Goal: Task Accomplishment & Management: Use online tool/utility

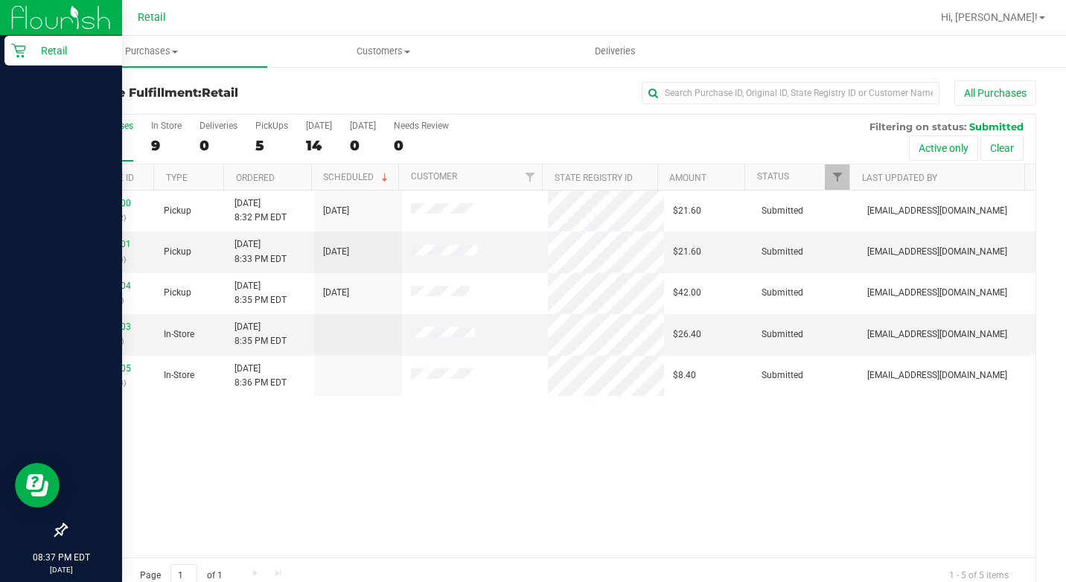
click at [7, 48] on div "Retail" at bounding box center [63, 51] width 118 height 30
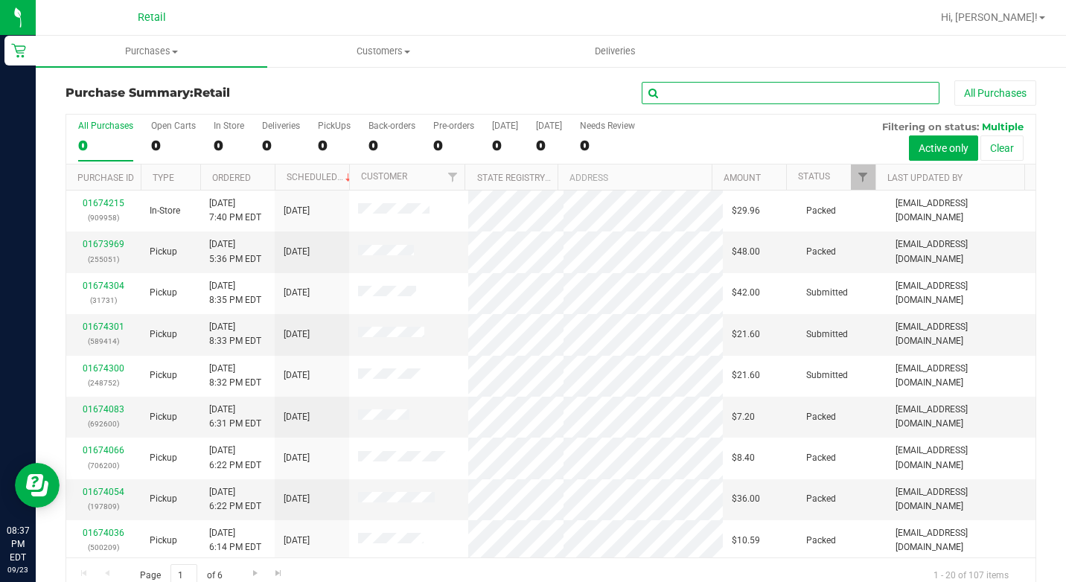
click at [801, 96] on input "text" at bounding box center [791, 93] width 298 height 22
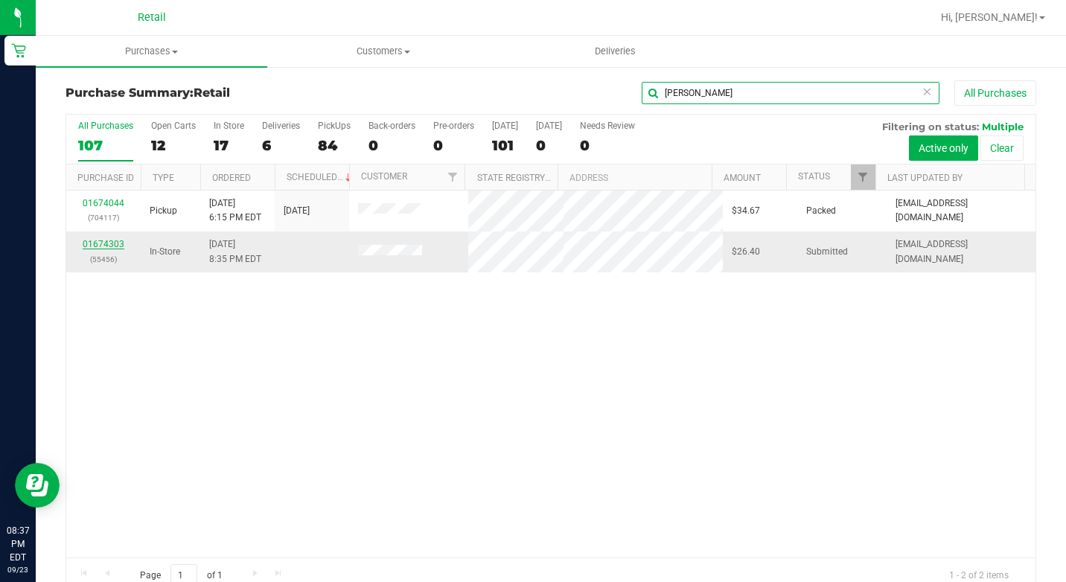
type input "[PERSON_NAME]"
click at [94, 242] on link "01674303" at bounding box center [104, 244] width 42 height 10
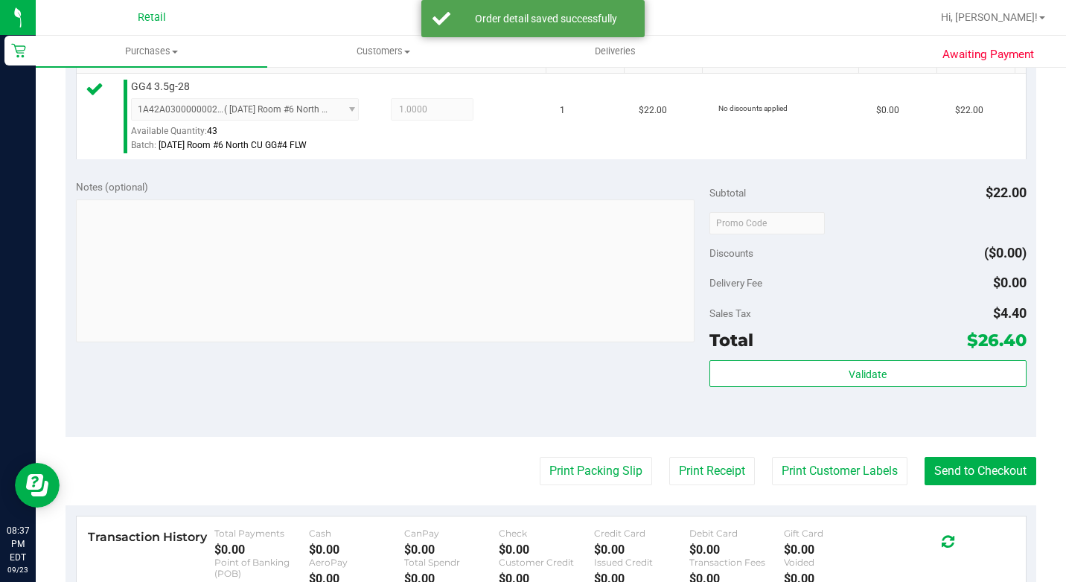
scroll to position [595, 0]
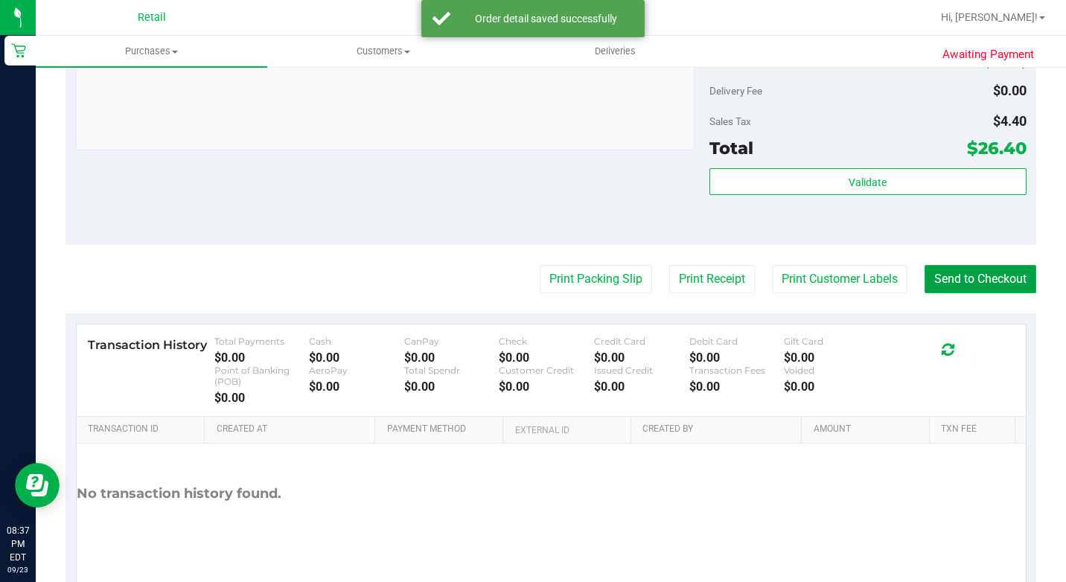
click at [982, 293] on button "Send to Checkout" at bounding box center [980, 279] width 112 height 28
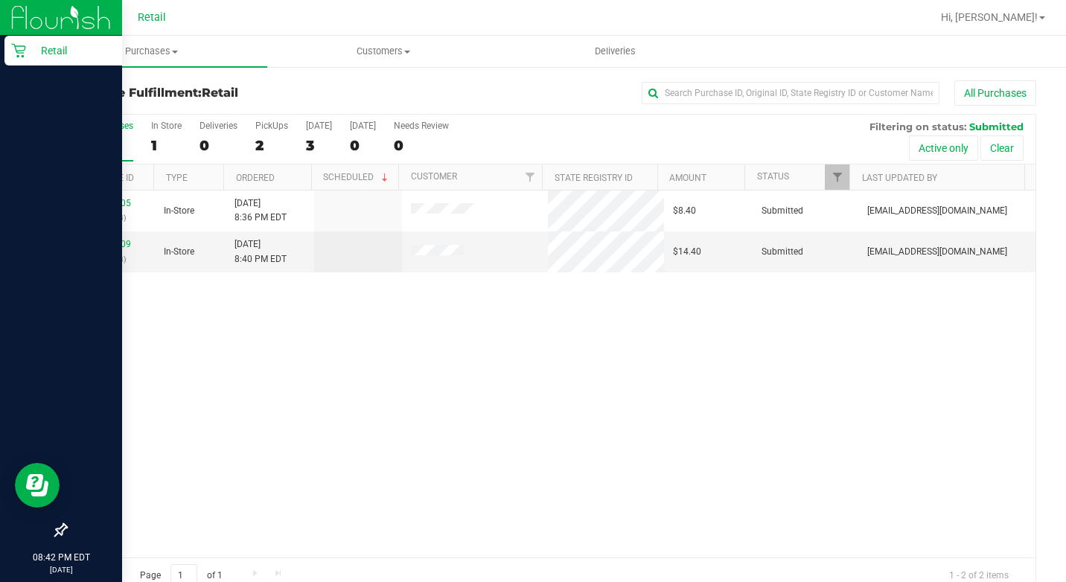
click at [22, 46] on icon at bounding box center [18, 51] width 14 height 14
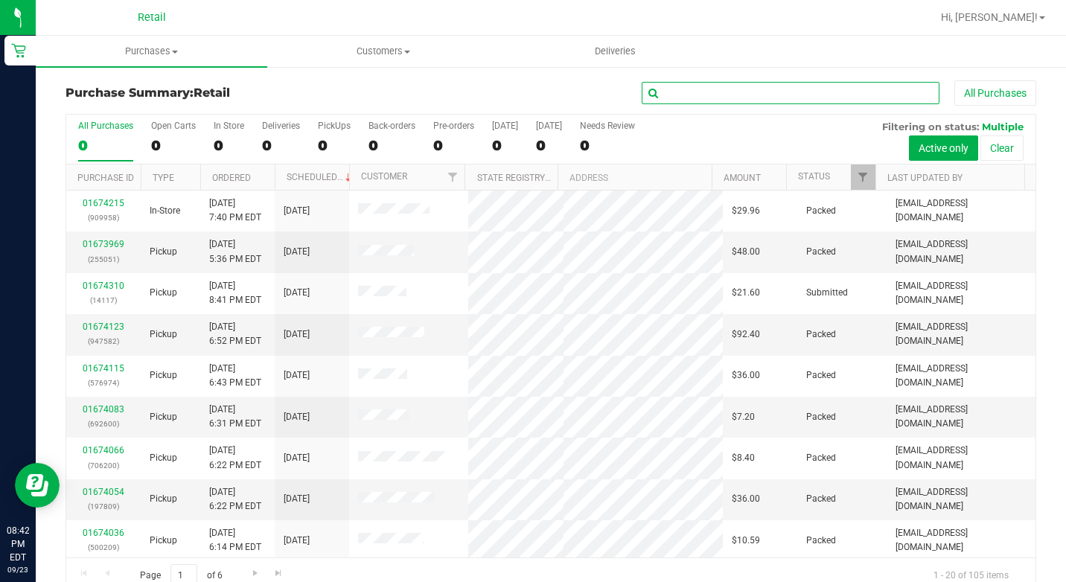
click at [723, 92] on input "text" at bounding box center [791, 93] width 298 height 22
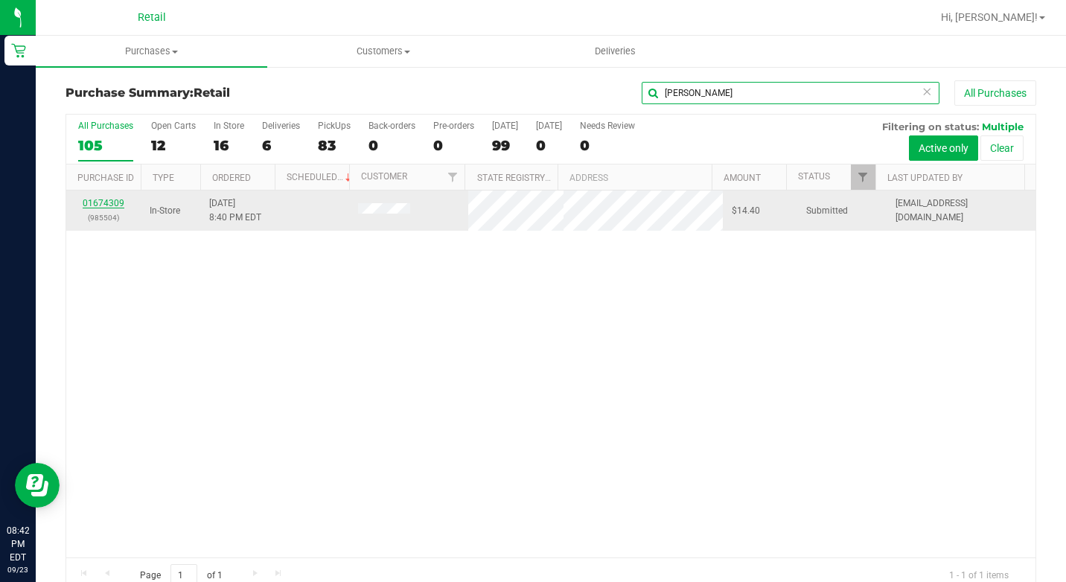
type input "[PERSON_NAME]"
click at [93, 205] on link "01674309" at bounding box center [104, 203] width 42 height 10
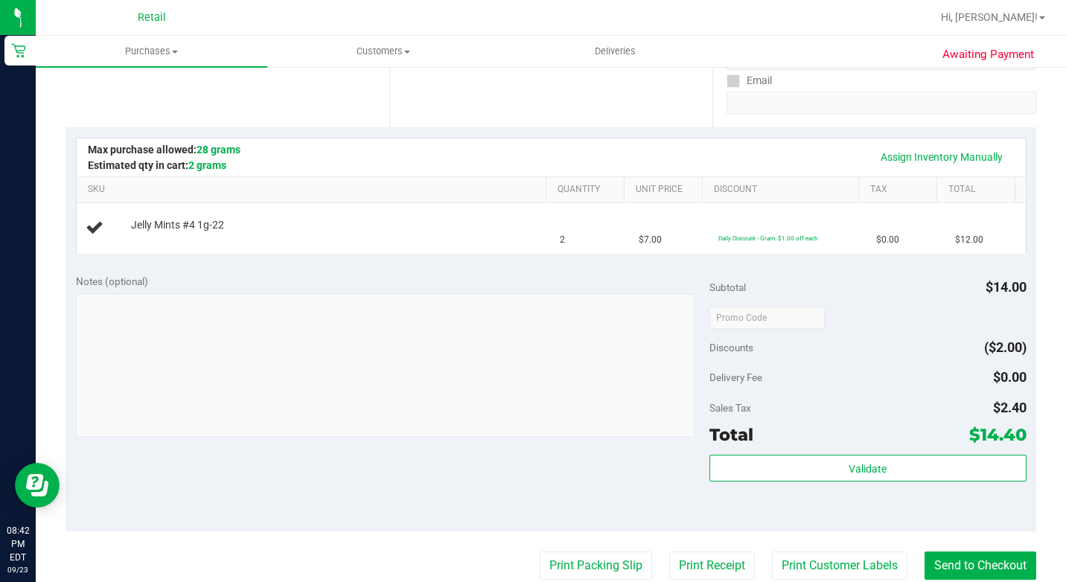
scroll to position [298, 0]
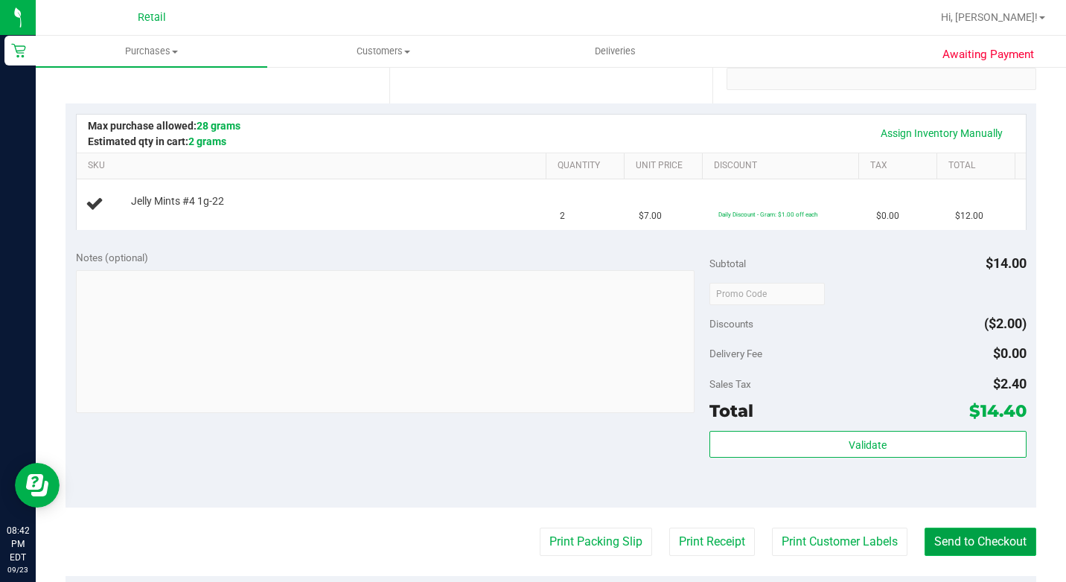
click at [950, 548] on button "Send to Checkout" at bounding box center [980, 542] width 112 height 28
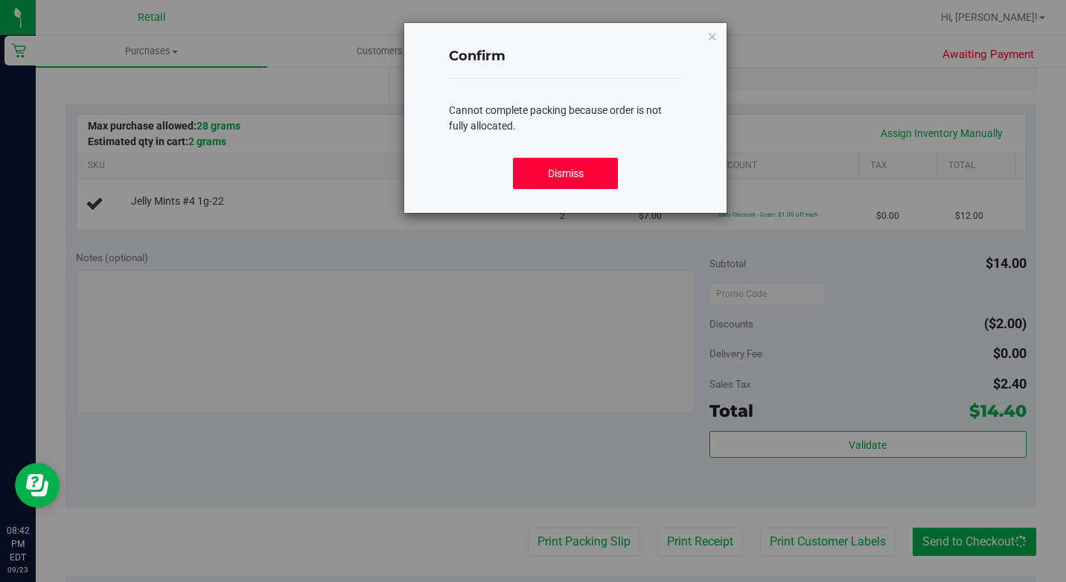
click at [604, 164] on button "Dismiss" at bounding box center [565, 173] width 104 height 31
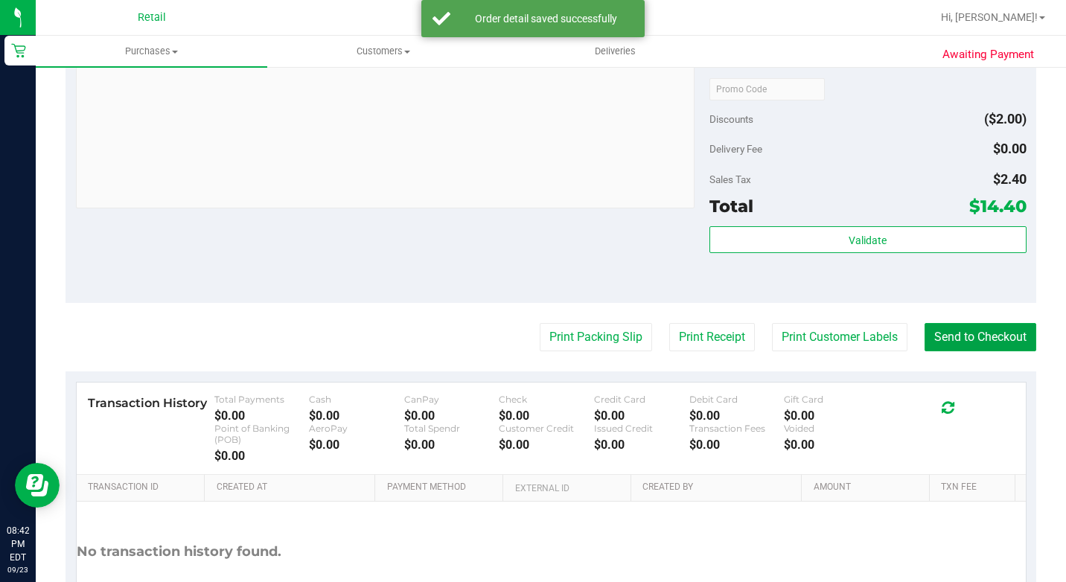
scroll to position [667, 0]
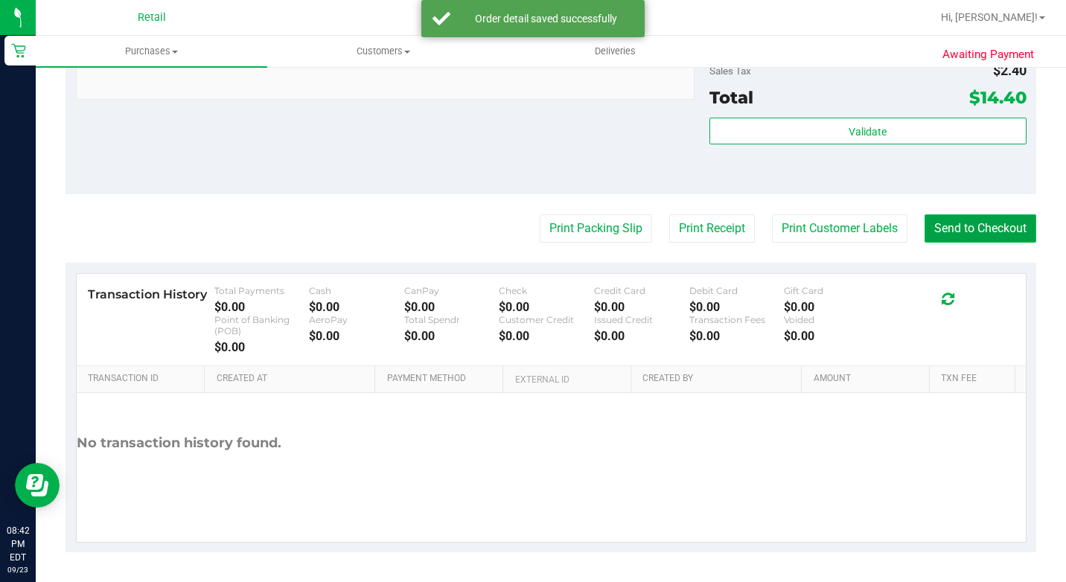
click at [988, 224] on button "Send to Checkout" at bounding box center [980, 228] width 112 height 28
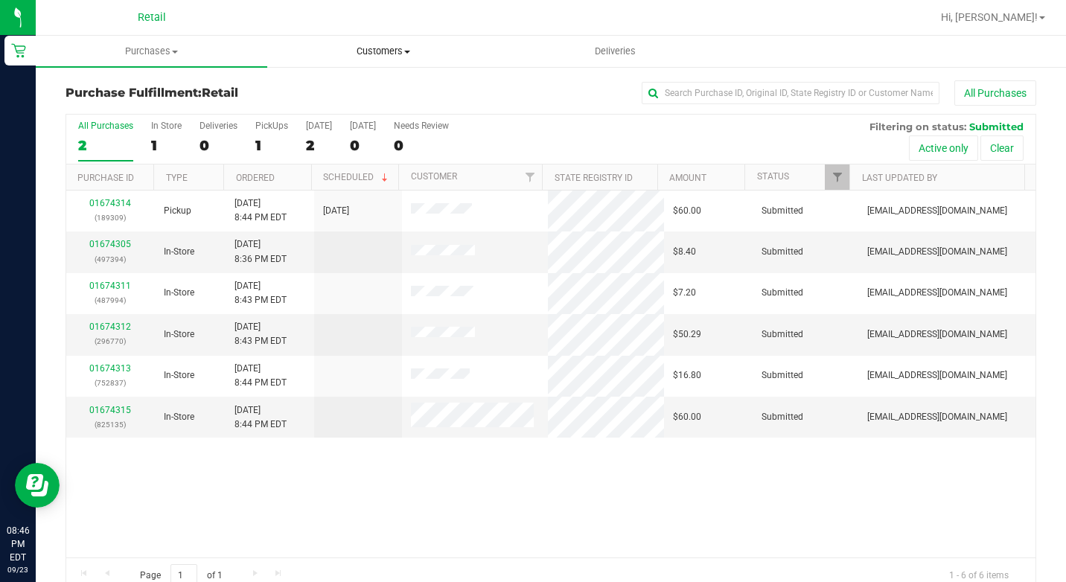
click at [386, 44] on uib-tab-heading "Customers All customers Add a new customer All physicians" at bounding box center [383, 51] width 230 height 30
click at [354, 93] on span "All customers" at bounding box center [320, 89] width 107 height 13
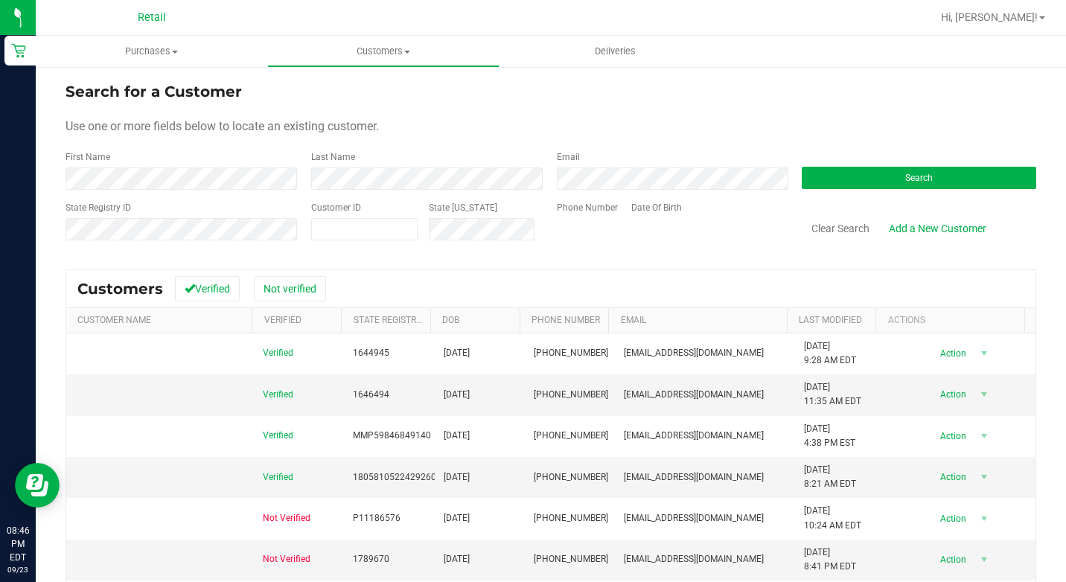
click at [255, 190] on form "Search for a Customer Use one or more fields below to locate an existing custom…" at bounding box center [551, 166] width 971 height 173
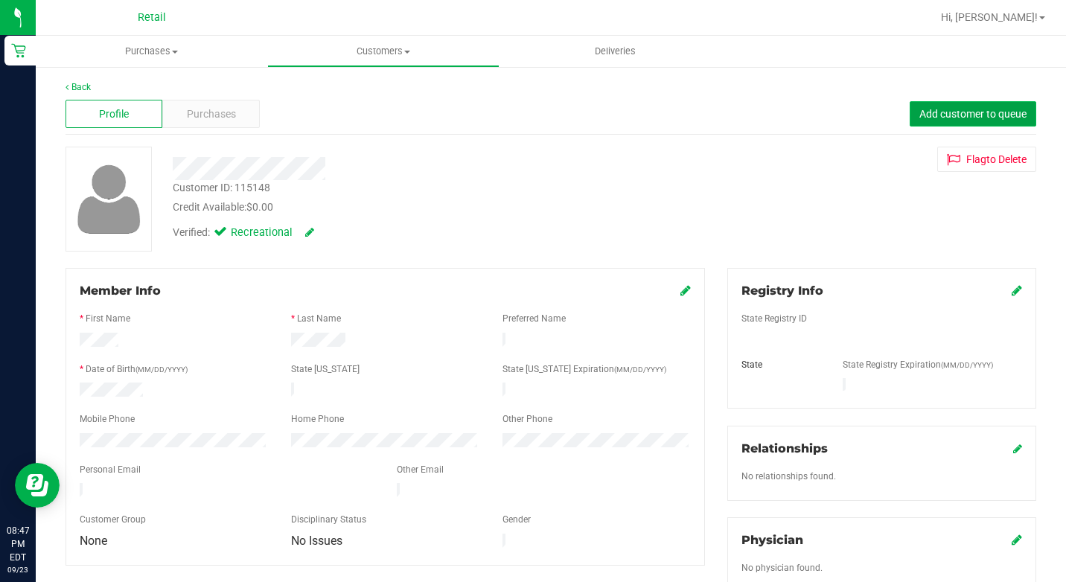
click at [957, 115] on span "Add customer to queue" at bounding box center [972, 114] width 107 height 12
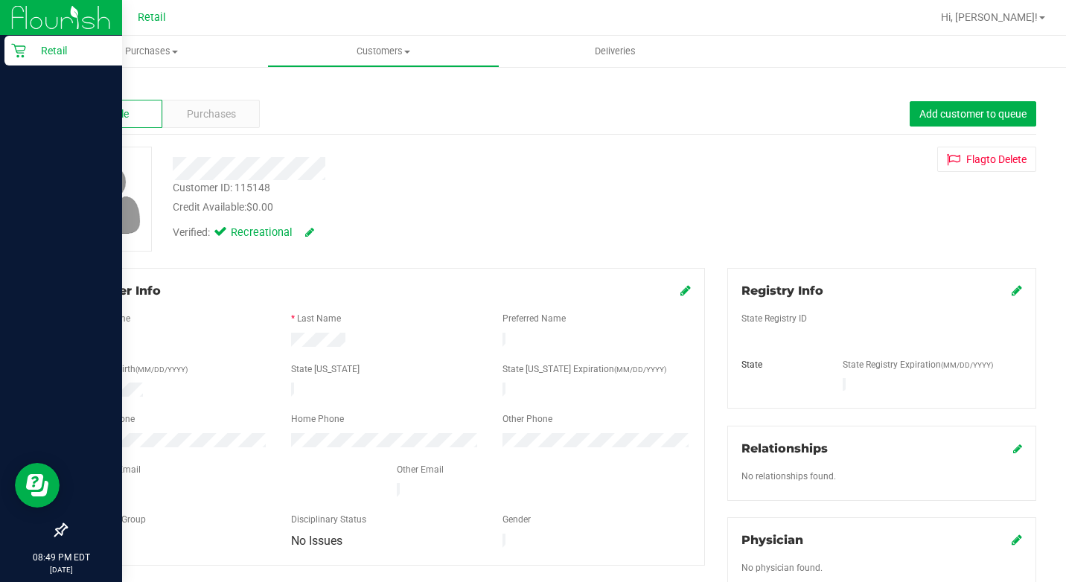
click at [40, 48] on p "Retail" at bounding box center [70, 51] width 89 height 18
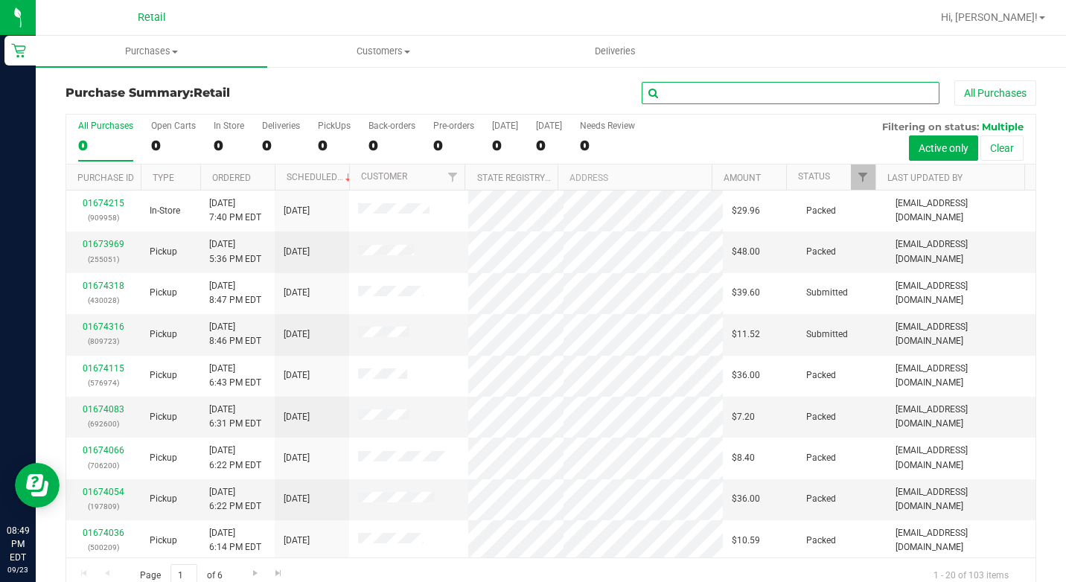
click at [654, 87] on input "text" at bounding box center [791, 93] width 298 height 22
type input "shadriel"
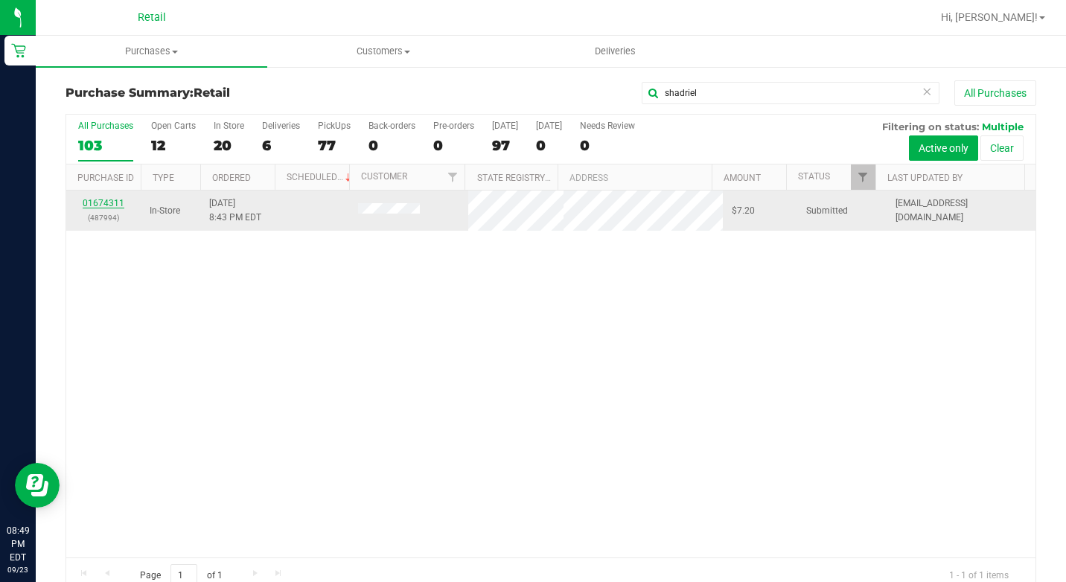
click at [112, 202] on link "01674311" at bounding box center [104, 203] width 42 height 10
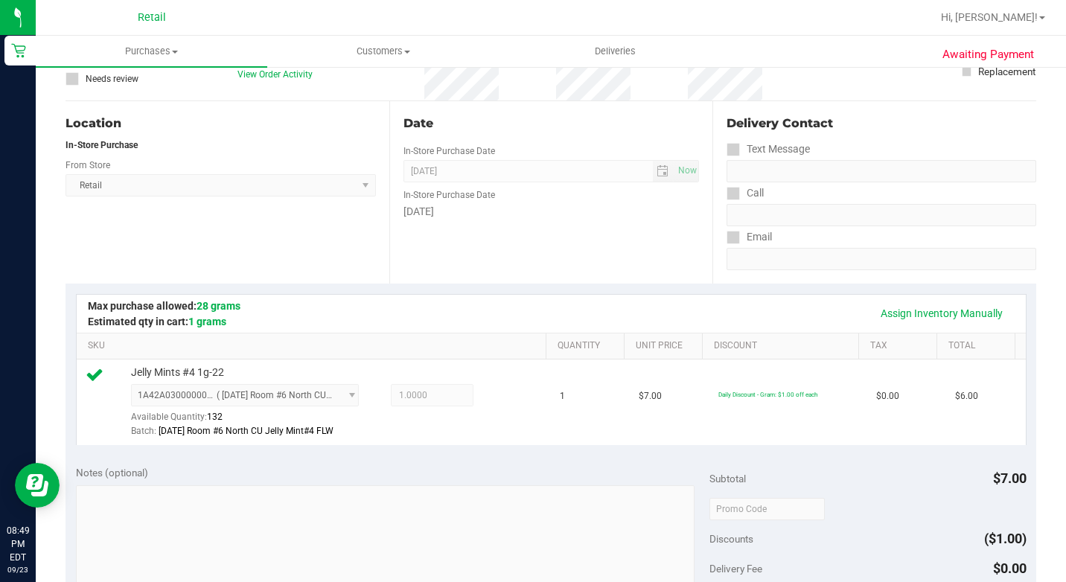
scroll to position [447, 0]
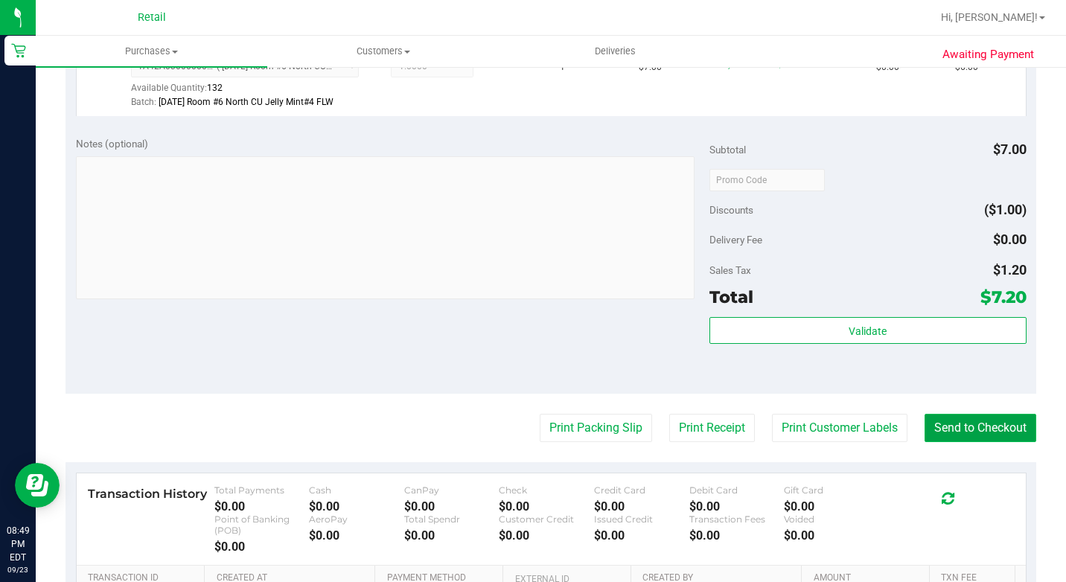
click at [983, 442] on button "Send to Checkout" at bounding box center [980, 428] width 112 height 28
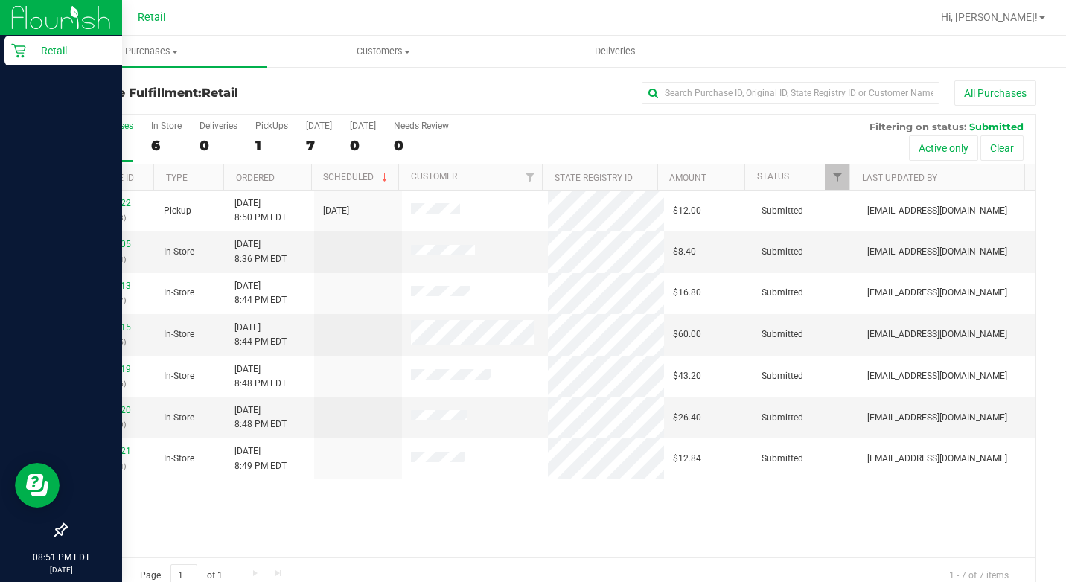
click at [20, 52] on icon at bounding box center [18, 50] width 15 height 15
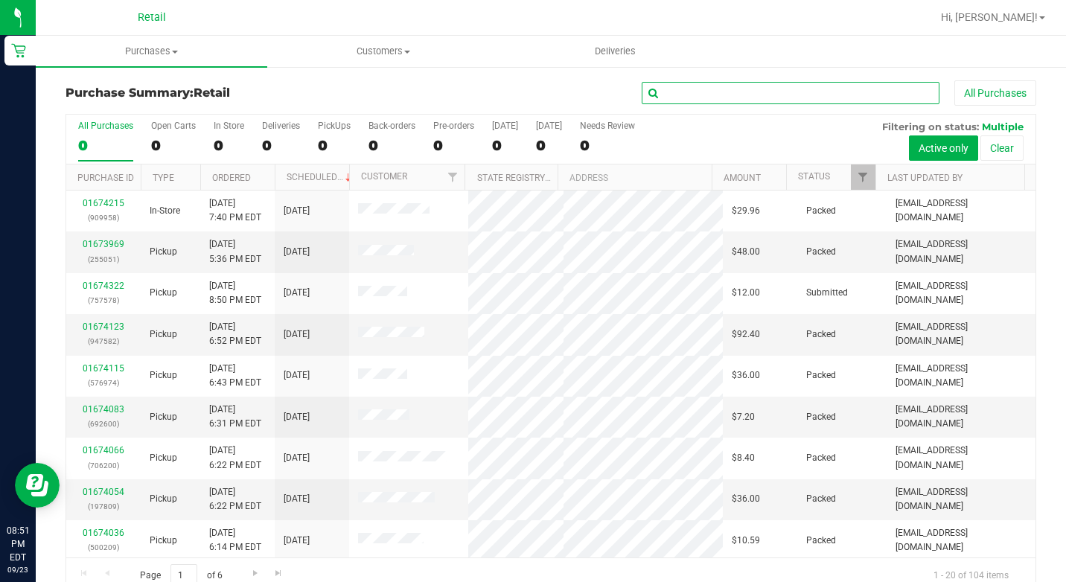
click at [695, 83] on input "text" at bounding box center [791, 93] width 298 height 22
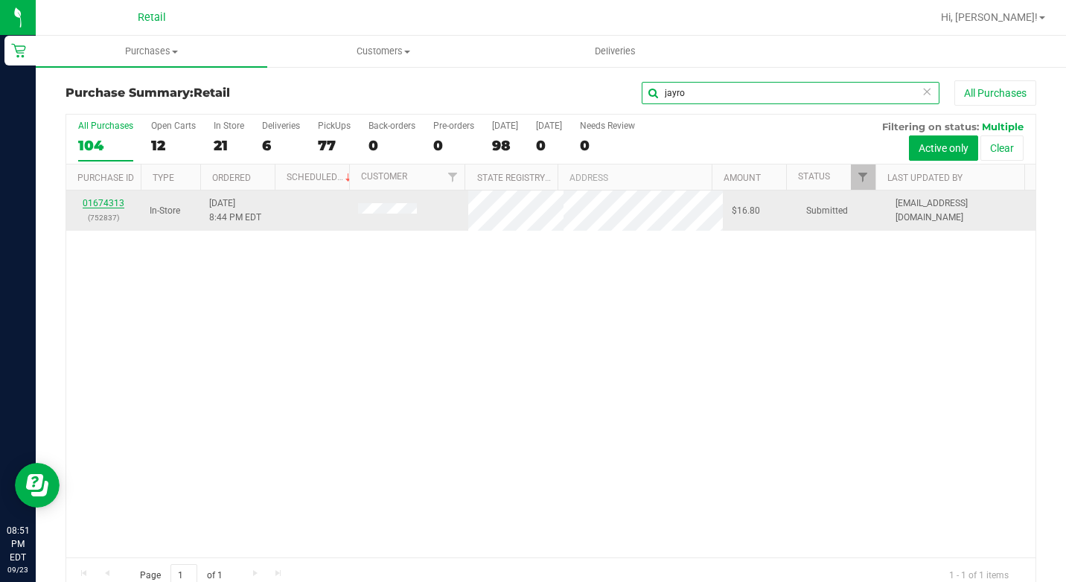
type input "jayro"
click at [122, 205] on link "01674313" at bounding box center [104, 203] width 42 height 10
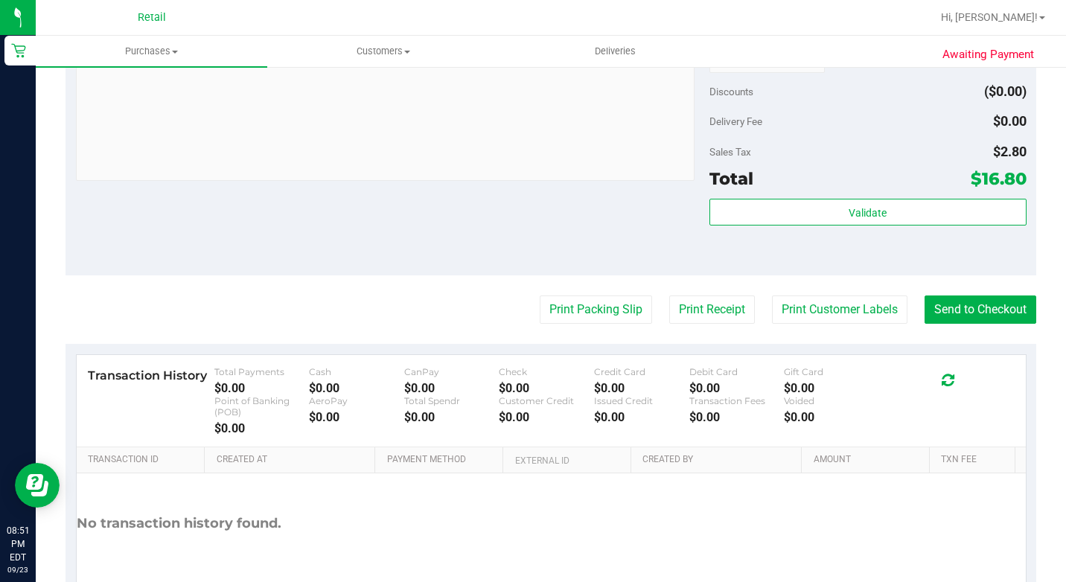
scroll to position [611, 0]
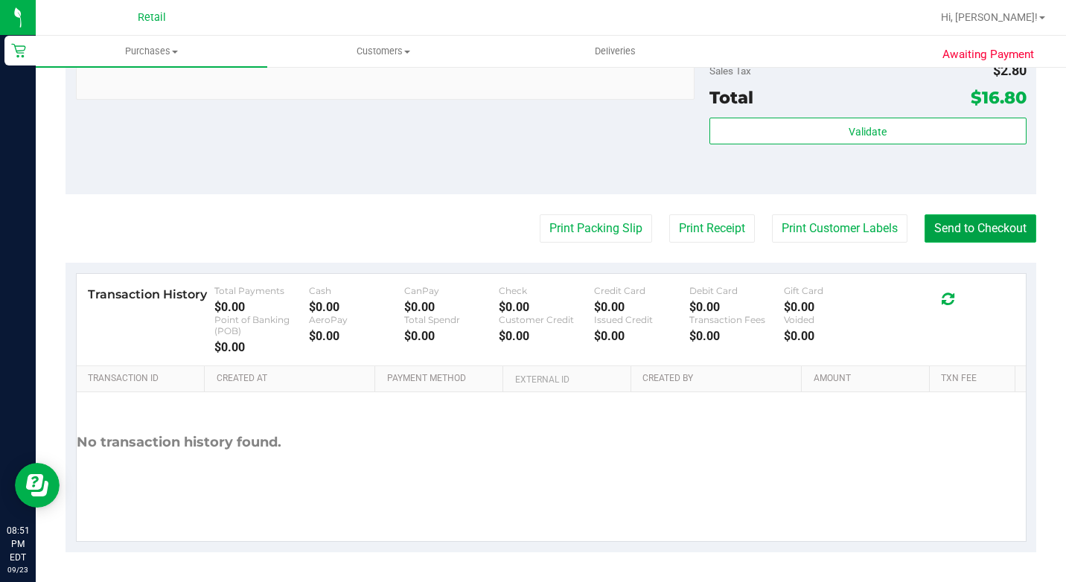
click at [968, 231] on button "Send to Checkout" at bounding box center [980, 228] width 112 height 28
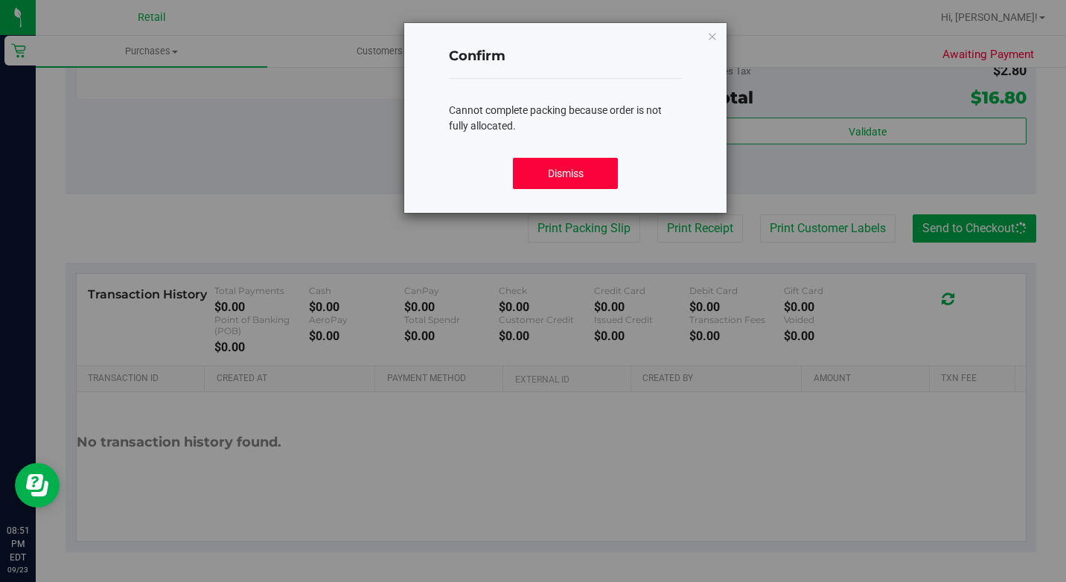
drag, startPoint x: 566, startPoint y: 159, endPoint x: 560, endPoint y: 167, distance: 9.7
click at [565, 159] on button "Dismiss" at bounding box center [565, 173] width 104 height 31
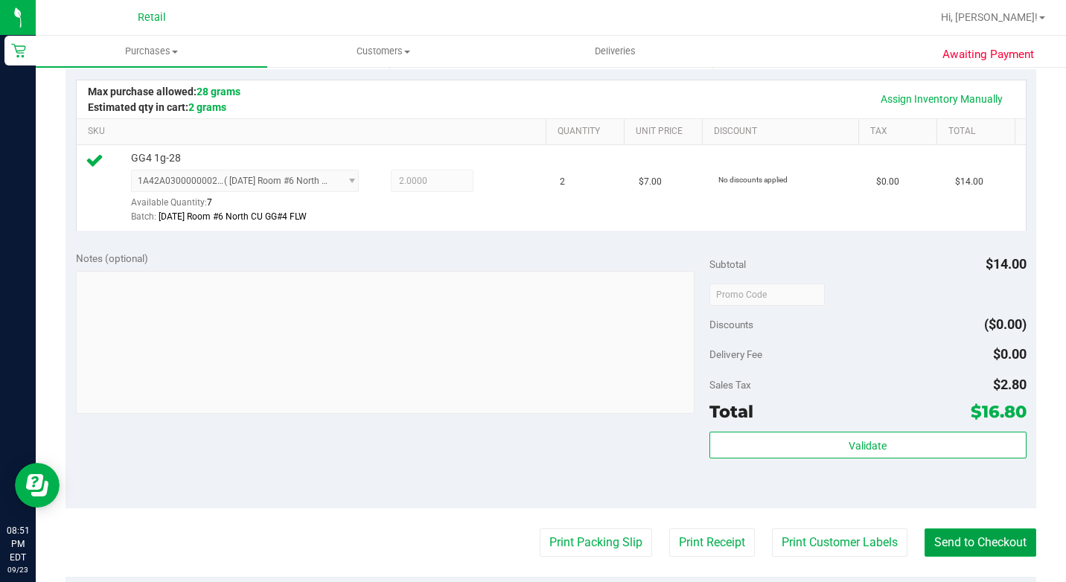
scroll to position [537, 0]
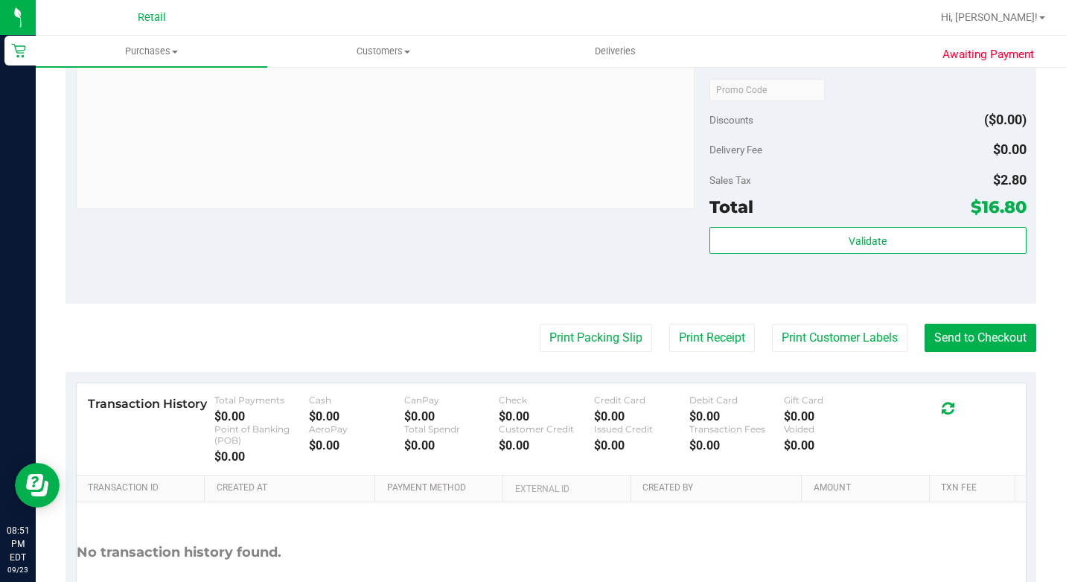
click at [977, 373] on purchase-details "Back Edit Purchase Cancel Purchase View Profile # 01674313 Med | Rec METRC ID: …" at bounding box center [551, 103] width 971 height 1118
click at [978, 352] on button "Send to Checkout" at bounding box center [980, 338] width 112 height 28
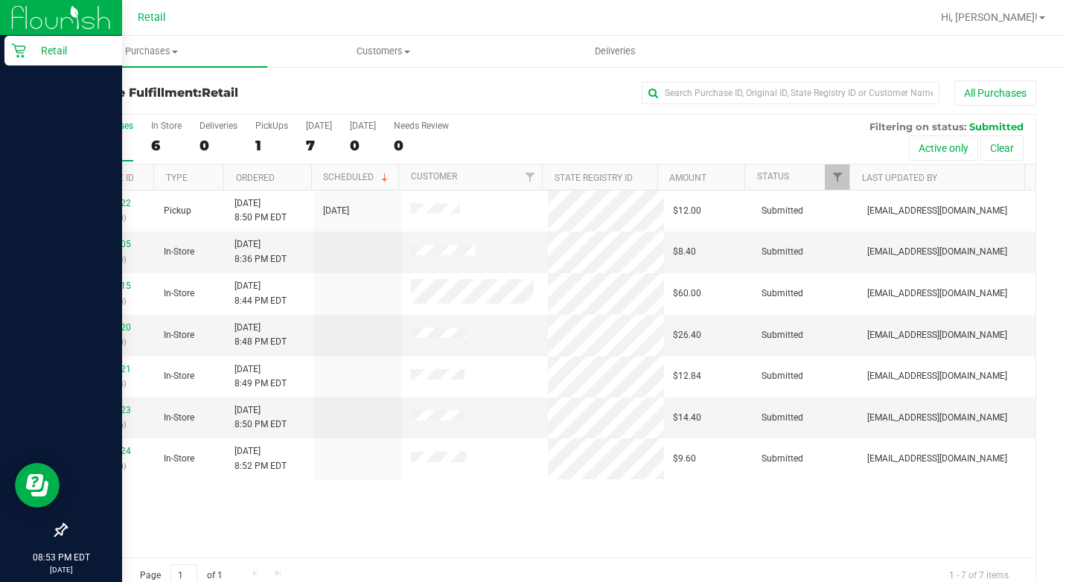
click at [12, 60] on div "Retail" at bounding box center [63, 51] width 118 height 30
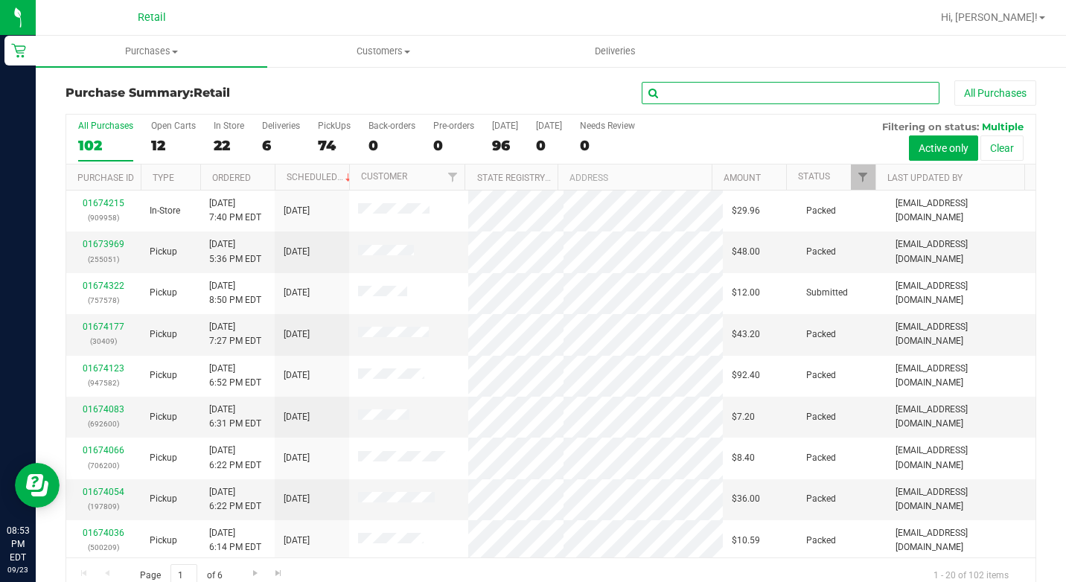
click at [697, 91] on input "text" at bounding box center [791, 93] width 298 height 22
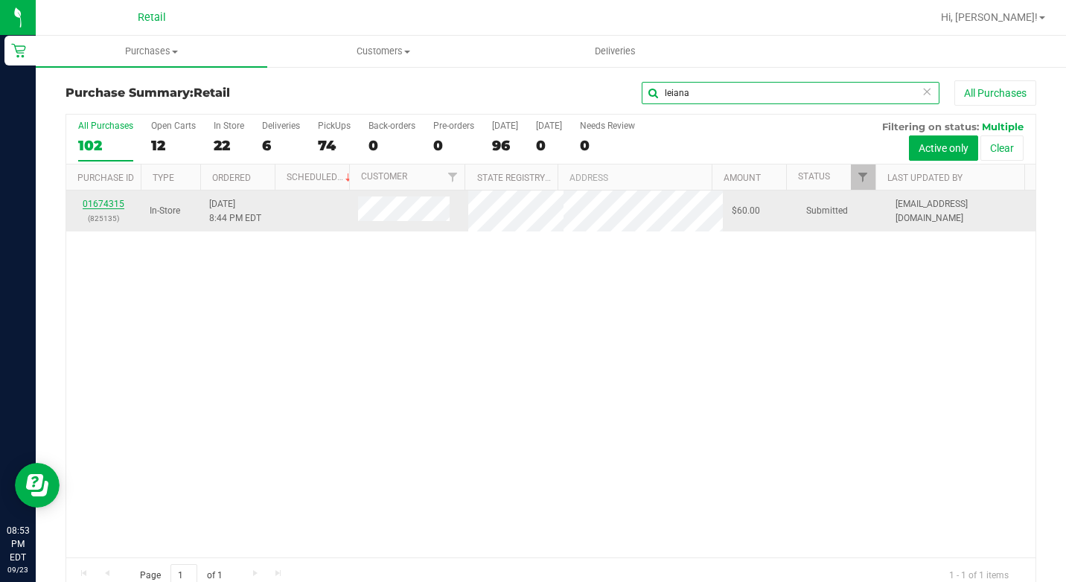
type input "leiana"
click at [103, 201] on link "01674315" at bounding box center [104, 204] width 42 height 10
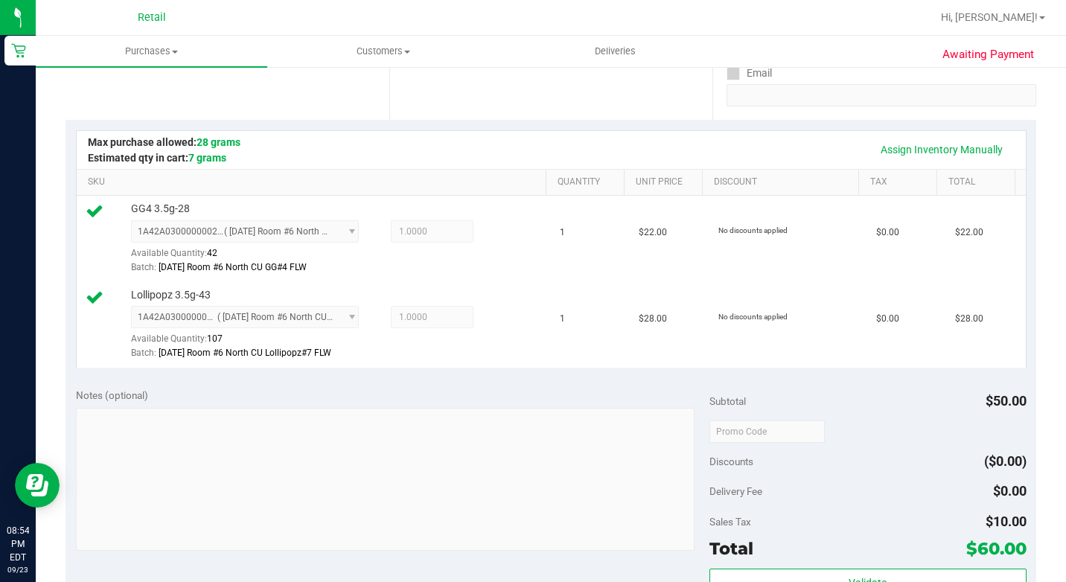
scroll to position [521, 0]
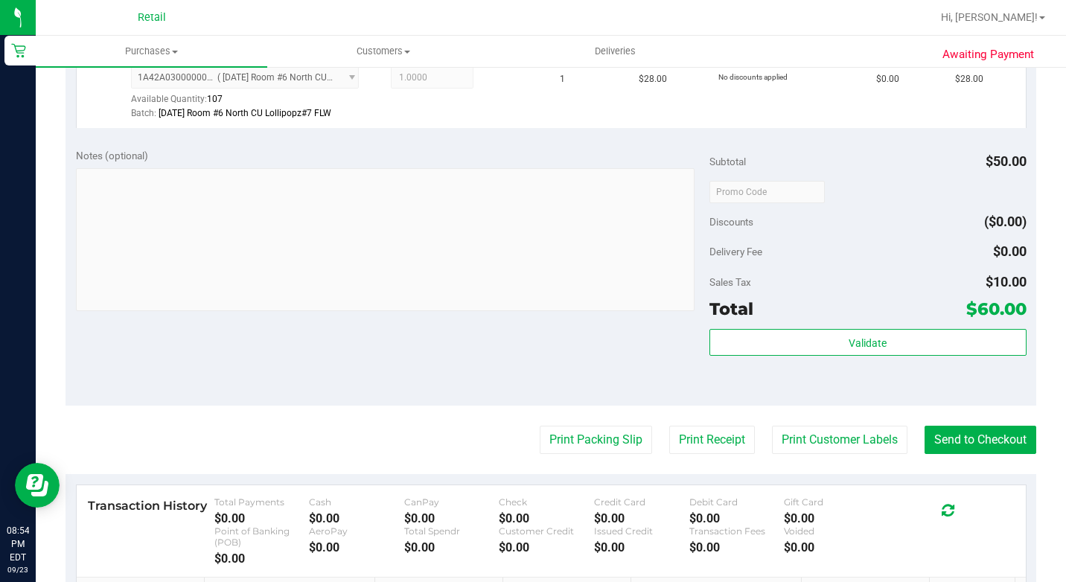
click at [944, 464] on purchase-details "Back Edit Purchase Cancel Purchase View Profile # 01674315 Med | Rec METRC ID: …" at bounding box center [551, 161] width 971 height 1204
click at [942, 454] on button "Send to Checkout" at bounding box center [980, 440] width 112 height 28
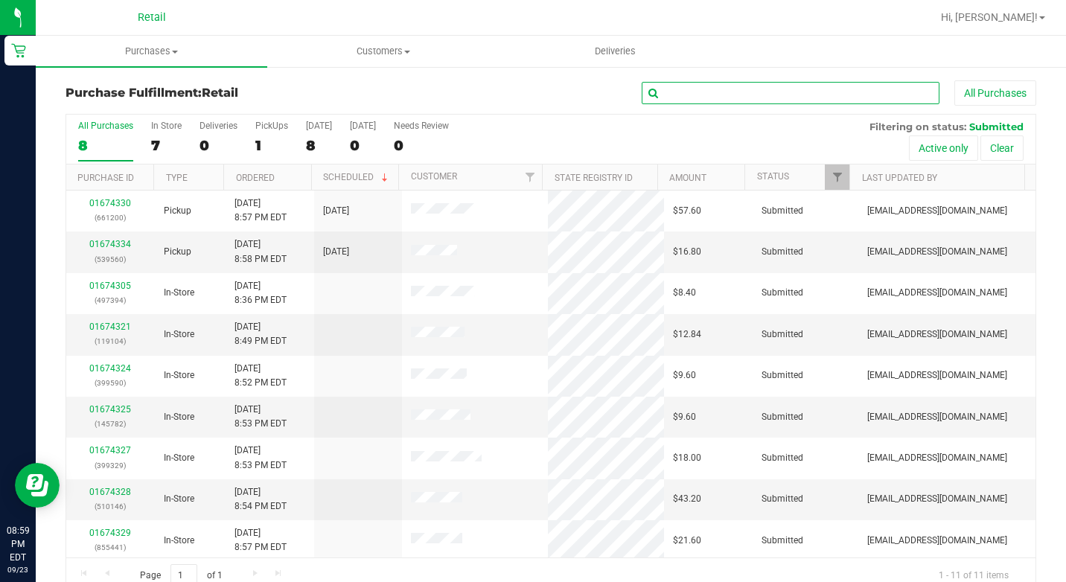
click at [747, 99] on input "text" at bounding box center [791, 93] width 298 height 22
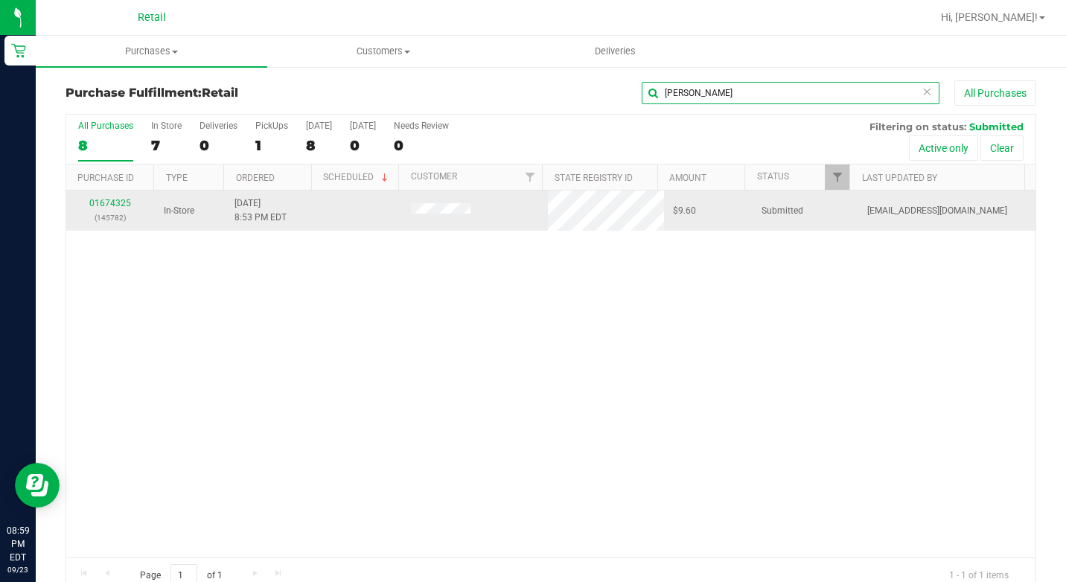
type input "[PERSON_NAME]"
click at [110, 195] on td "01674325 (145782)" at bounding box center [110, 211] width 89 height 40
click at [110, 199] on link "01674325" at bounding box center [110, 203] width 42 height 10
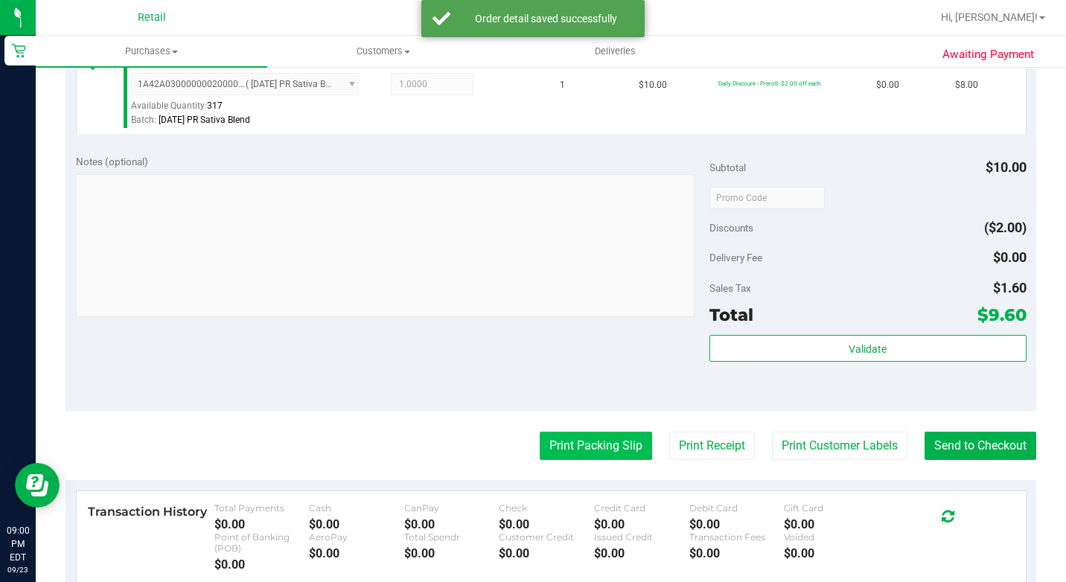
scroll to position [521, 0]
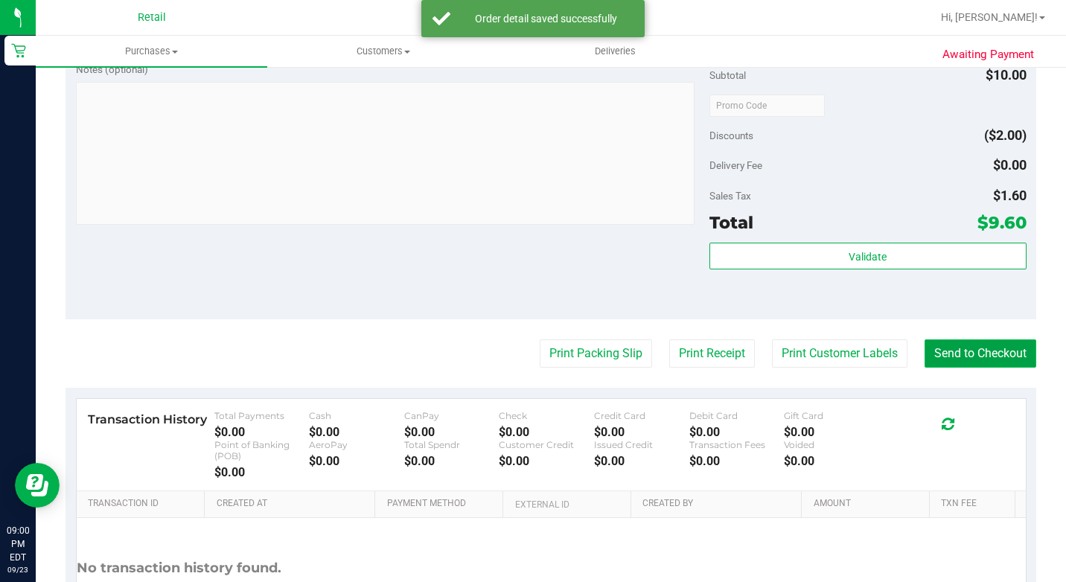
click at [966, 368] on button "Send to Checkout" at bounding box center [980, 353] width 112 height 28
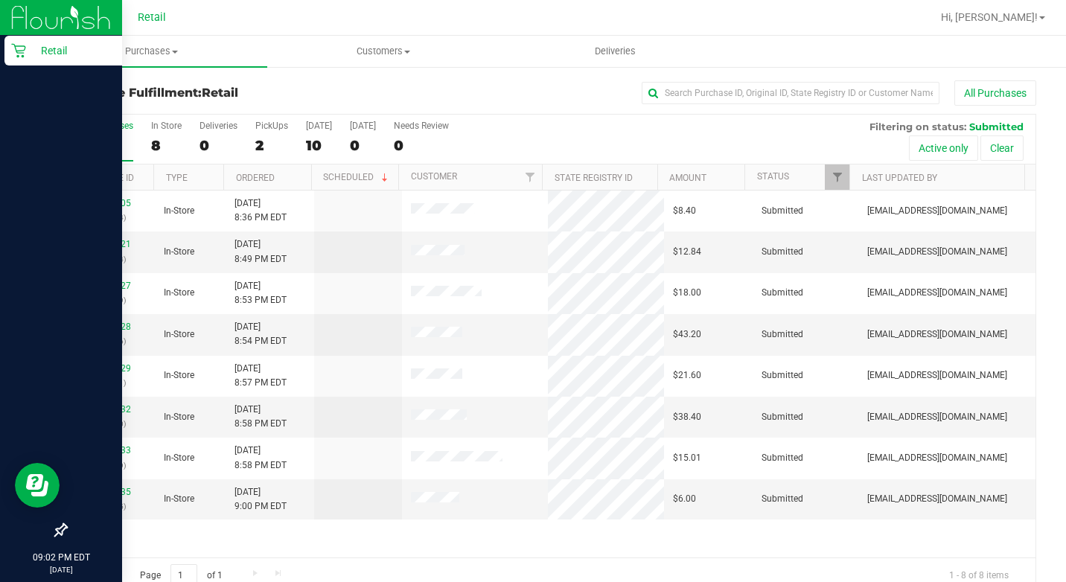
click at [28, 41] on div "Retail" at bounding box center [63, 51] width 118 height 30
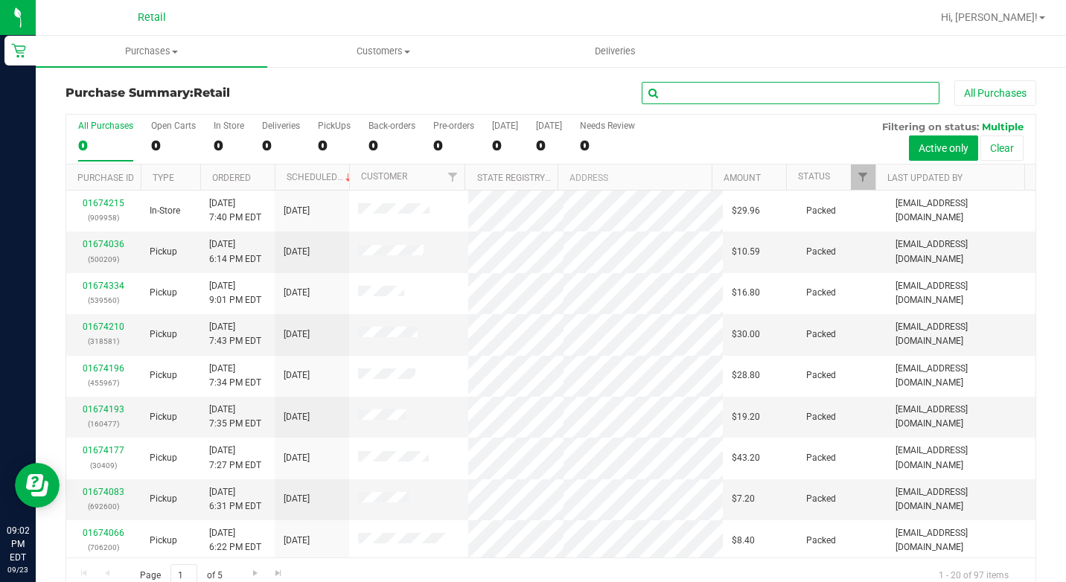
click at [770, 100] on input "text" at bounding box center [791, 93] width 298 height 22
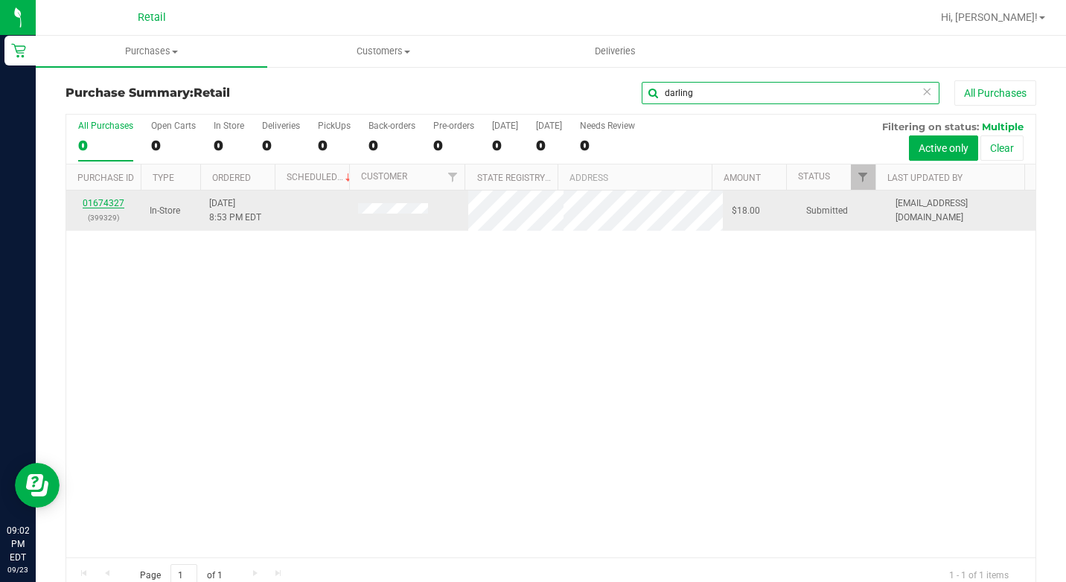
type input "darling"
click at [100, 201] on link "01674327" at bounding box center [104, 203] width 42 height 10
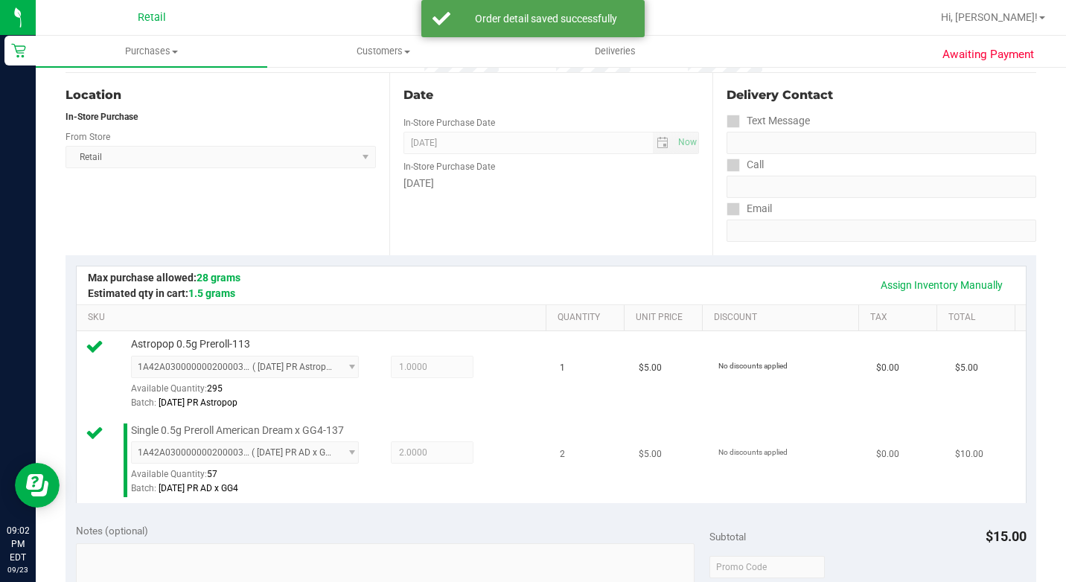
scroll to position [521, 0]
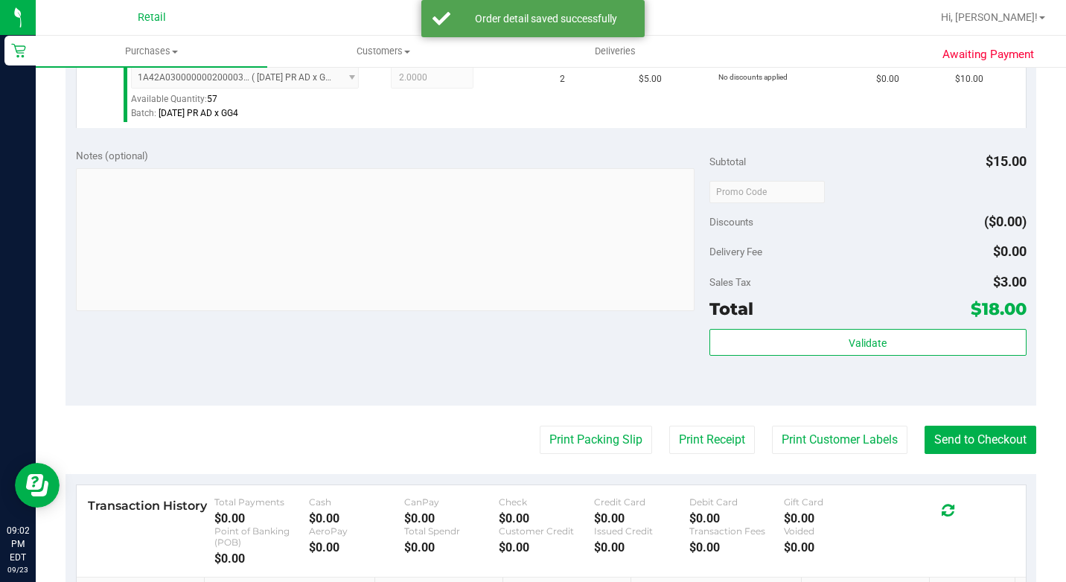
click at [1031, 487] on div "Awaiting Payment Back Edit Purchase Cancel Purchase View Profile # 01674327 Med…" at bounding box center [551, 168] width 1030 height 1249
click at [1014, 454] on button "Send to Checkout" at bounding box center [980, 440] width 112 height 28
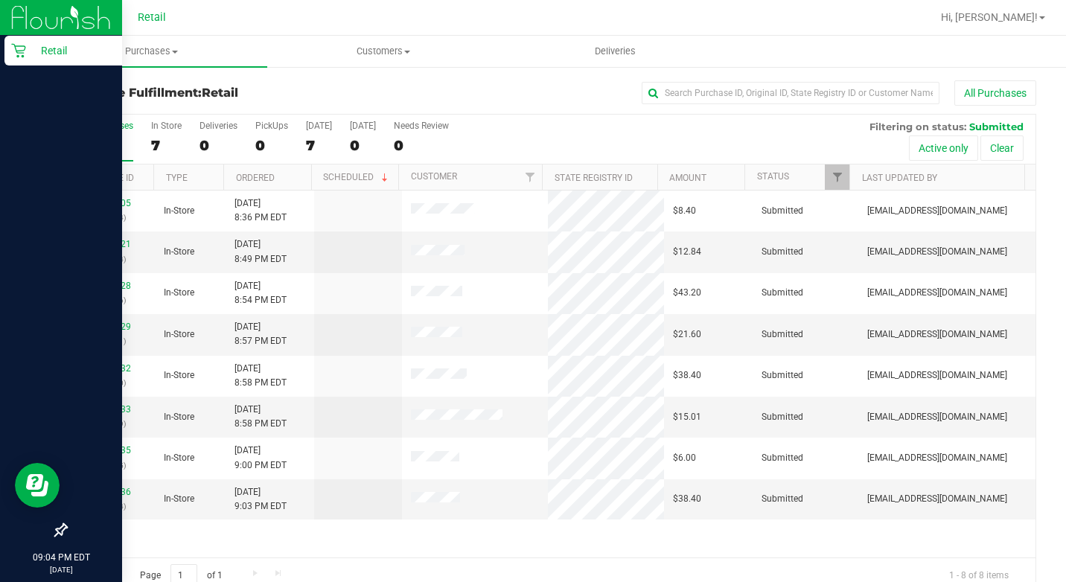
click at [13, 54] on icon at bounding box center [18, 50] width 15 height 15
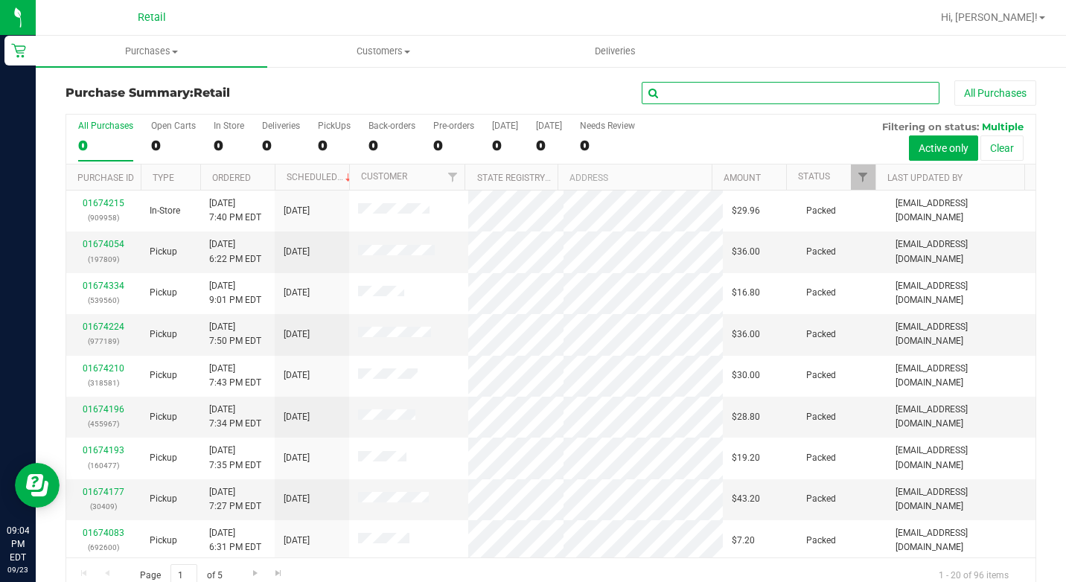
click at [707, 89] on input "text" at bounding box center [791, 93] width 298 height 22
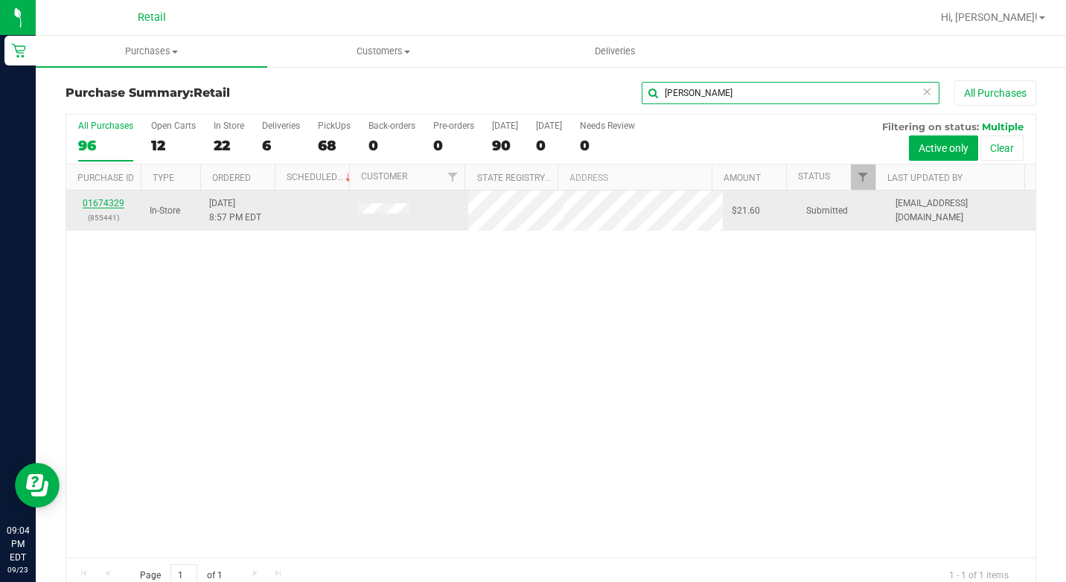
type input "[PERSON_NAME]"
click at [114, 205] on link "01674329" at bounding box center [104, 203] width 42 height 10
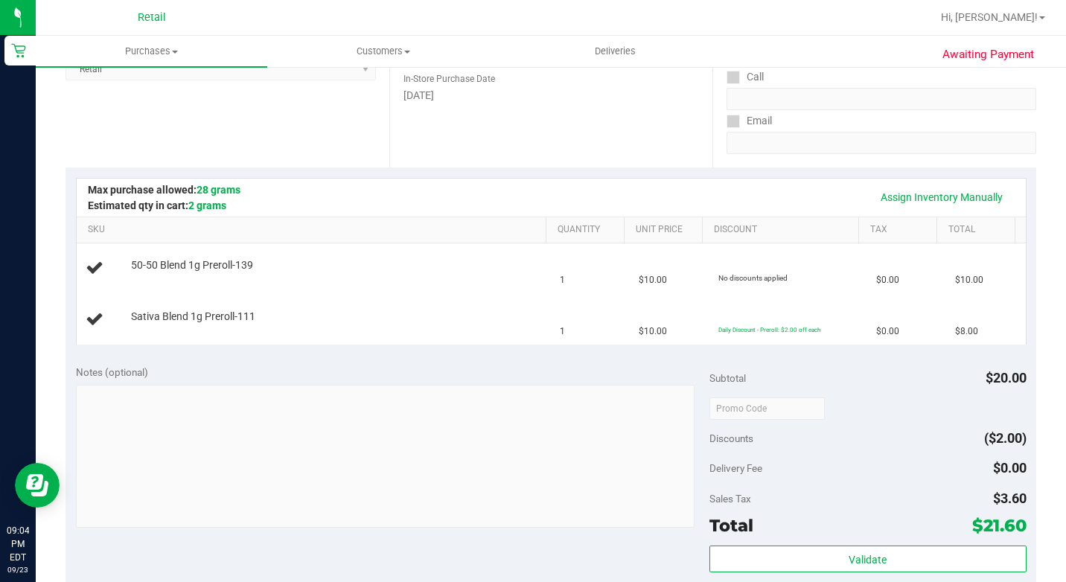
scroll to position [521, 0]
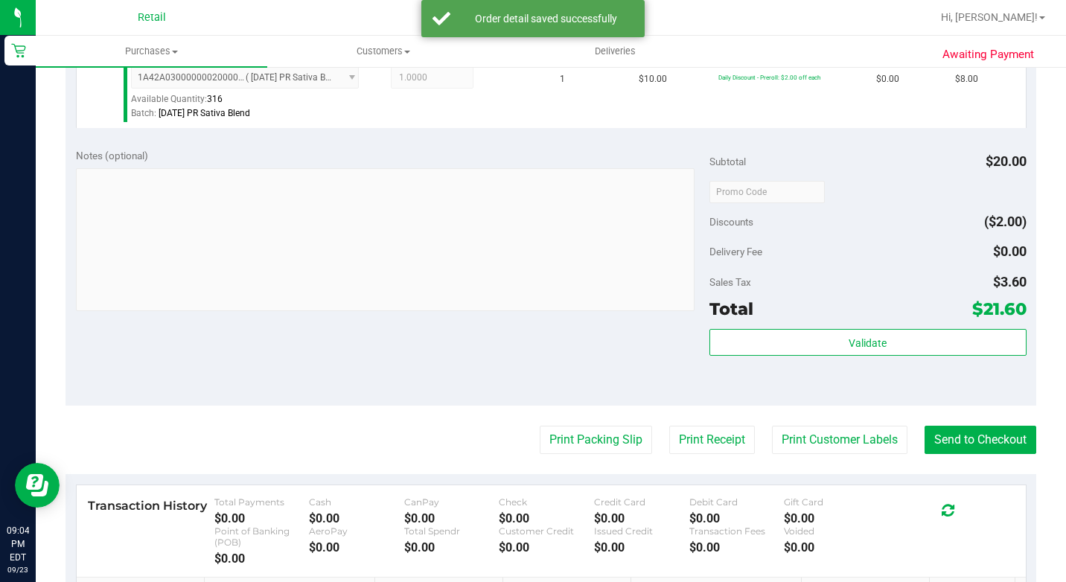
click at [975, 464] on purchase-details "Back Edit Purchase Cancel Purchase View Profile # 01674329 Med | Rec METRC ID: …" at bounding box center [551, 161] width 971 height 1204
click at [972, 454] on button "Send to Checkout" at bounding box center [980, 440] width 112 height 28
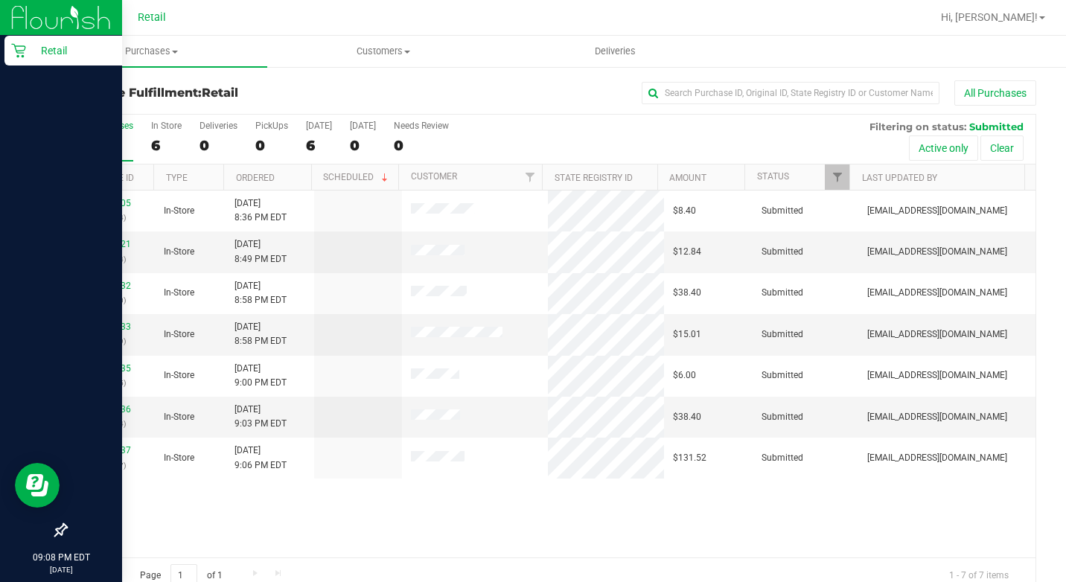
click at [22, 51] on icon at bounding box center [18, 50] width 15 height 15
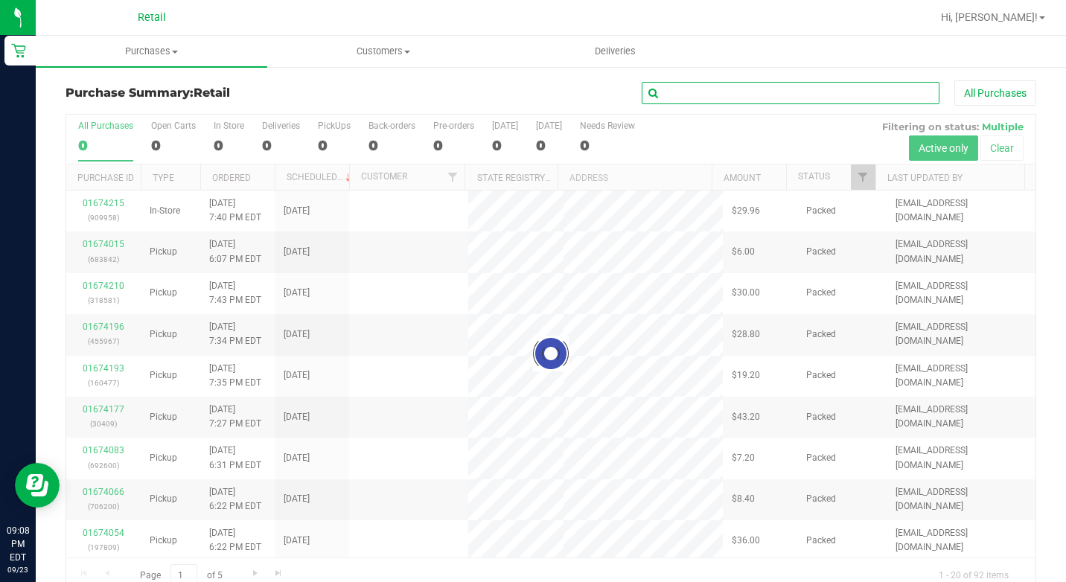
click at [677, 101] on input "text" at bounding box center [791, 93] width 298 height 22
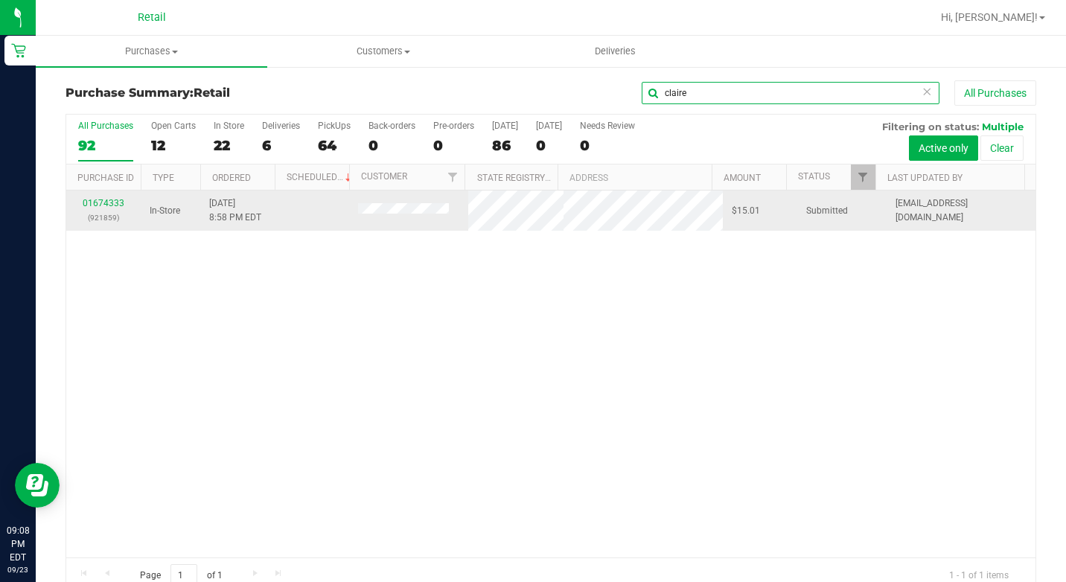
type input "claire"
click at [107, 206] on div "01674333 (921859)" at bounding box center [103, 211] width 57 height 28
click at [107, 202] on link "01674333" at bounding box center [104, 203] width 42 height 10
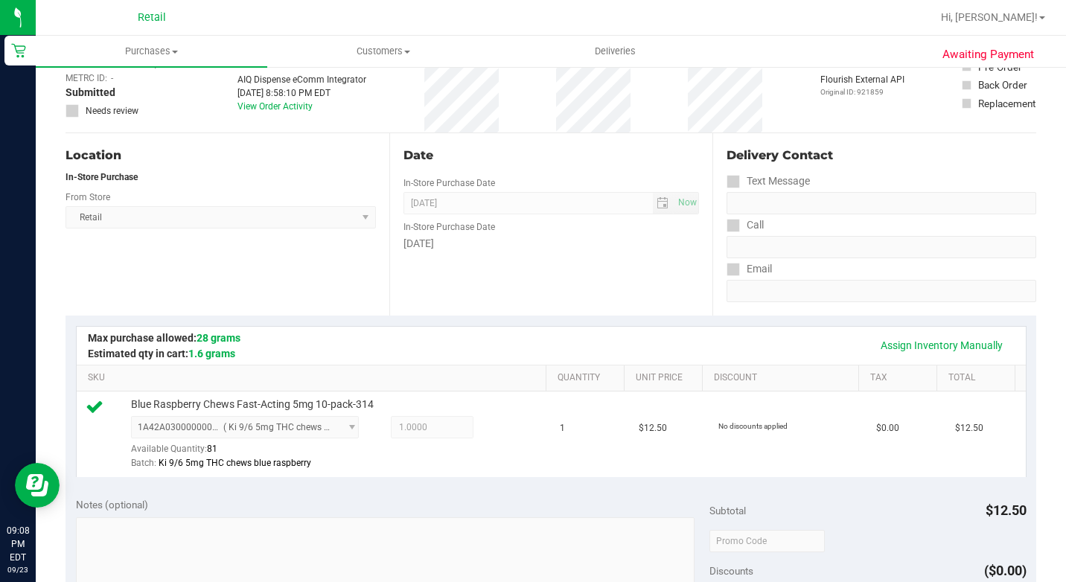
scroll to position [372, 0]
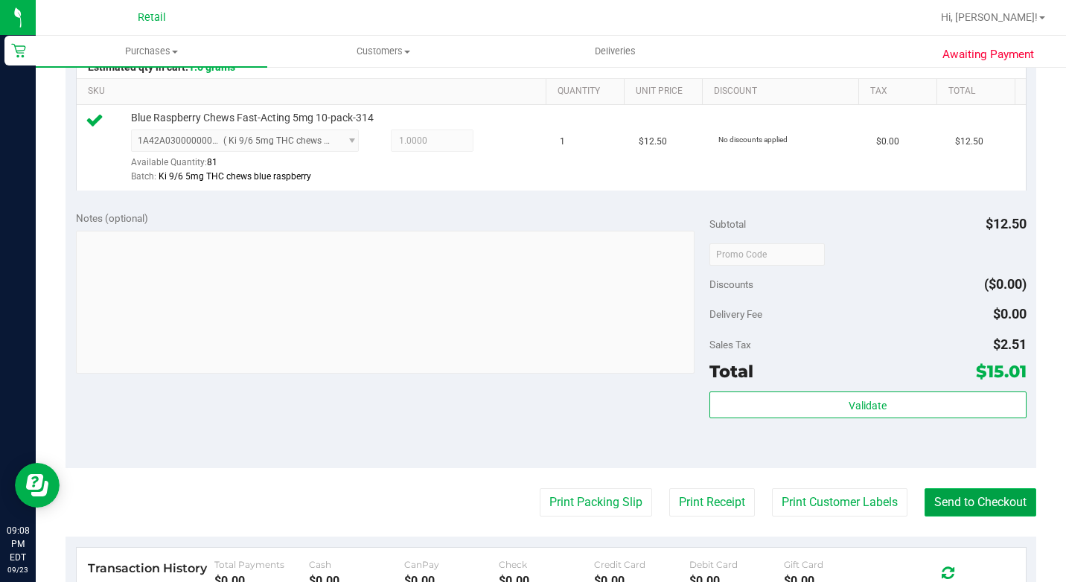
click at [957, 509] on button "Send to Checkout" at bounding box center [980, 502] width 112 height 28
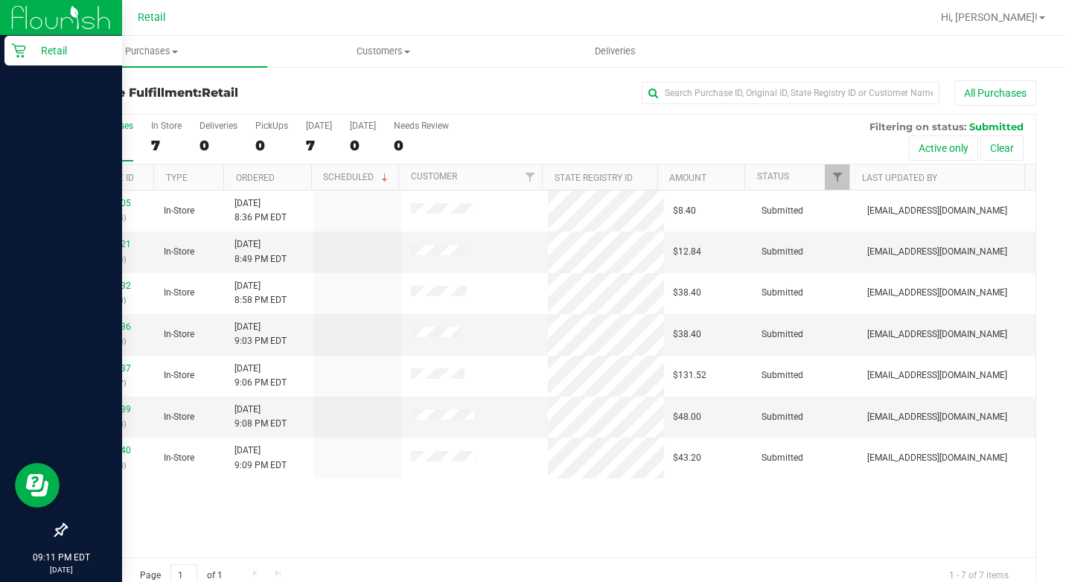
click at [30, 42] on p "Retail" at bounding box center [70, 51] width 89 height 18
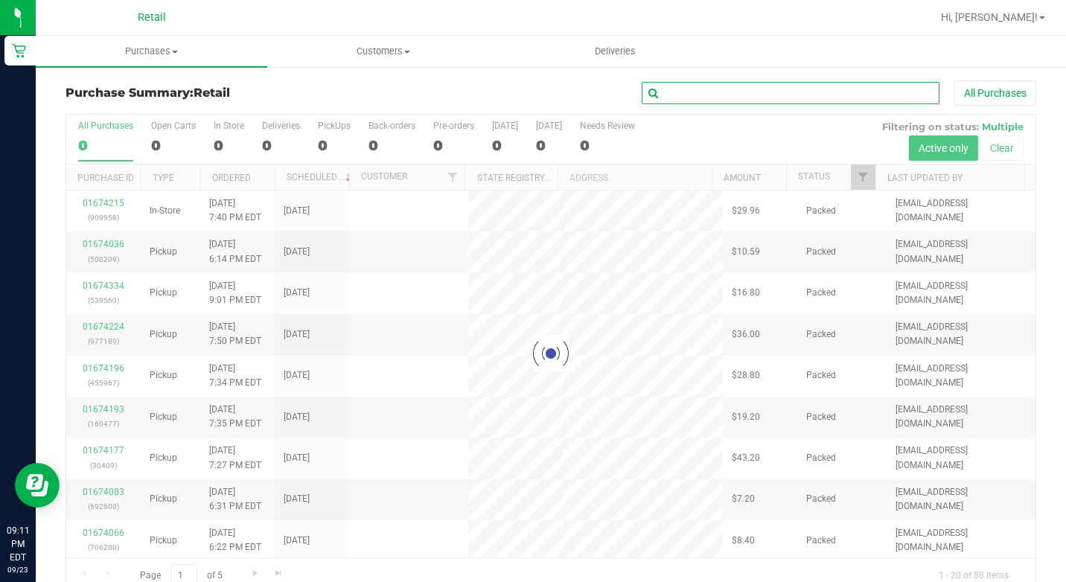
click at [648, 99] on input "text" at bounding box center [791, 93] width 298 height 22
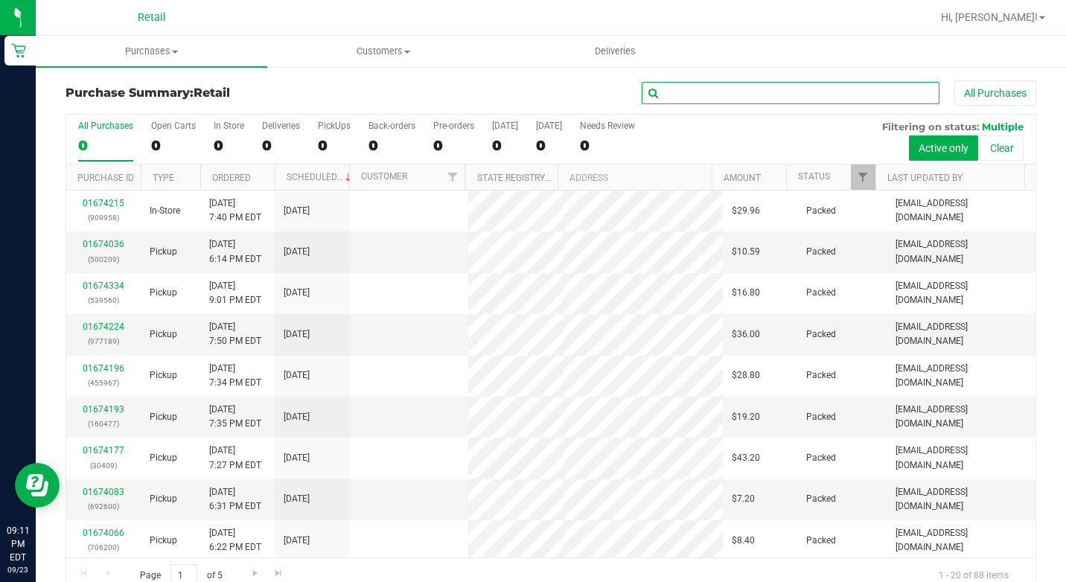
click at [662, 96] on input "text" at bounding box center [791, 93] width 298 height 22
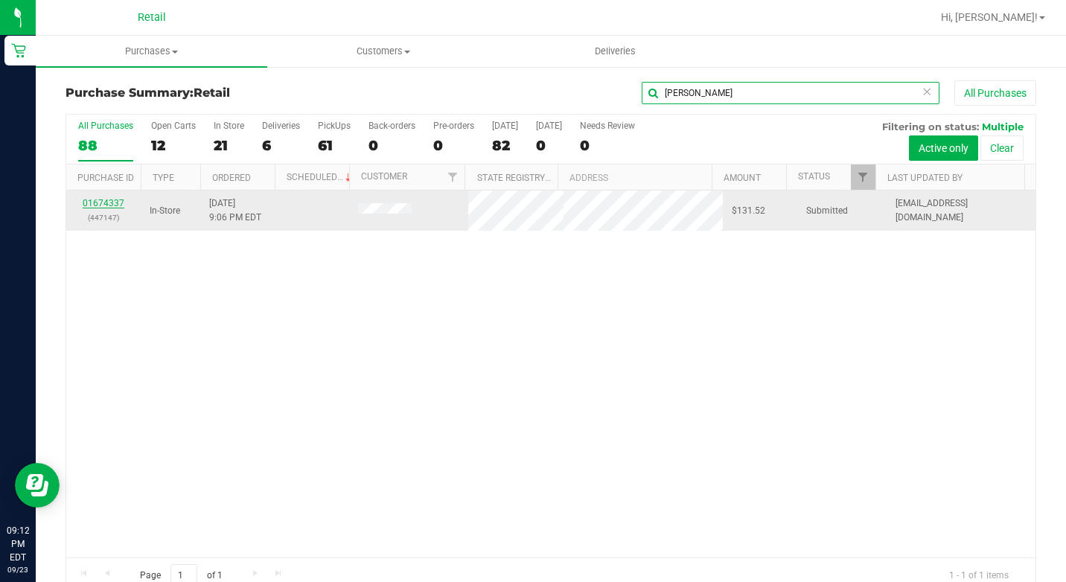
type input "[PERSON_NAME]"
click at [118, 202] on link "01674337" at bounding box center [104, 203] width 42 height 10
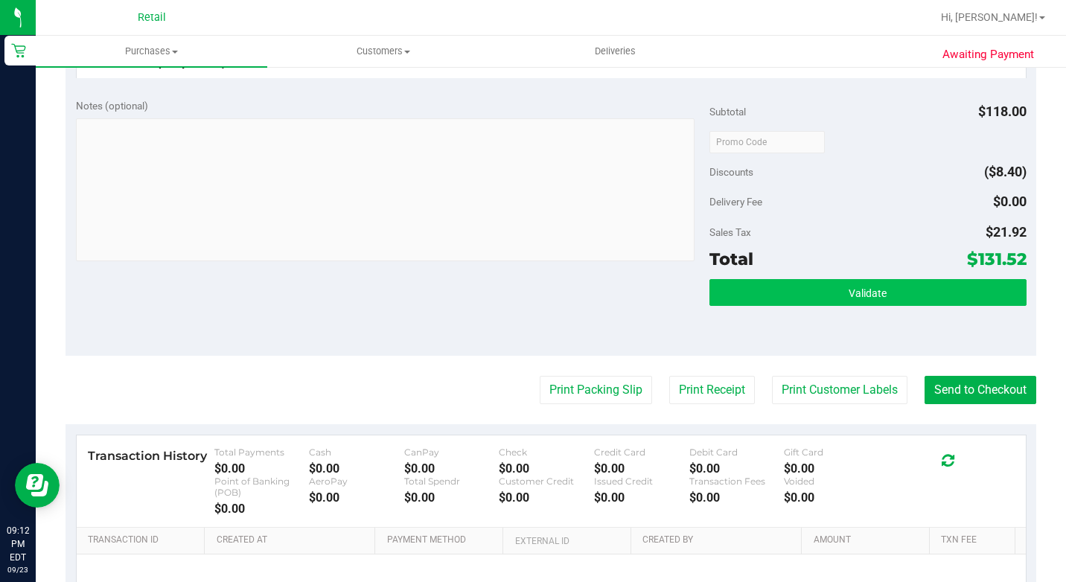
scroll to position [893, 0]
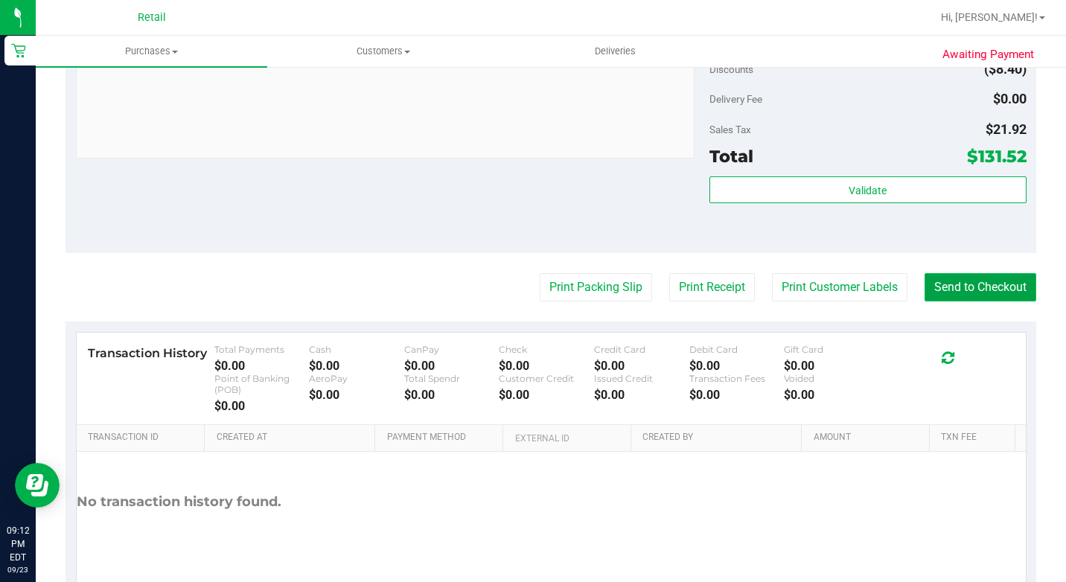
click at [973, 301] on button "Send to Checkout" at bounding box center [980, 287] width 112 height 28
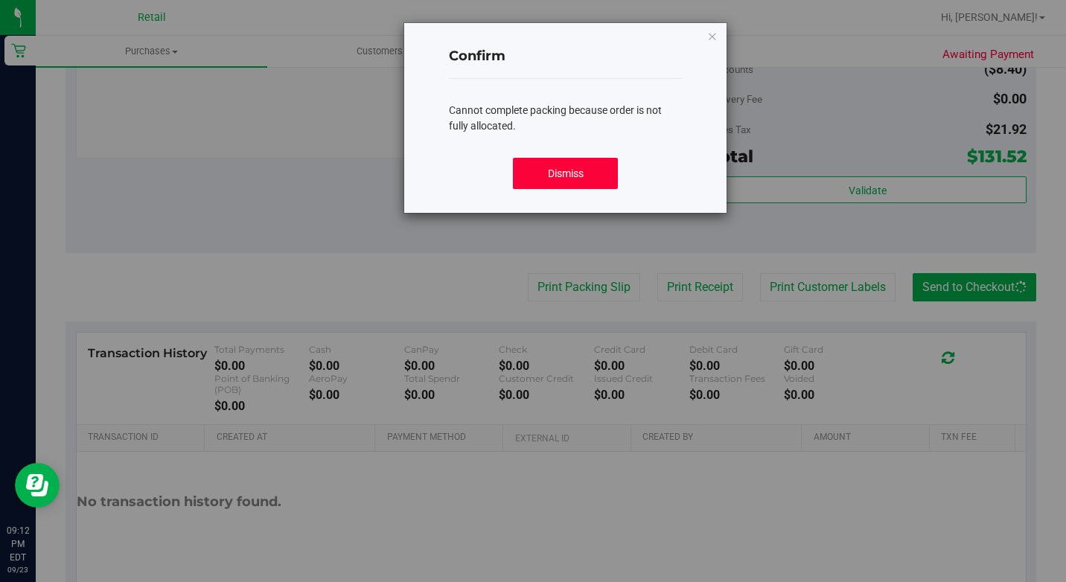
click at [554, 171] on button "Dismiss" at bounding box center [565, 173] width 104 height 31
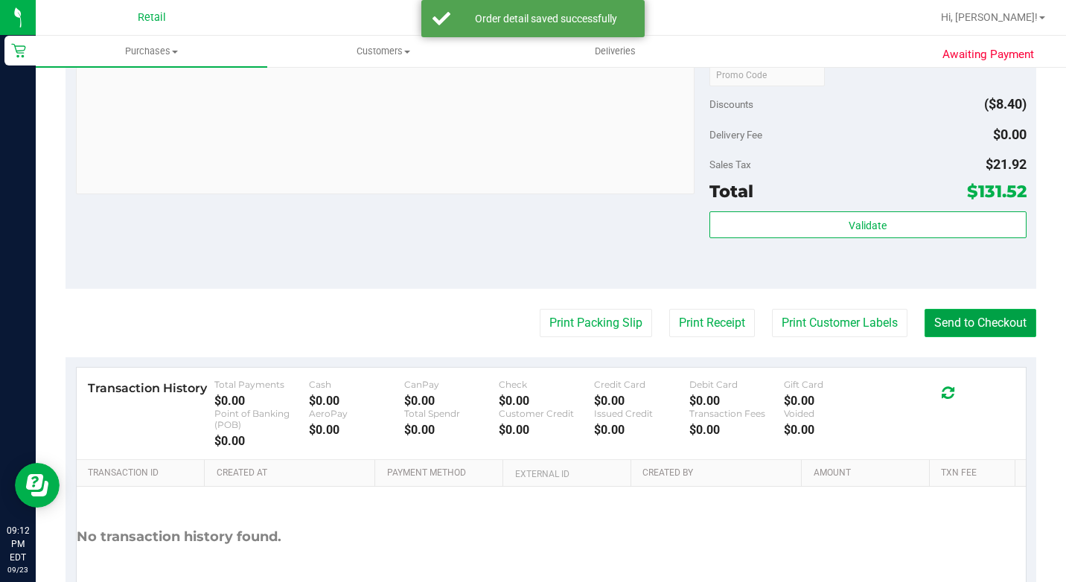
click at [945, 337] on button "Send to Checkout" at bounding box center [980, 323] width 112 height 28
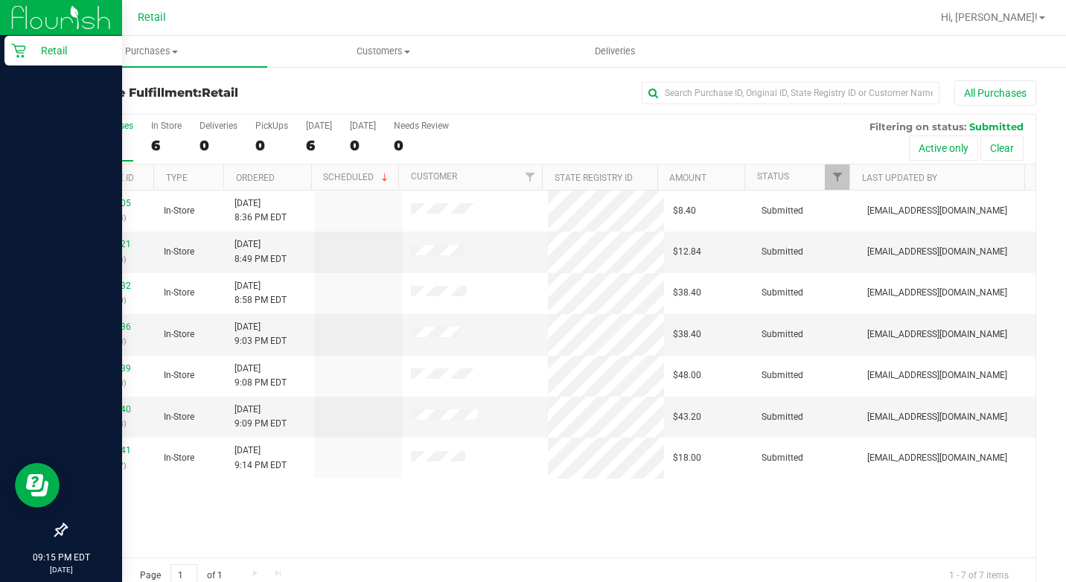
drag, startPoint x: 17, startPoint y: 56, endPoint x: 27, endPoint y: 55, distance: 9.7
click at [17, 56] on icon at bounding box center [18, 51] width 14 height 14
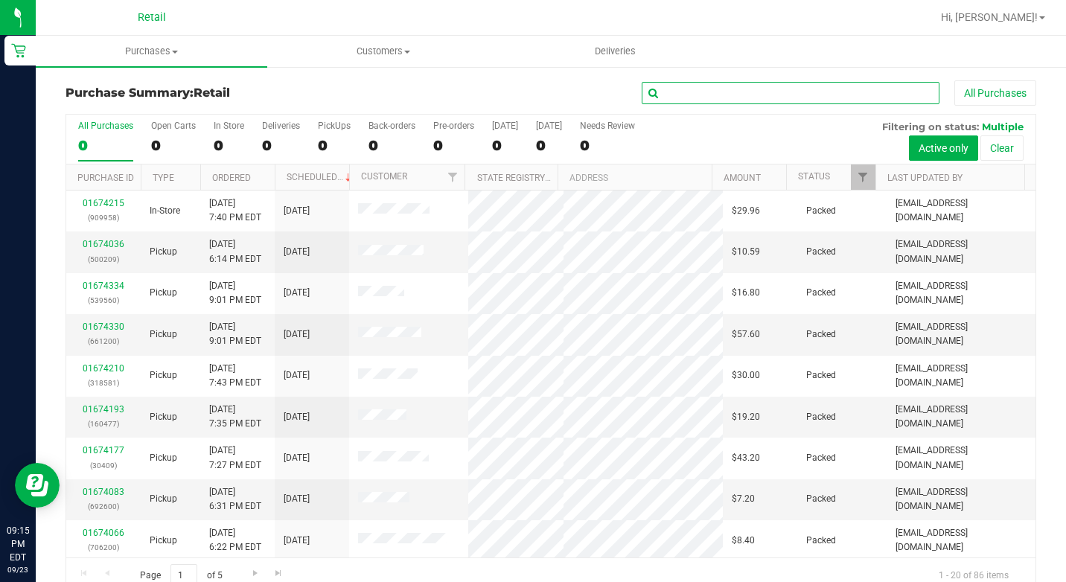
click at [693, 98] on input "text" at bounding box center [791, 93] width 298 height 22
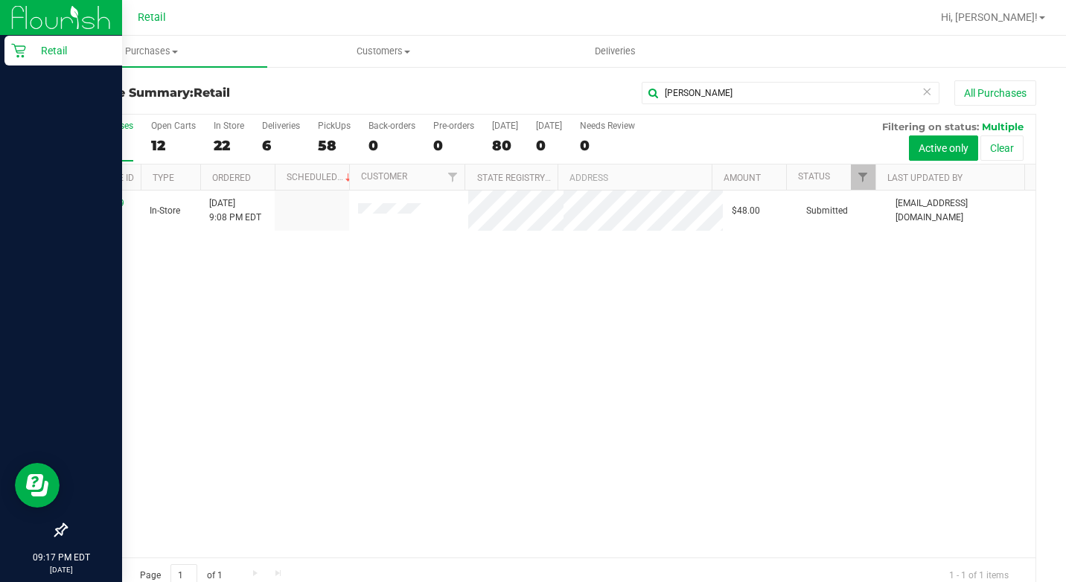
click at [34, 54] on p "Retail" at bounding box center [70, 51] width 89 height 18
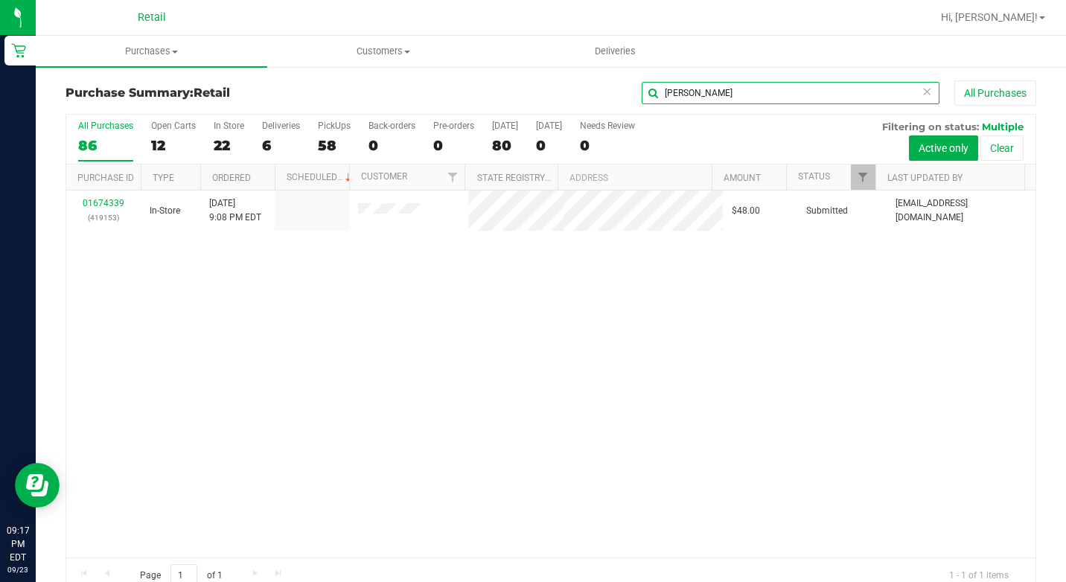
click at [741, 103] on input "[PERSON_NAME]" at bounding box center [791, 93] width 298 height 22
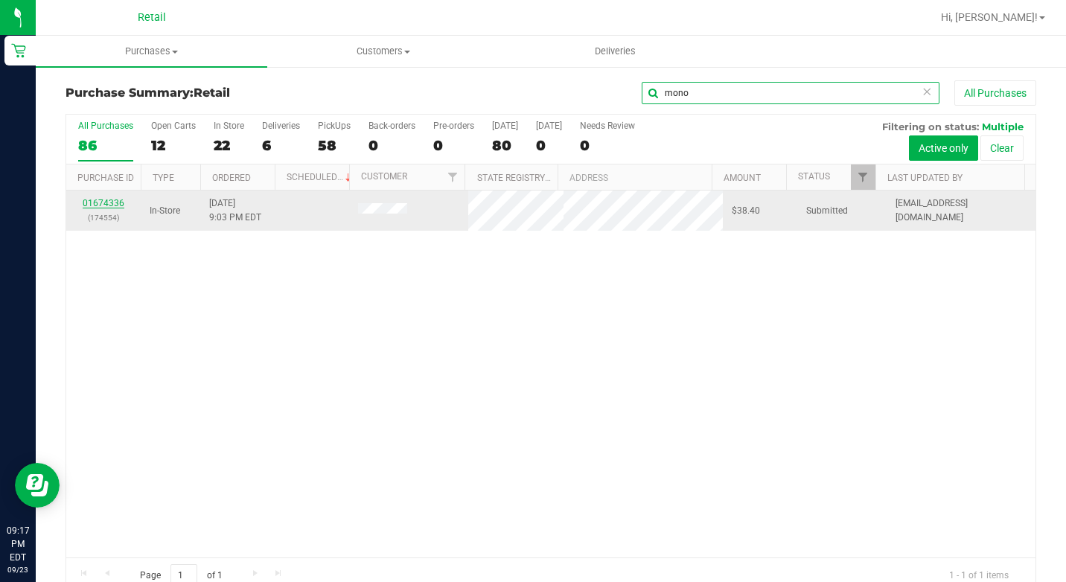
type input "mono"
click at [109, 204] on link "01674336" at bounding box center [104, 203] width 42 height 10
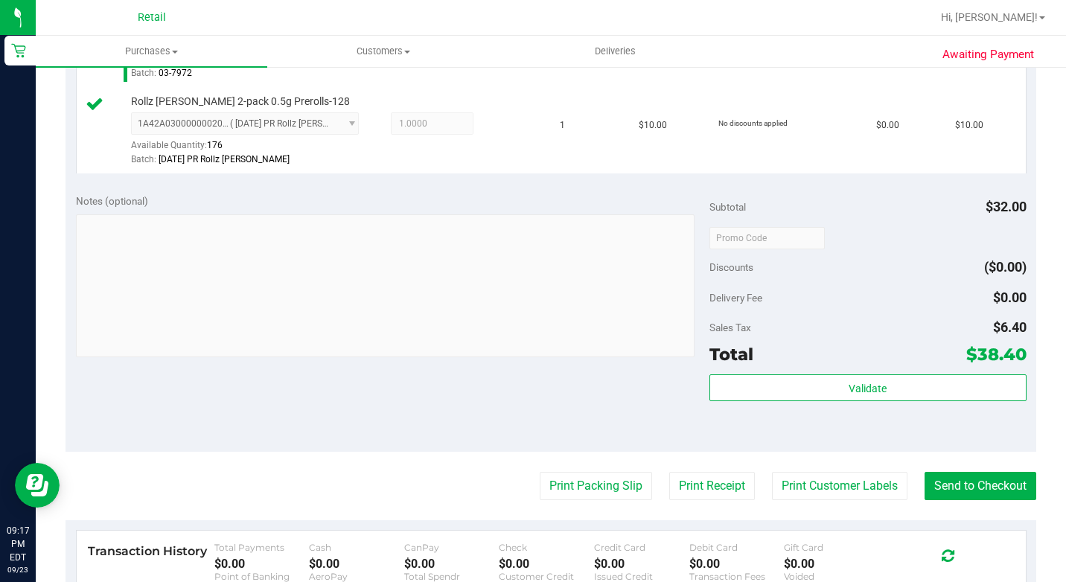
scroll to position [595, 0]
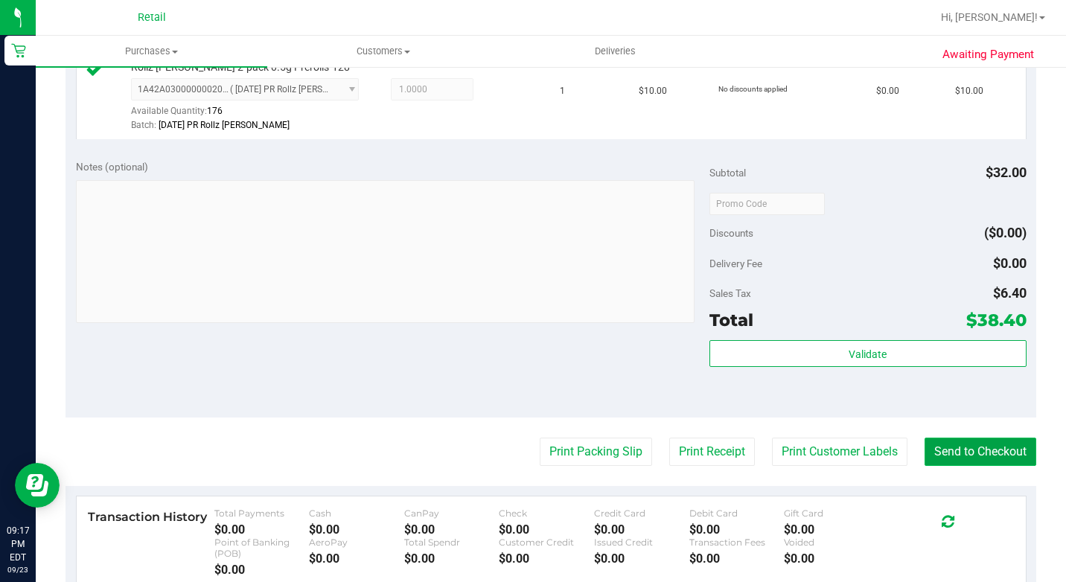
click at [967, 466] on button "Send to Checkout" at bounding box center [980, 452] width 112 height 28
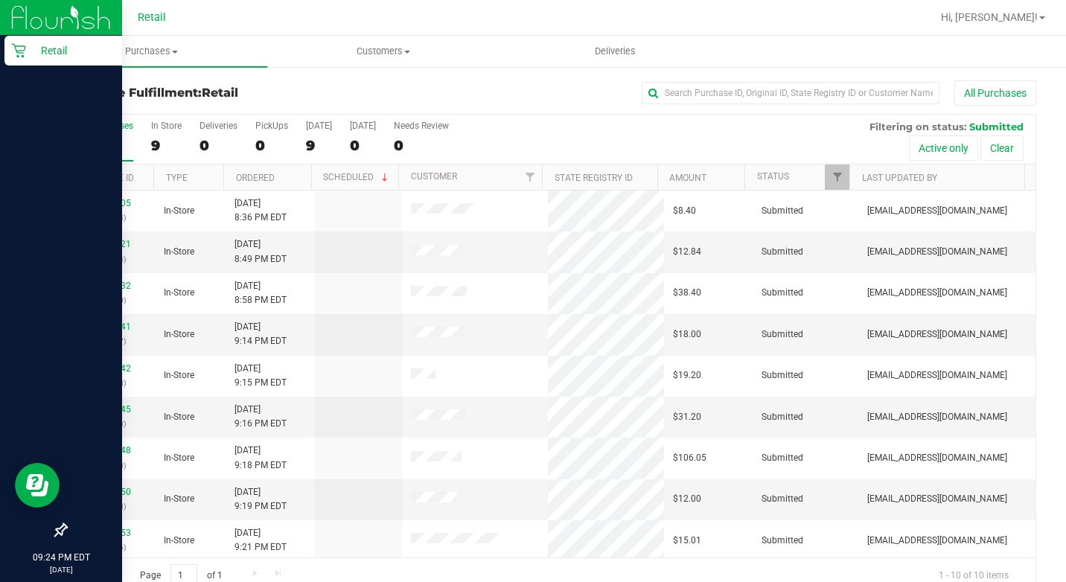
click at [25, 54] on icon at bounding box center [18, 50] width 15 height 15
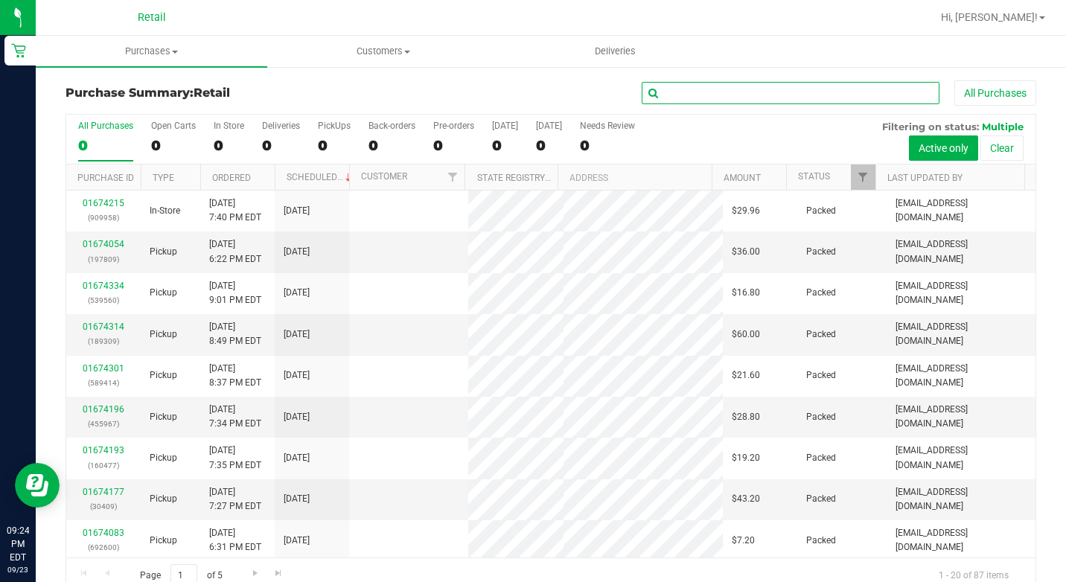
click at [736, 89] on input "text" at bounding box center [791, 93] width 298 height 22
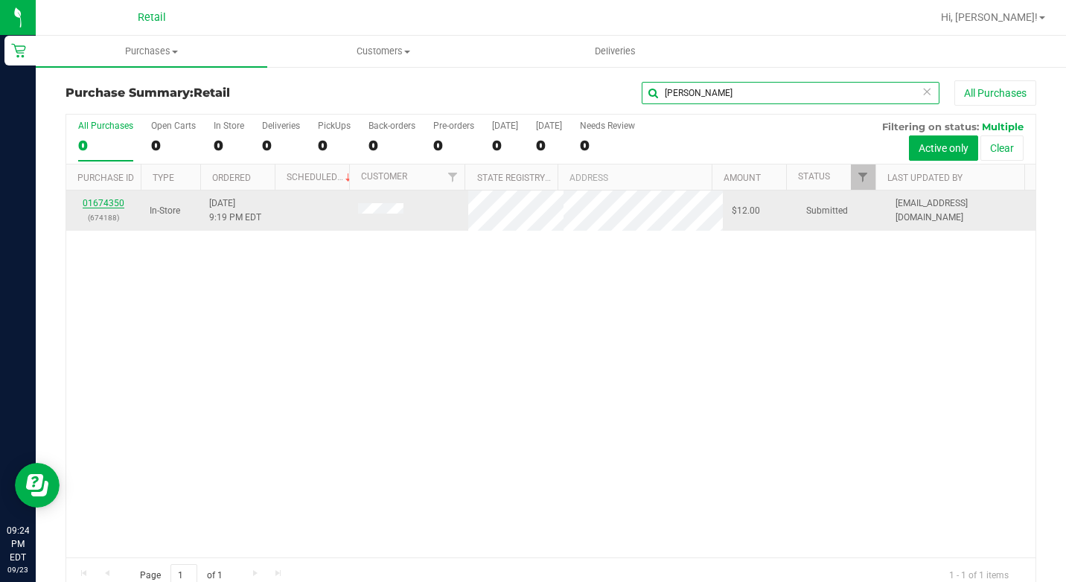
type input "[PERSON_NAME]"
click at [103, 203] on link "01674350" at bounding box center [104, 203] width 42 height 10
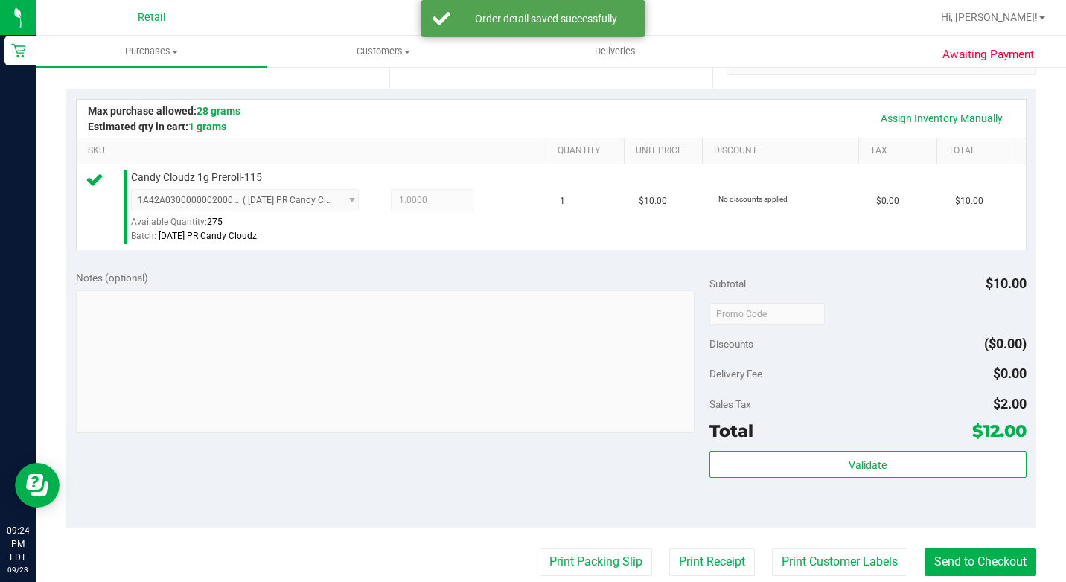
scroll to position [595, 0]
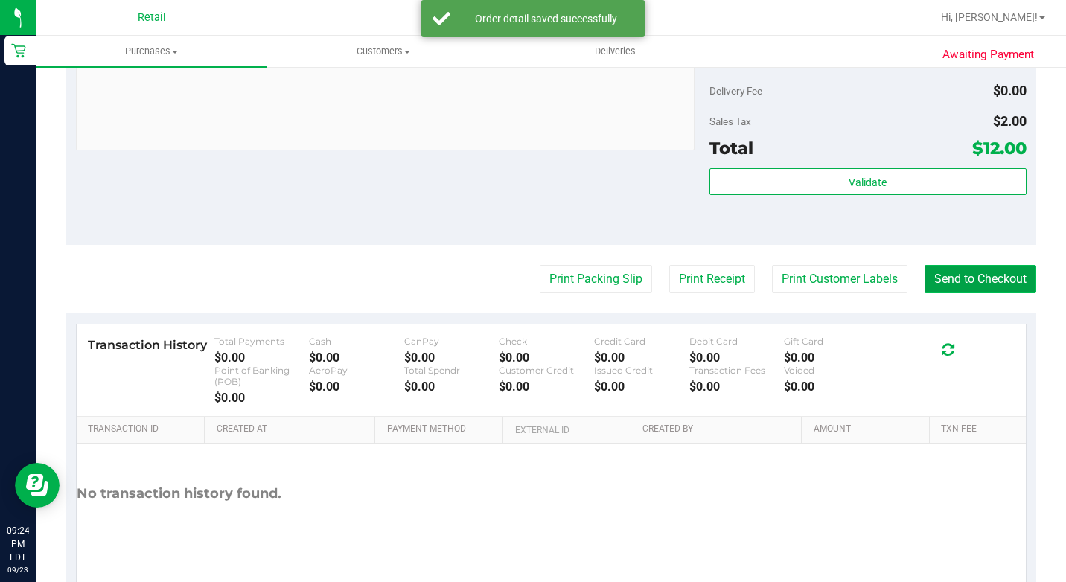
click at [976, 293] on button "Send to Checkout" at bounding box center [980, 279] width 112 height 28
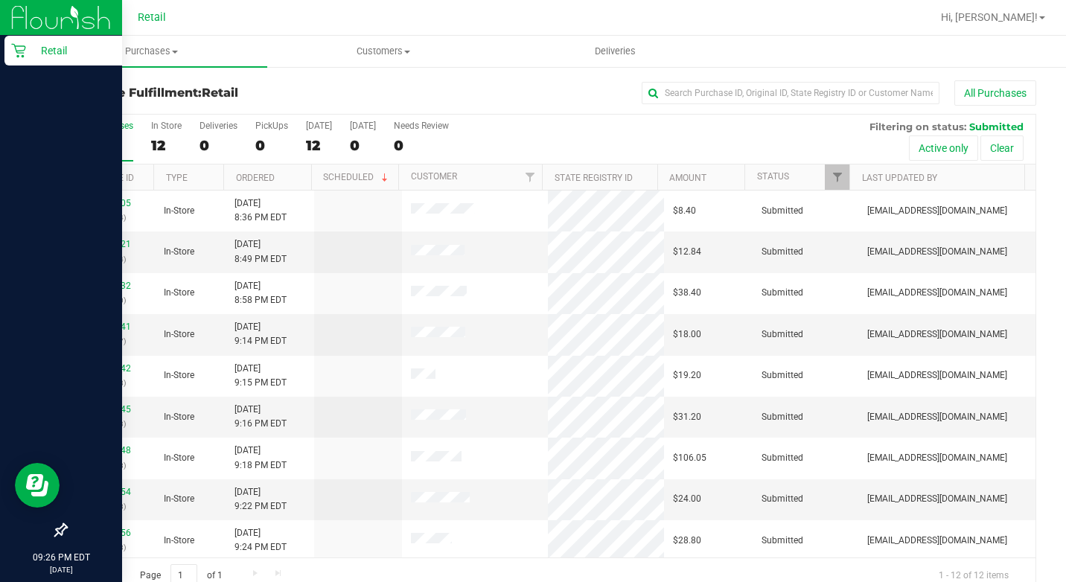
click at [19, 42] on div "Retail" at bounding box center [63, 51] width 118 height 30
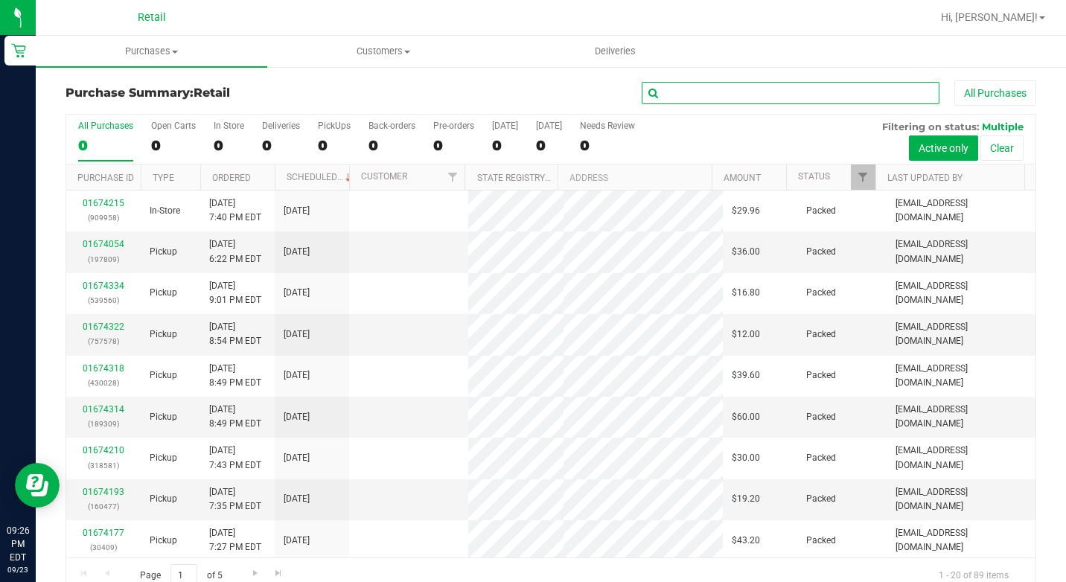
click at [781, 89] on input "text" at bounding box center [791, 93] width 298 height 22
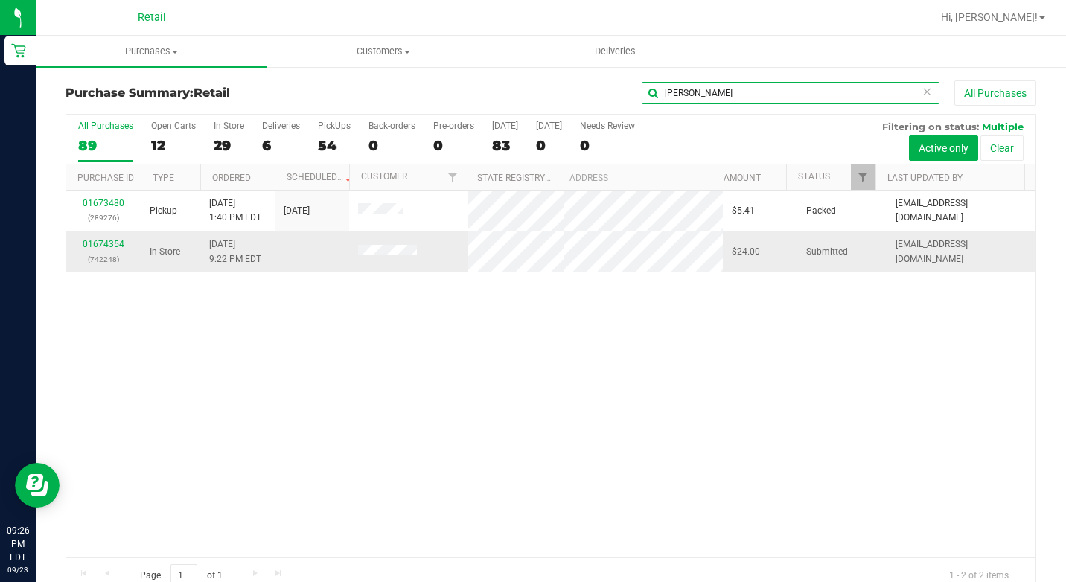
type input "[PERSON_NAME]"
click at [104, 240] on link "01674354" at bounding box center [104, 244] width 42 height 10
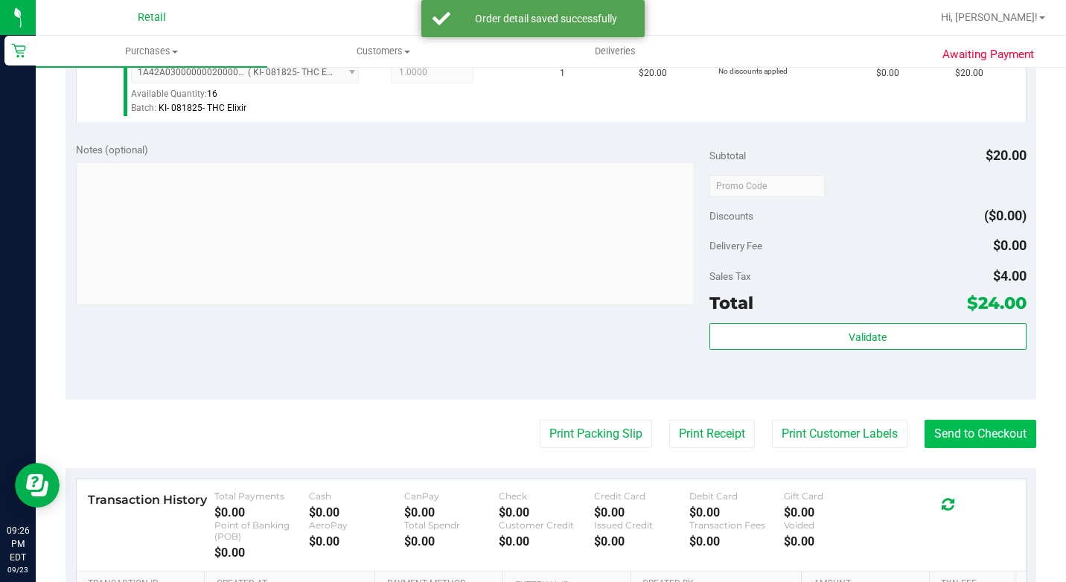
scroll to position [447, 0]
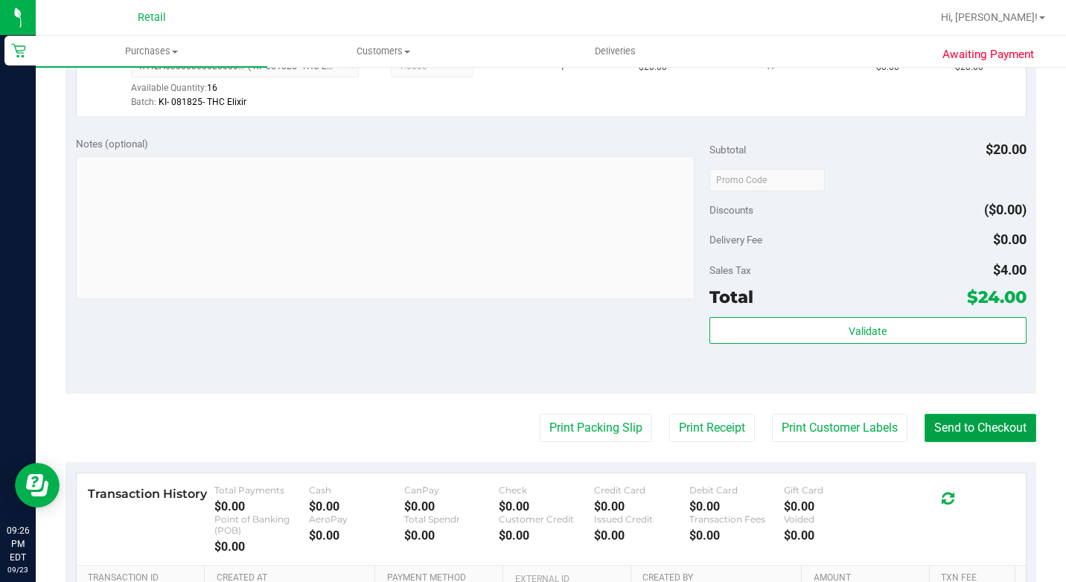
click at [988, 435] on button "Send to Checkout" at bounding box center [980, 428] width 112 height 28
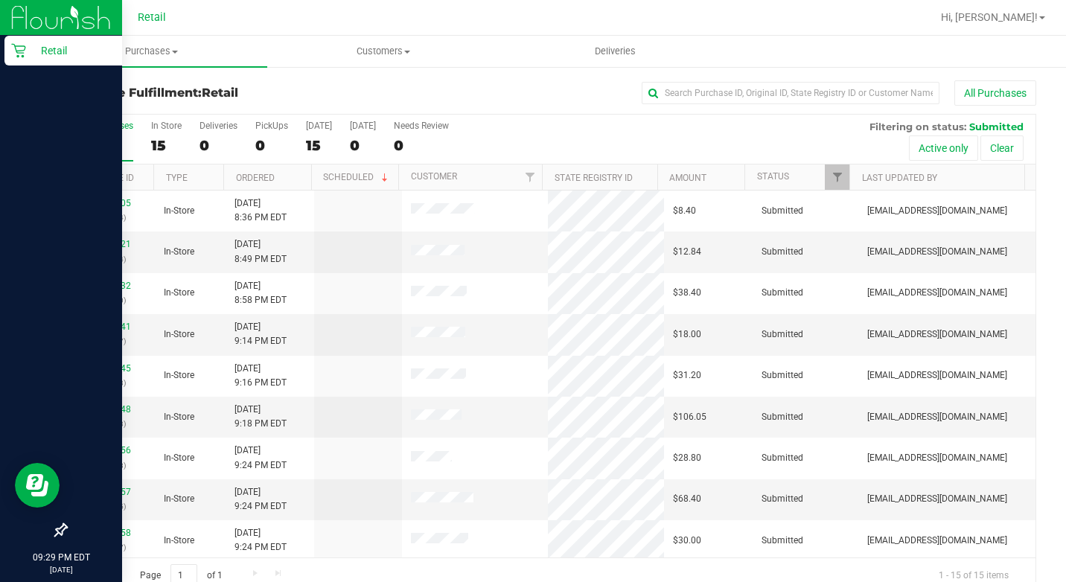
click at [39, 68] on div at bounding box center [61, 292] width 122 height 448
click at [46, 57] on p "Retail" at bounding box center [70, 51] width 89 height 18
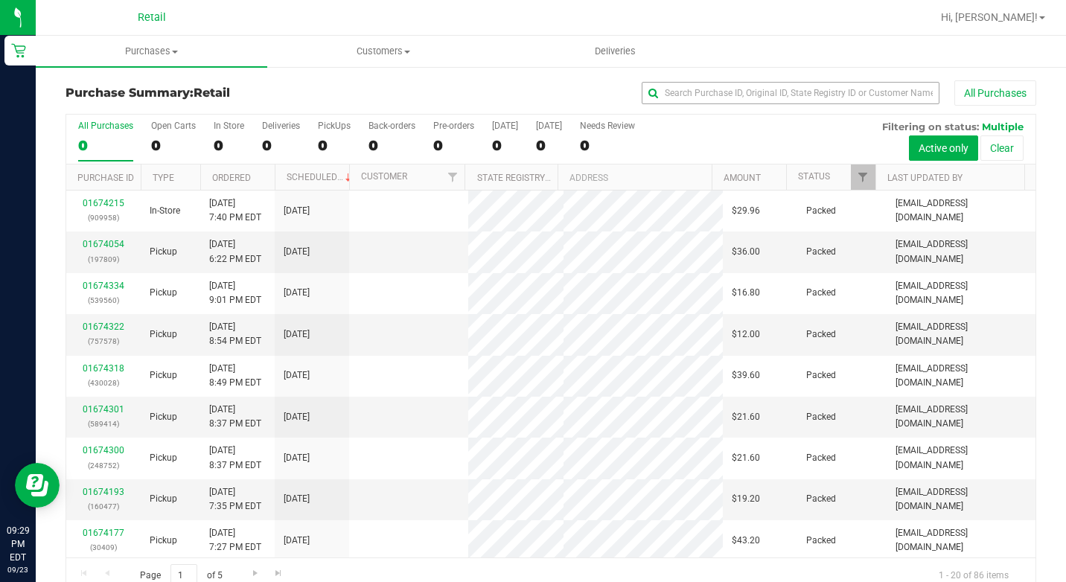
drag, startPoint x: 713, startPoint y: 107, endPoint x: 724, endPoint y: 98, distance: 13.7
click at [717, 105] on div "Purchase Summary: Retail All Purchases" at bounding box center [551, 96] width 971 height 33
click at [724, 98] on input "text" at bounding box center [791, 93] width 298 height 22
type input "s"
click at [366, 58] on uib-tab-heading "Customers All customers Add a new customer All physicians" at bounding box center [383, 51] width 230 height 30
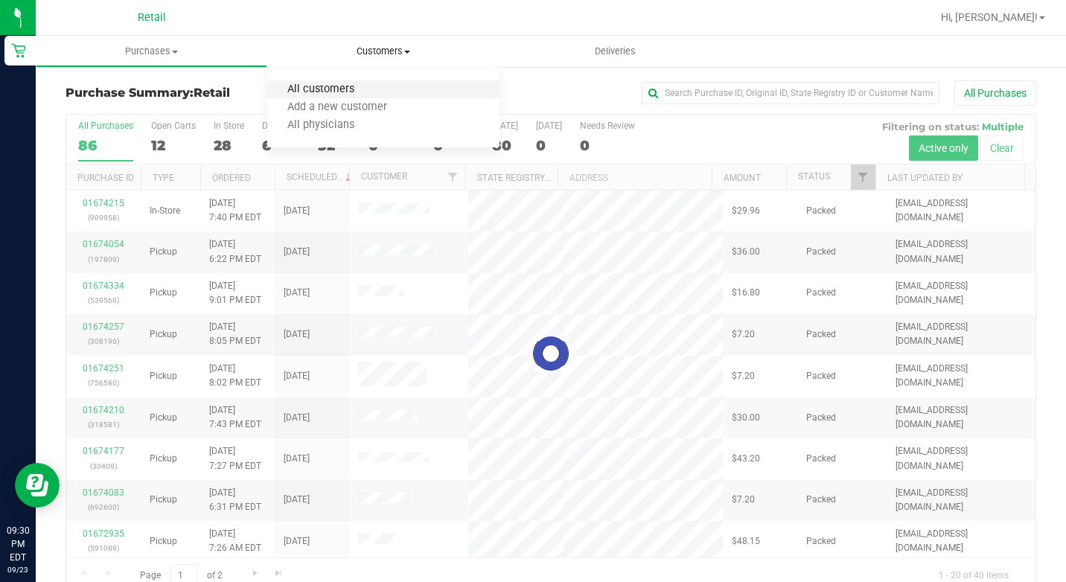
click at [313, 83] on span "All customers" at bounding box center [320, 89] width 107 height 13
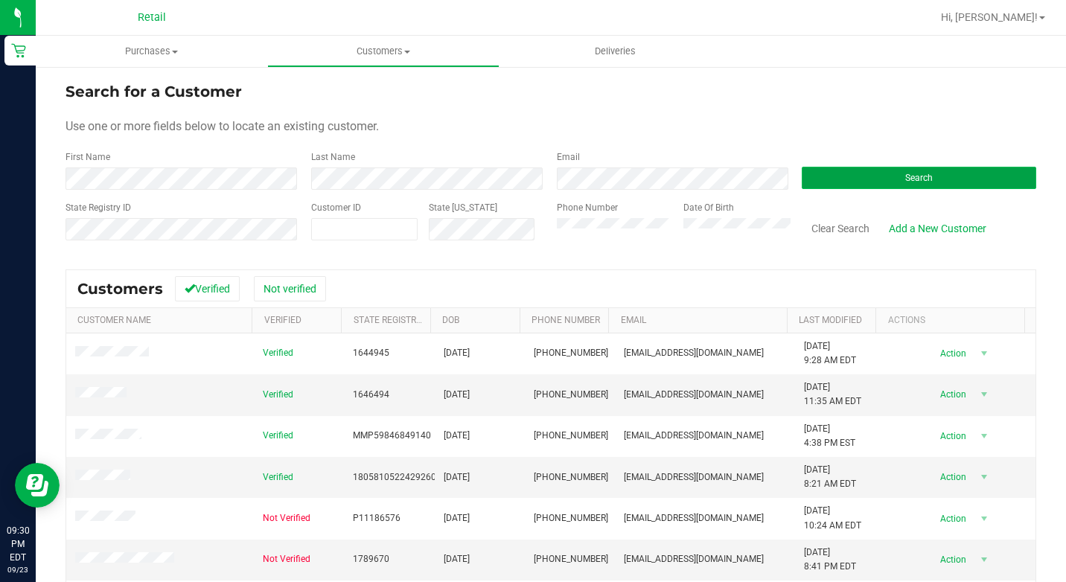
click at [836, 174] on button "Search" at bounding box center [919, 178] width 234 height 22
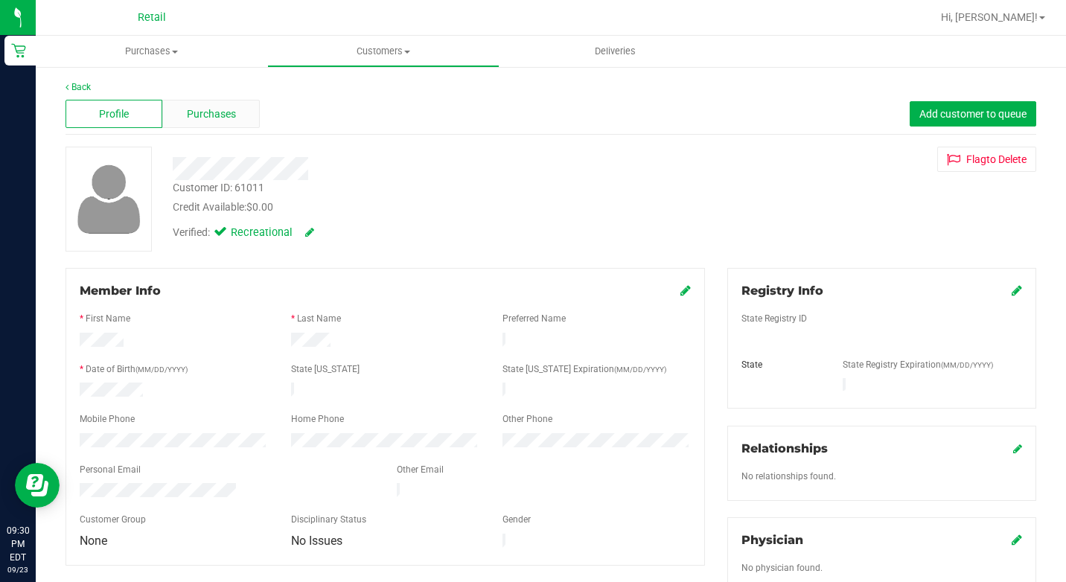
click at [190, 115] on span "Purchases" at bounding box center [211, 114] width 49 height 16
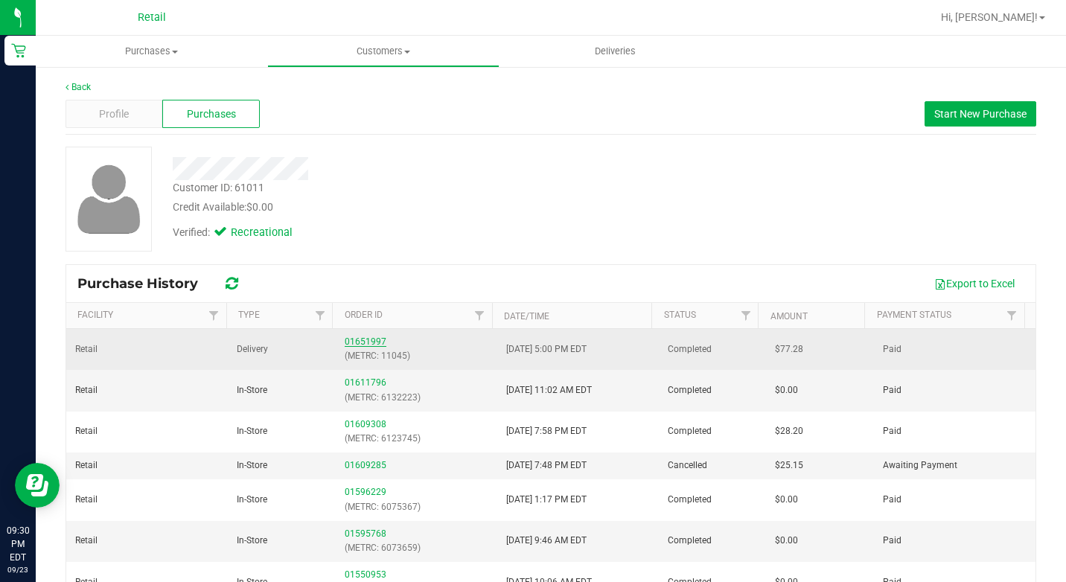
click at [357, 338] on link "01651997" at bounding box center [366, 341] width 42 height 10
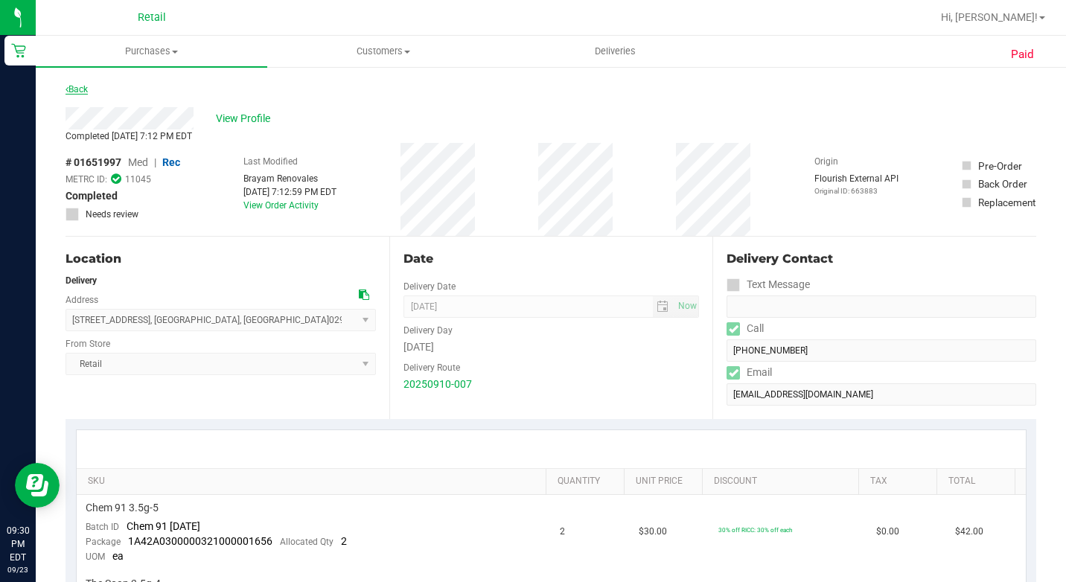
click at [82, 94] on link "Back" at bounding box center [77, 89] width 22 height 10
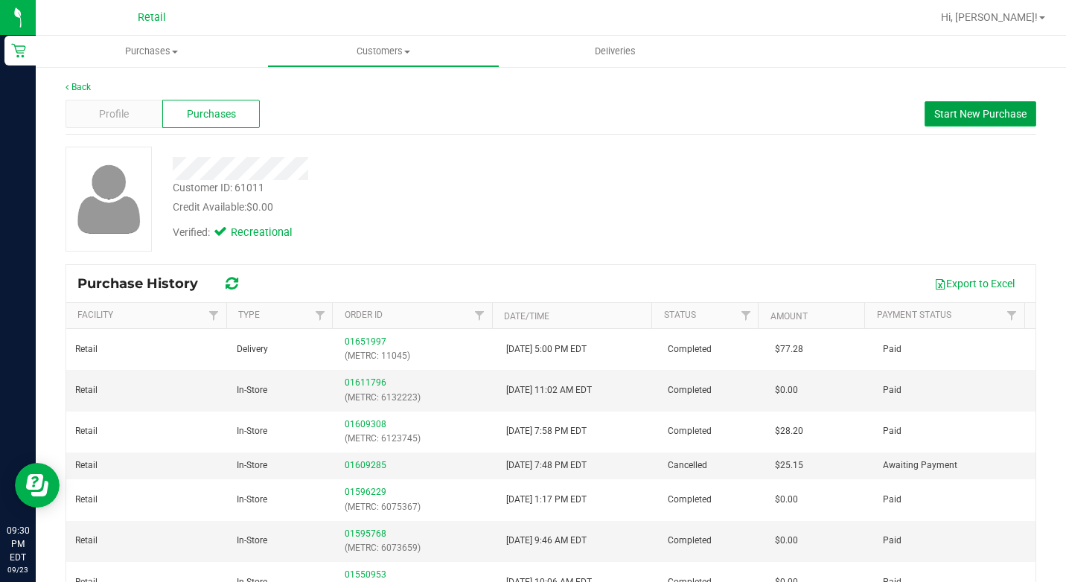
click at [952, 102] on button "Start New Purchase" at bounding box center [980, 113] width 112 height 25
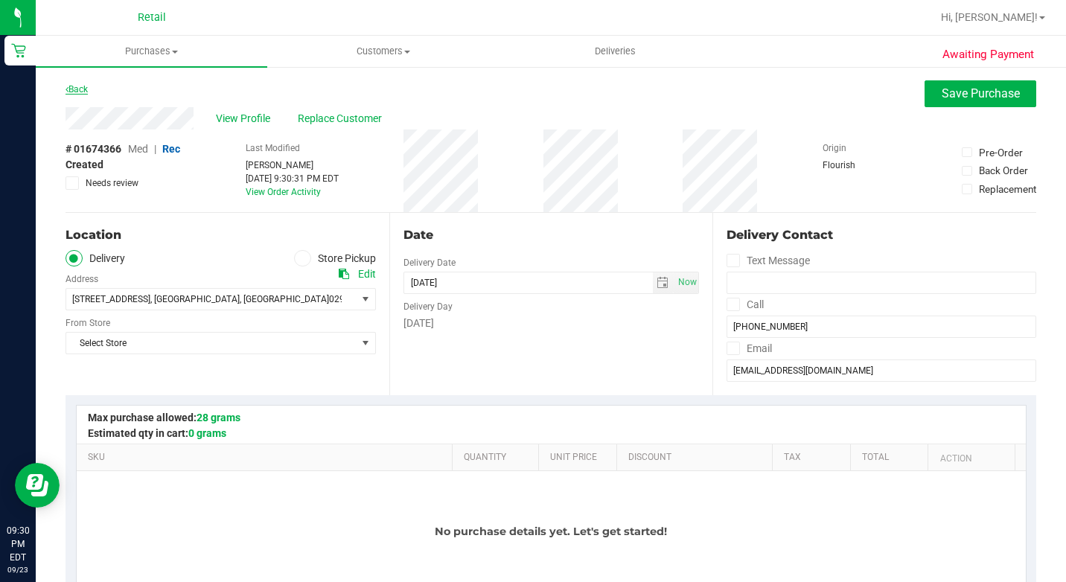
click at [75, 89] on link "Back" at bounding box center [77, 89] width 22 height 10
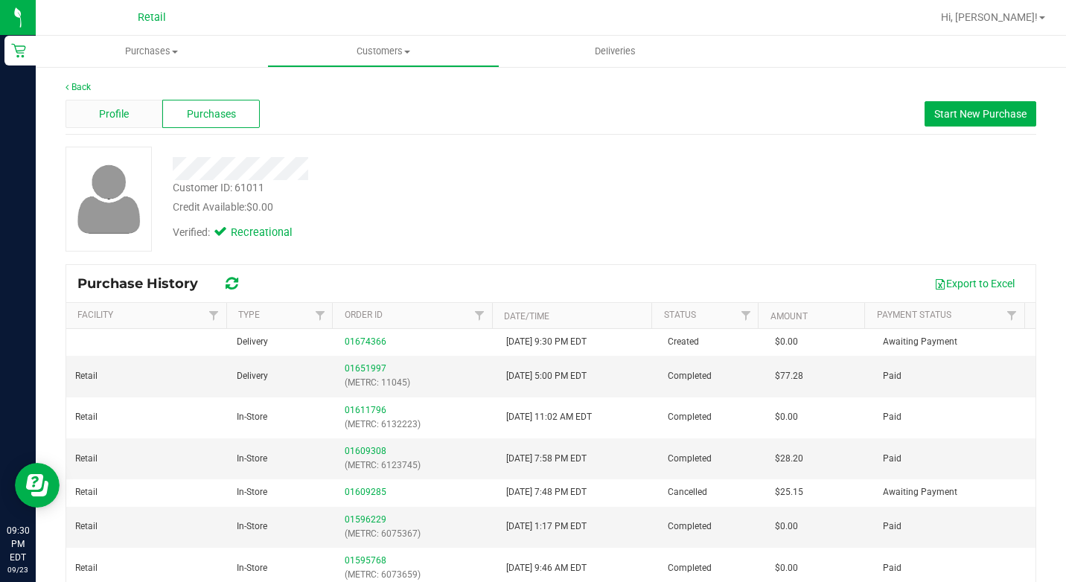
click at [121, 116] on span "Profile" at bounding box center [114, 114] width 30 height 16
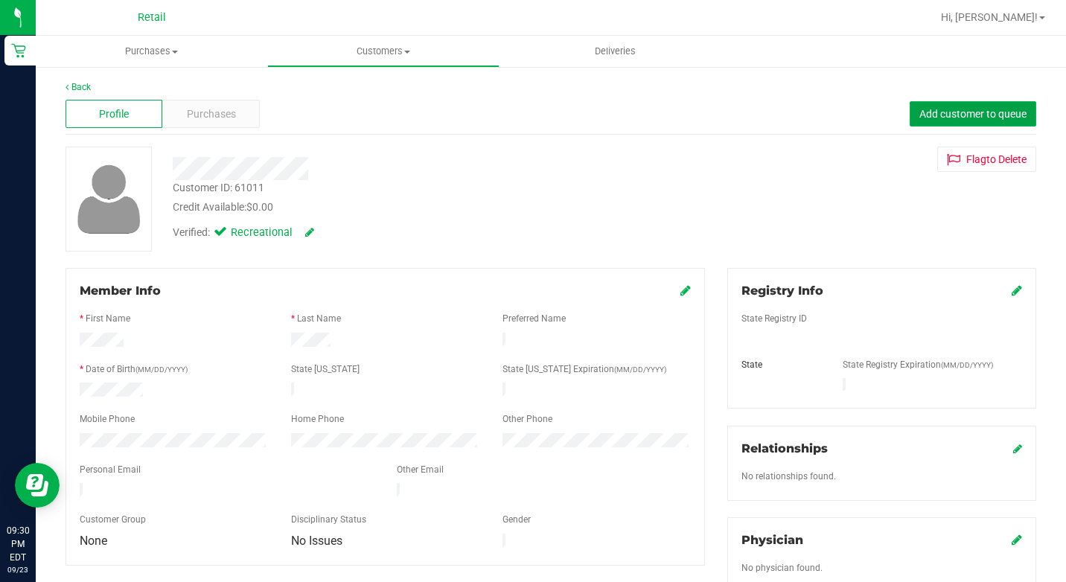
click at [919, 112] on span "Add customer to queue" at bounding box center [972, 114] width 107 height 12
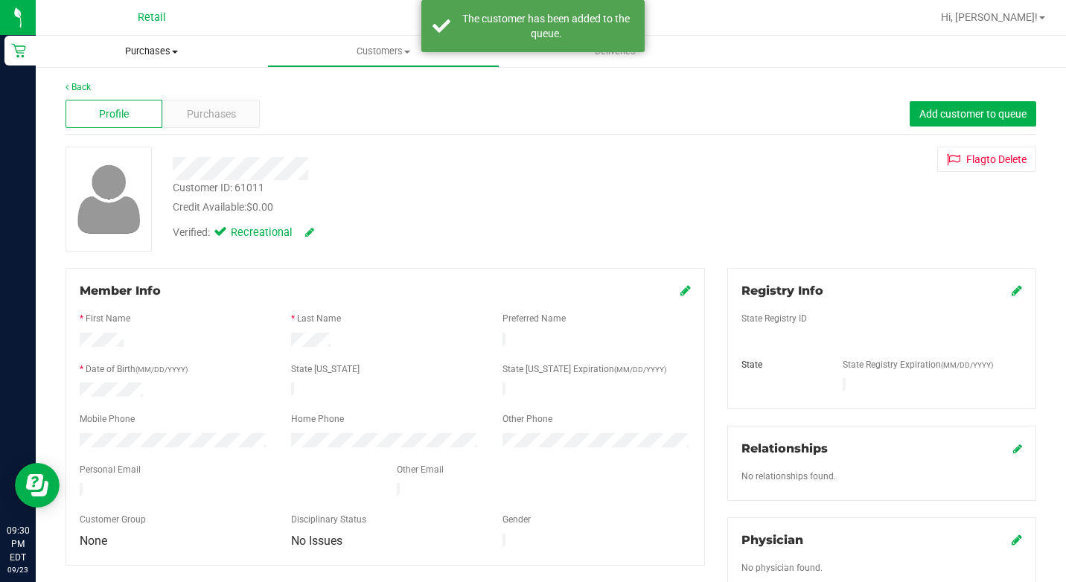
click at [144, 44] on uib-tab-heading "Purchases Summary of purchases Fulfillment All purchases" at bounding box center [151, 51] width 231 height 31
click at [136, 90] on span "Summary of purchases" at bounding box center [112, 89] width 153 height 13
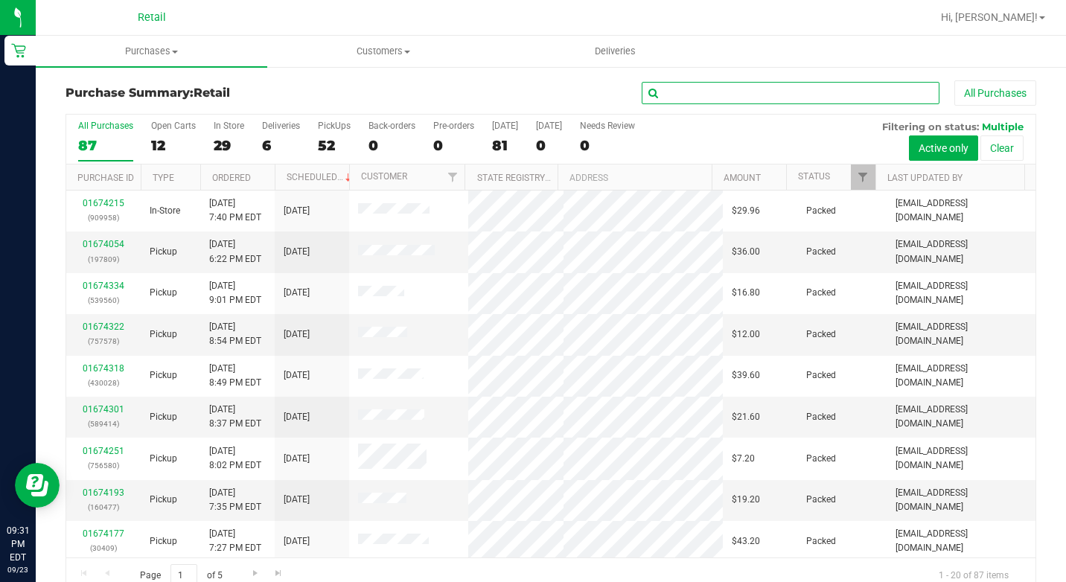
click at [737, 101] on input "text" at bounding box center [791, 93] width 298 height 22
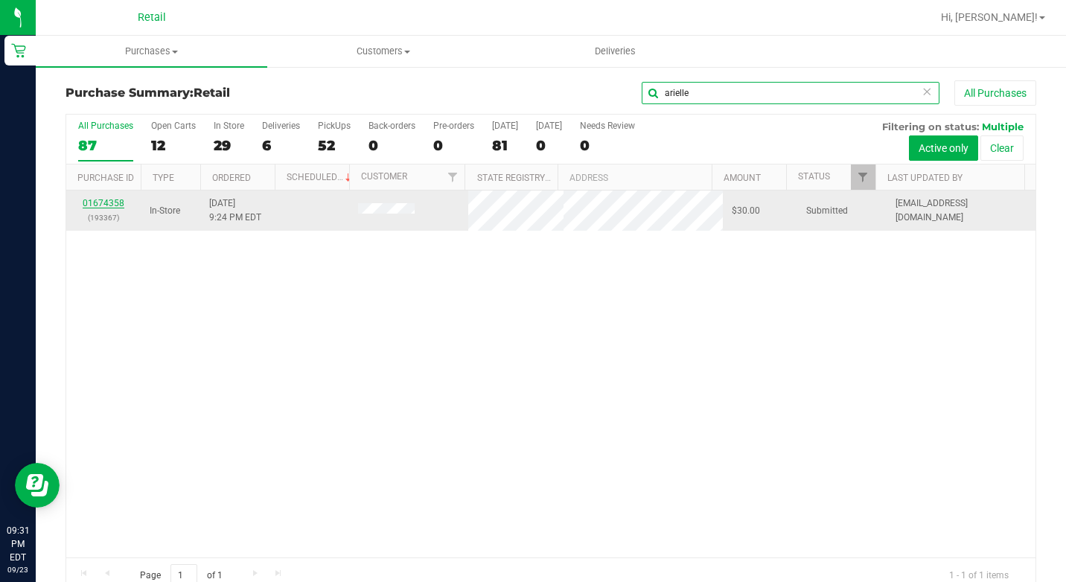
type input "arielle"
click at [105, 208] on link "01674358" at bounding box center [104, 203] width 42 height 10
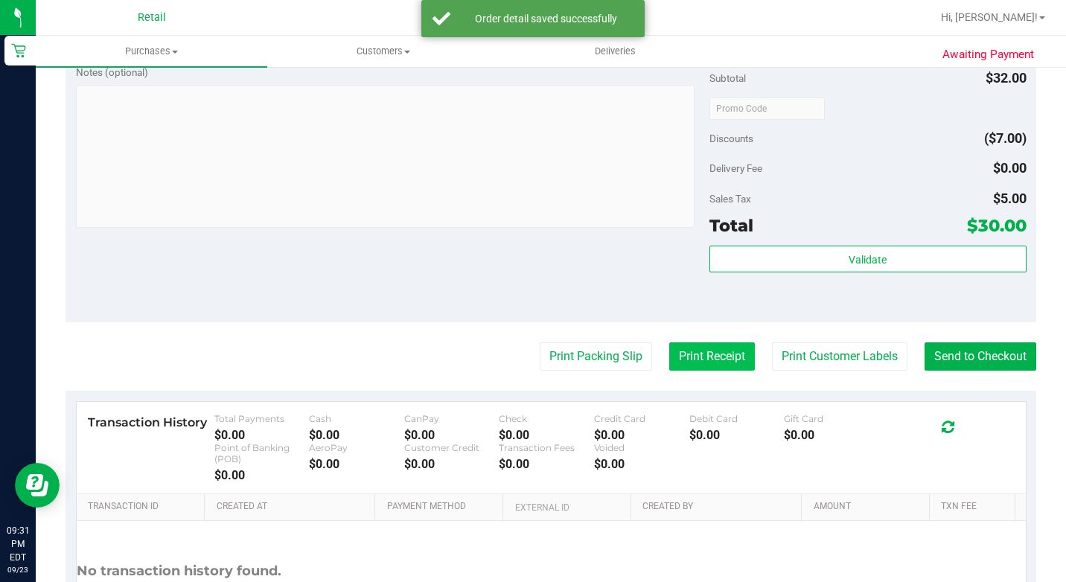
scroll to position [521, 0]
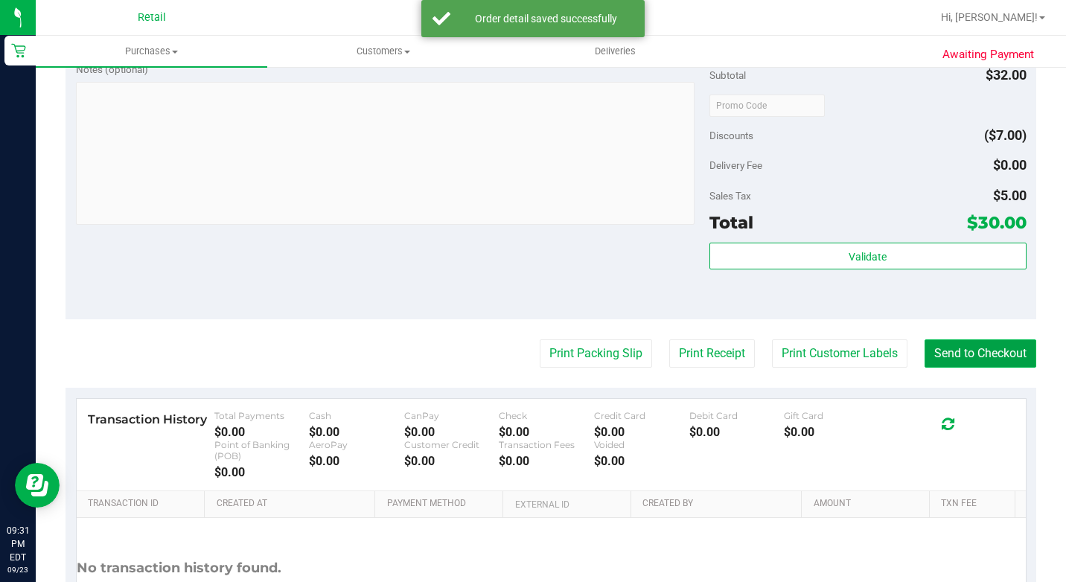
click at [944, 368] on button "Send to Checkout" at bounding box center [980, 353] width 112 height 28
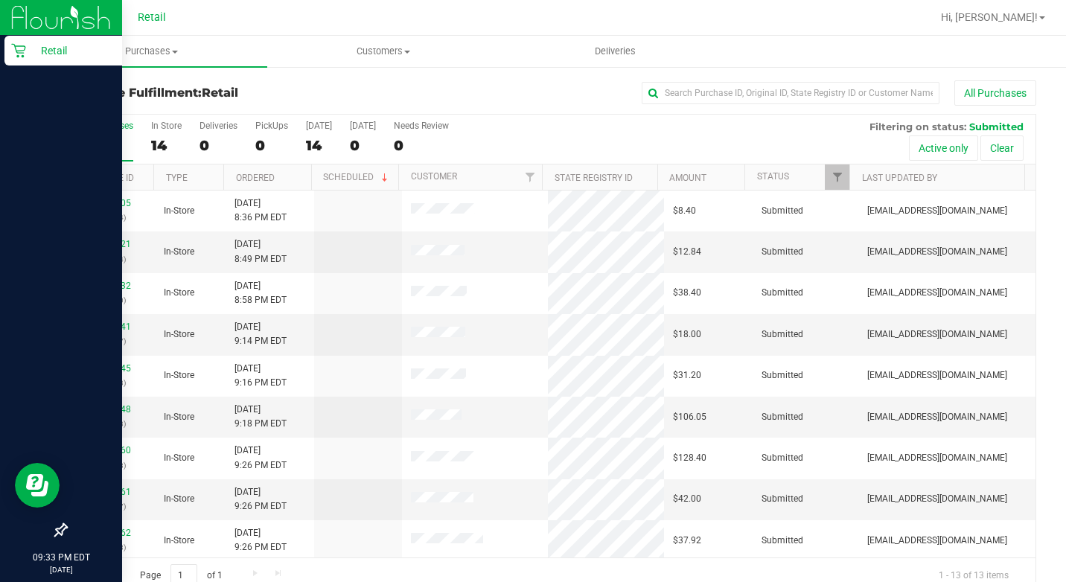
click at [28, 48] on p "Retail" at bounding box center [70, 51] width 89 height 18
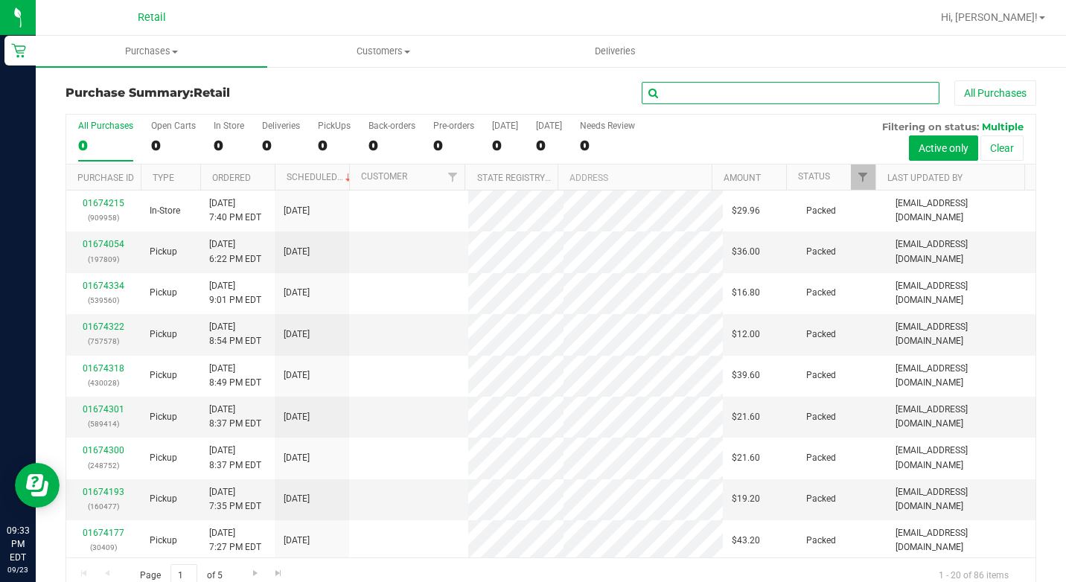
click at [743, 99] on input "text" at bounding box center [791, 93] width 298 height 22
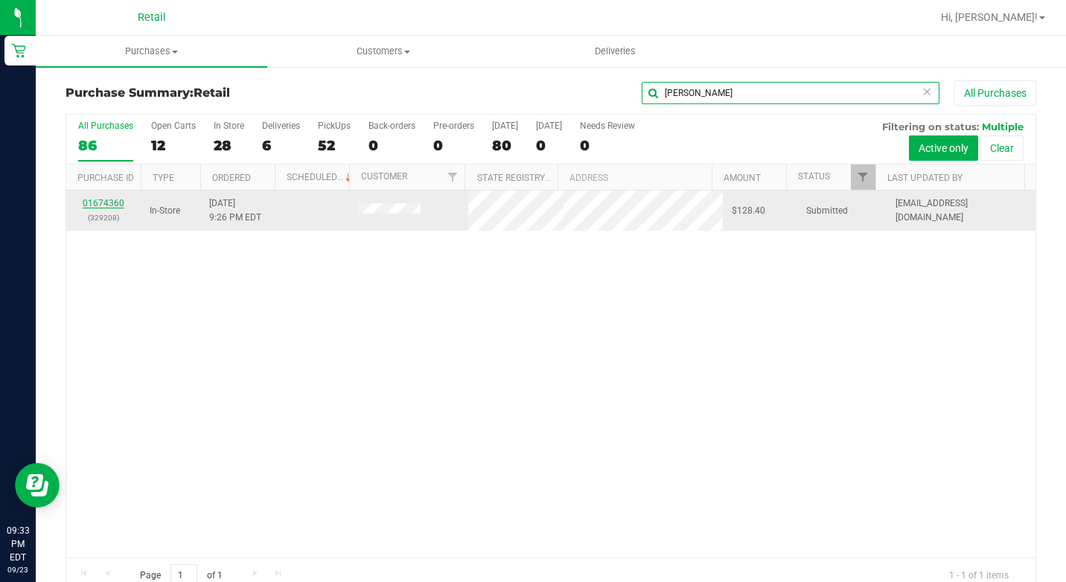
type input "[PERSON_NAME]"
click at [115, 199] on link "01674360" at bounding box center [104, 203] width 42 height 10
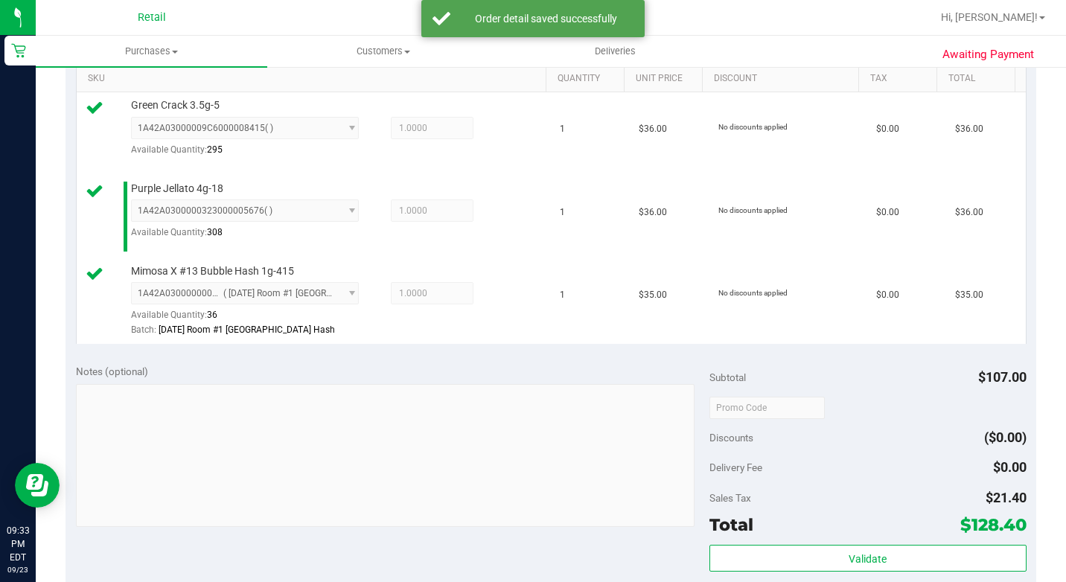
scroll to position [521, 0]
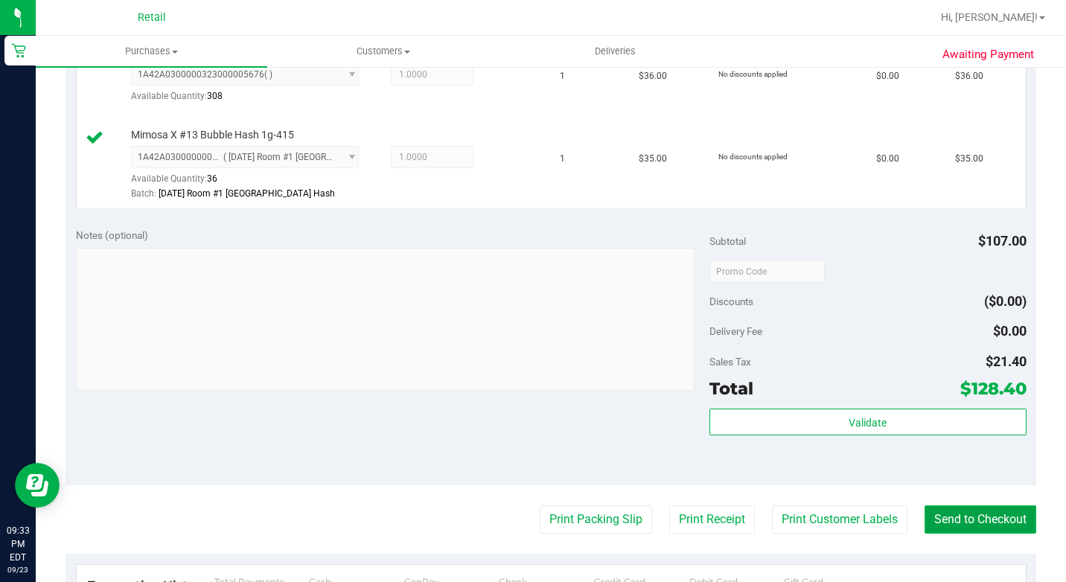
click at [962, 534] on button "Send to Checkout" at bounding box center [980, 519] width 112 height 28
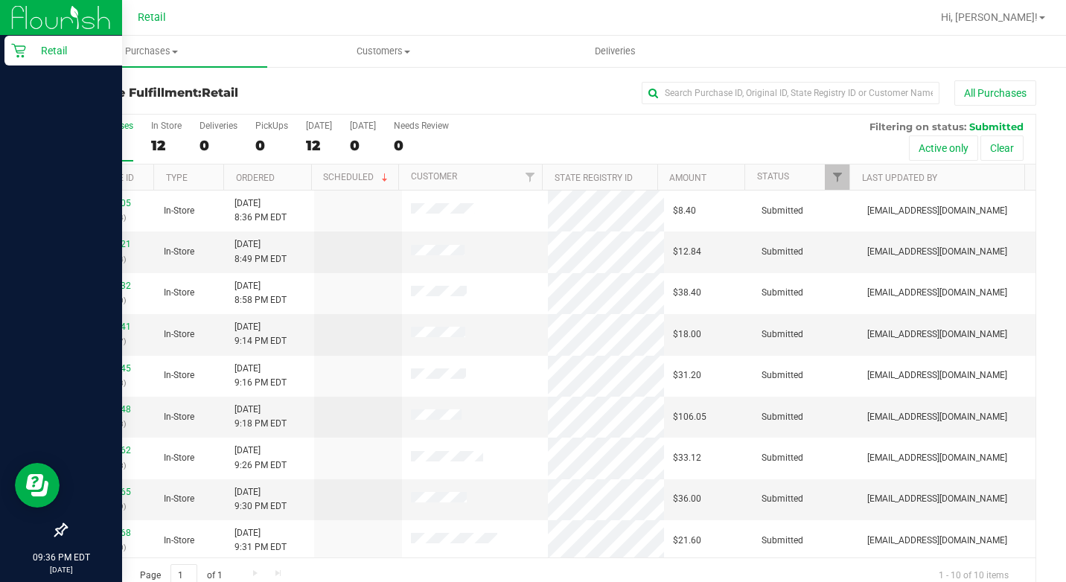
drag, startPoint x: 31, startPoint y: 49, endPoint x: 63, endPoint y: 55, distance: 33.3
click at [31, 49] on p "Retail" at bounding box center [70, 51] width 89 height 18
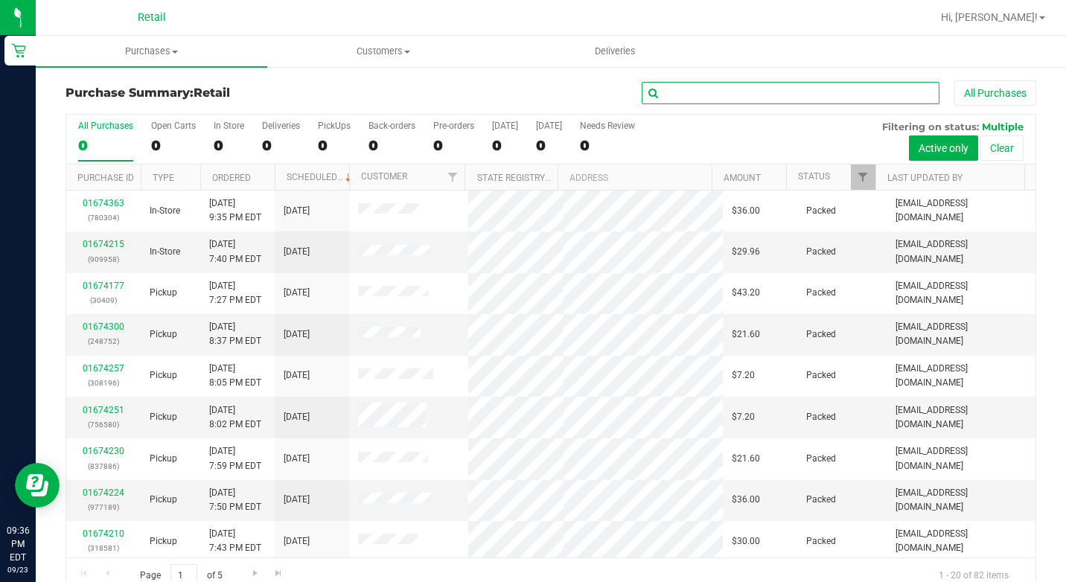
click at [657, 92] on input "text" at bounding box center [791, 93] width 298 height 22
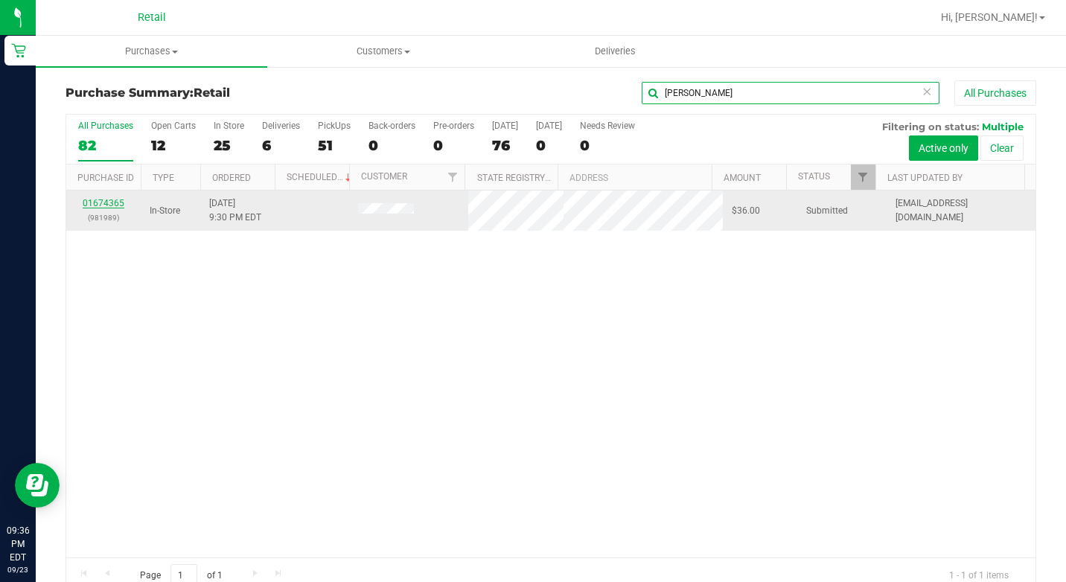
type input "[PERSON_NAME]"
click at [121, 205] on link "01674365" at bounding box center [104, 203] width 42 height 10
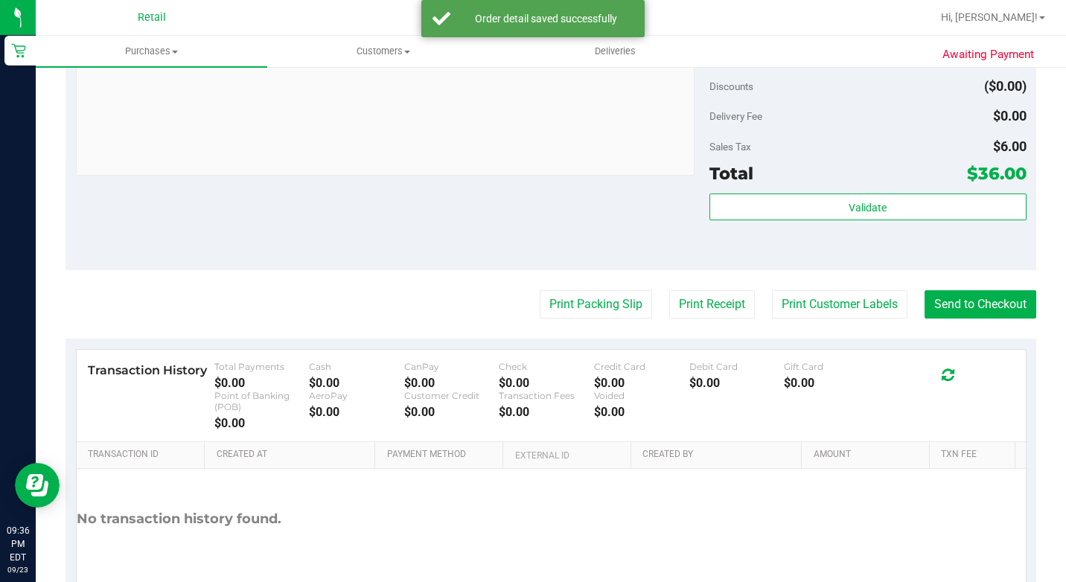
scroll to position [595, 0]
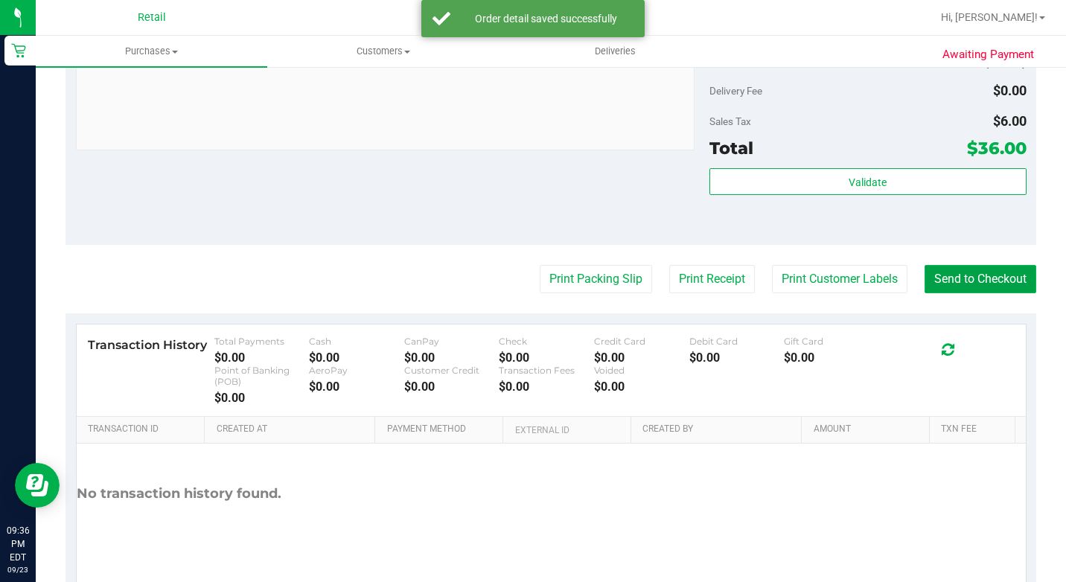
click at [929, 293] on button "Send to Checkout" at bounding box center [980, 279] width 112 height 28
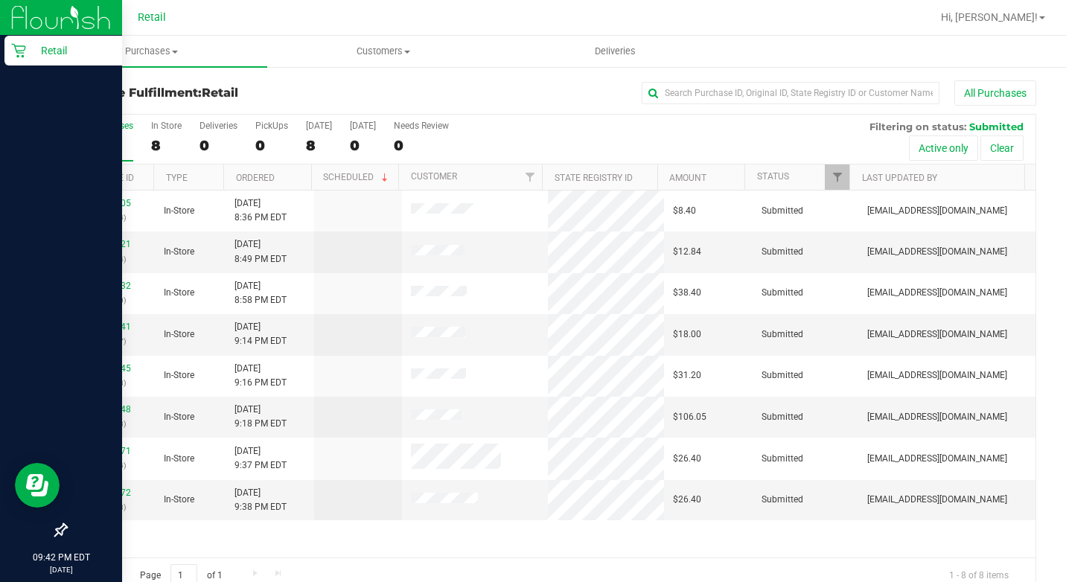
click at [8, 49] on div "Retail" at bounding box center [63, 51] width 118 height 30
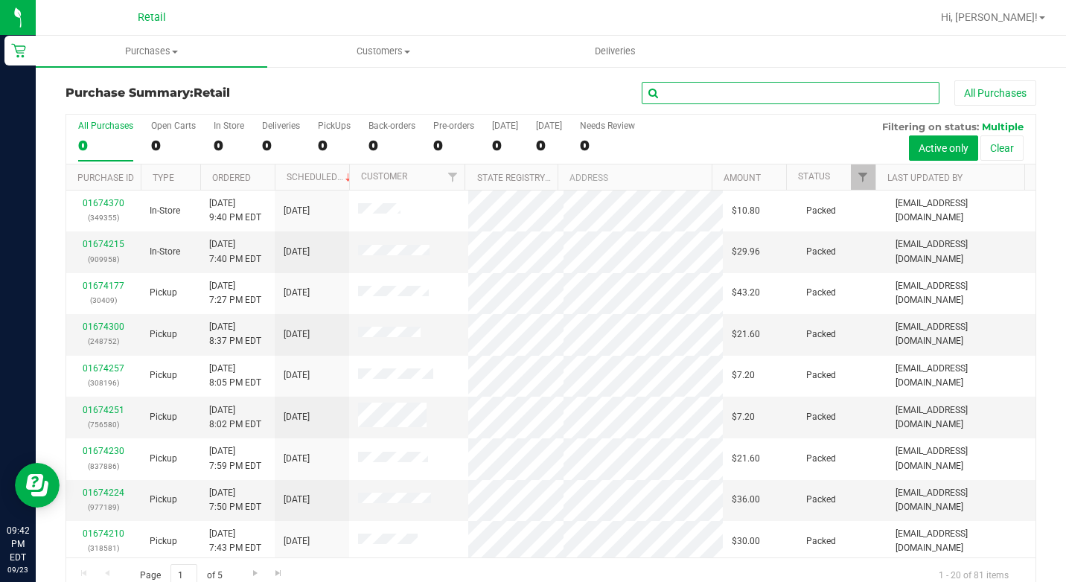
click at [670, 87] on input "text" at bounding box center [791, 93] width 298 height 22
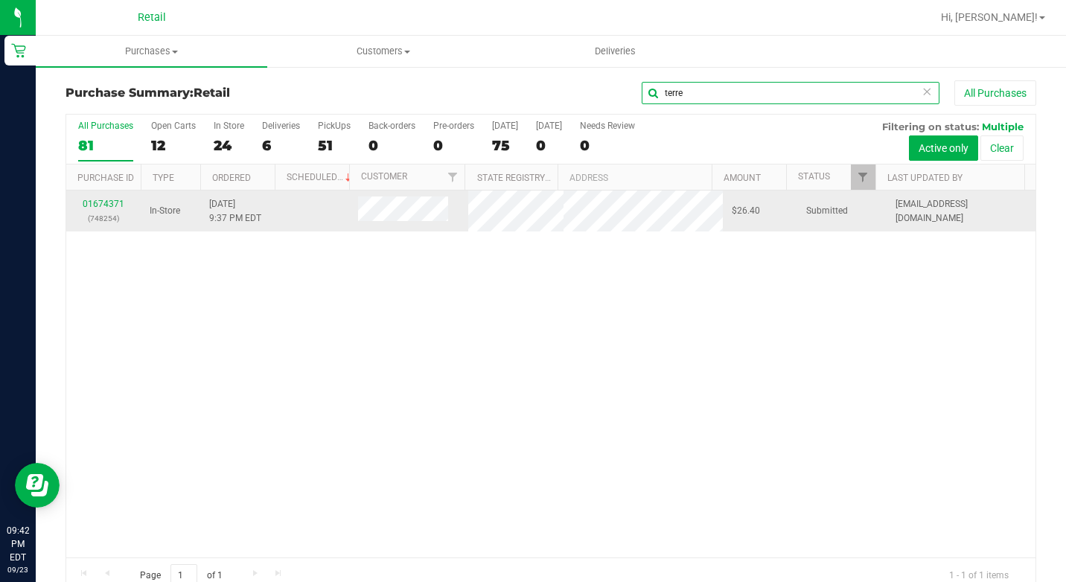
type input "terre"
click at [100, 197] on div "01674371 (748254)" at bounding box center [103, 211] width 57 height 28
click at [100, 204] on link "01674371" at bounding box center [104, 204] width 42 height 10
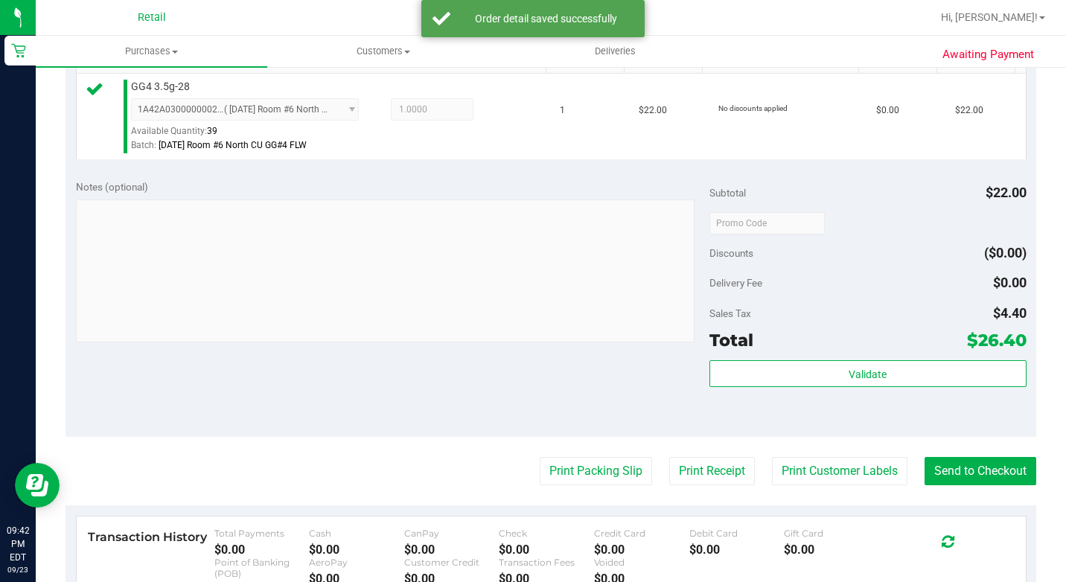
scroll to position [667, 0]
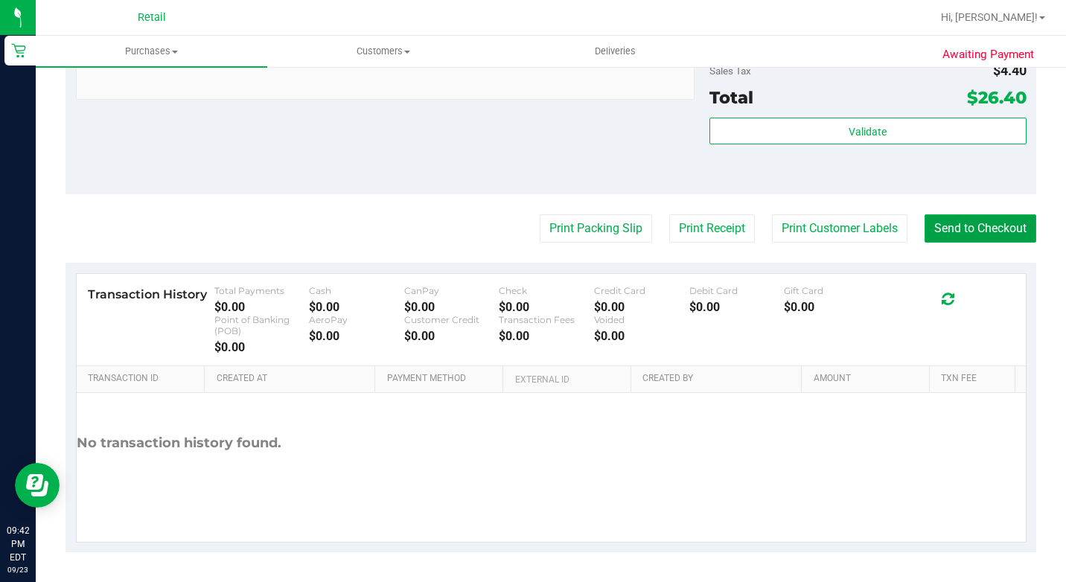
click at [1018, 234] on button "Send to Checkout" at bounding box center [980, 228] width 112 height 28
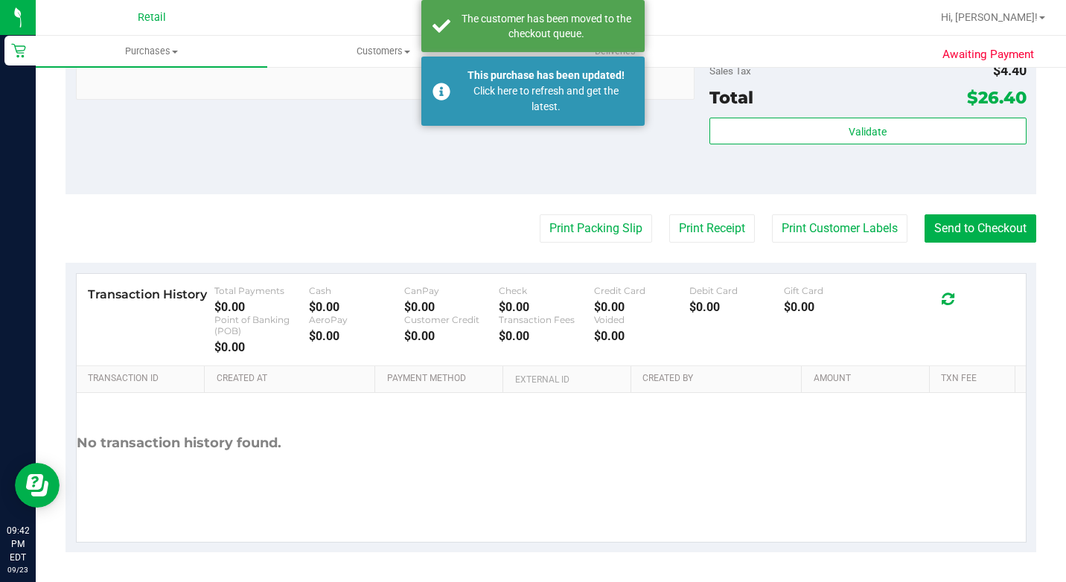
click at [453, 85] on body "Retail 09:42 PM EDT [DATE] 09/23 Retail Hi, [PERSON_NAME]! Purchases Summary of…" at bounding box center [533, 291] width 1066 height 582
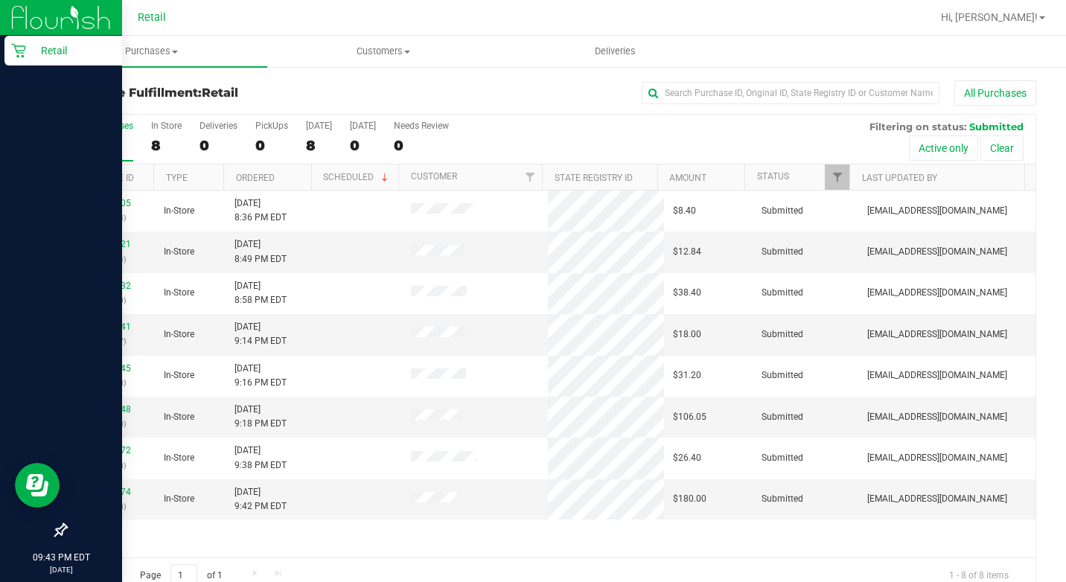
click at [13, 57] on icon at bounding box center [18, 50] width 15 height 15
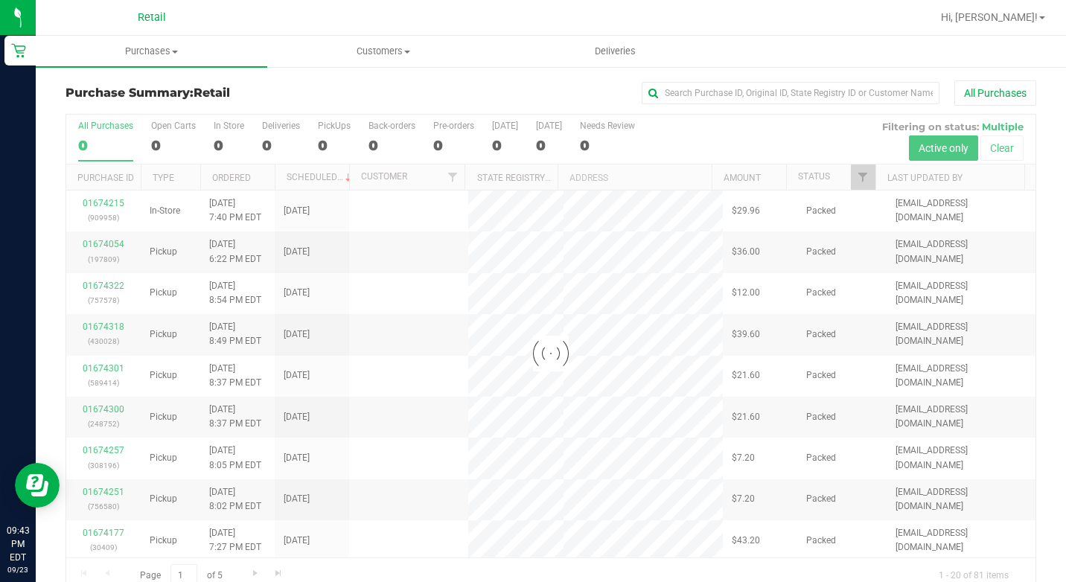
click at [730, 106] on div "Purchase Summary: Retail All Purchases" at bounding box center [551, 96] width 971 height 33
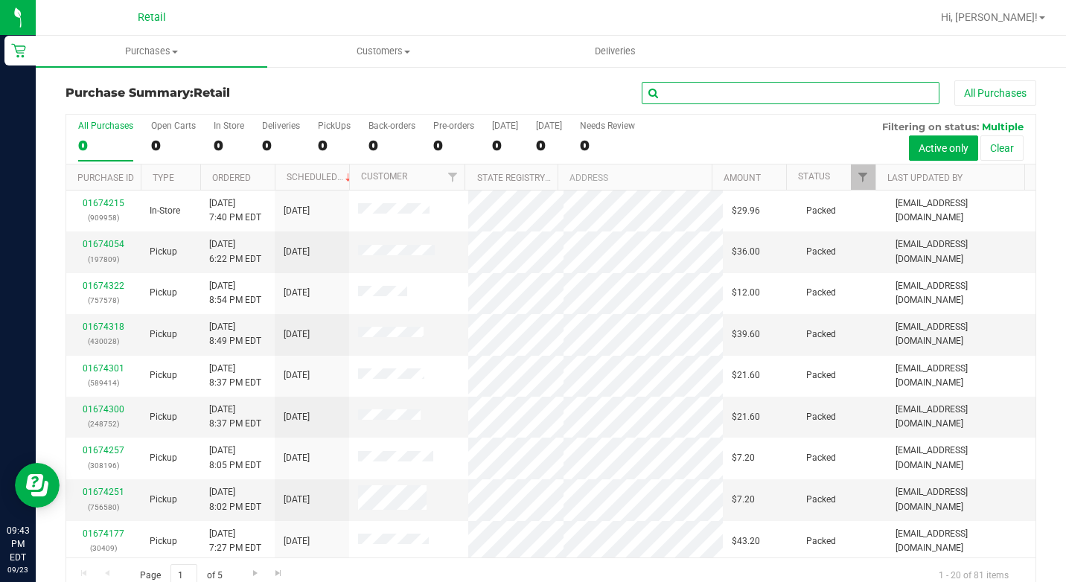
click at [732, 95] on input "text" at bounding box center [791, 93] width 298 height 22
type input "s"
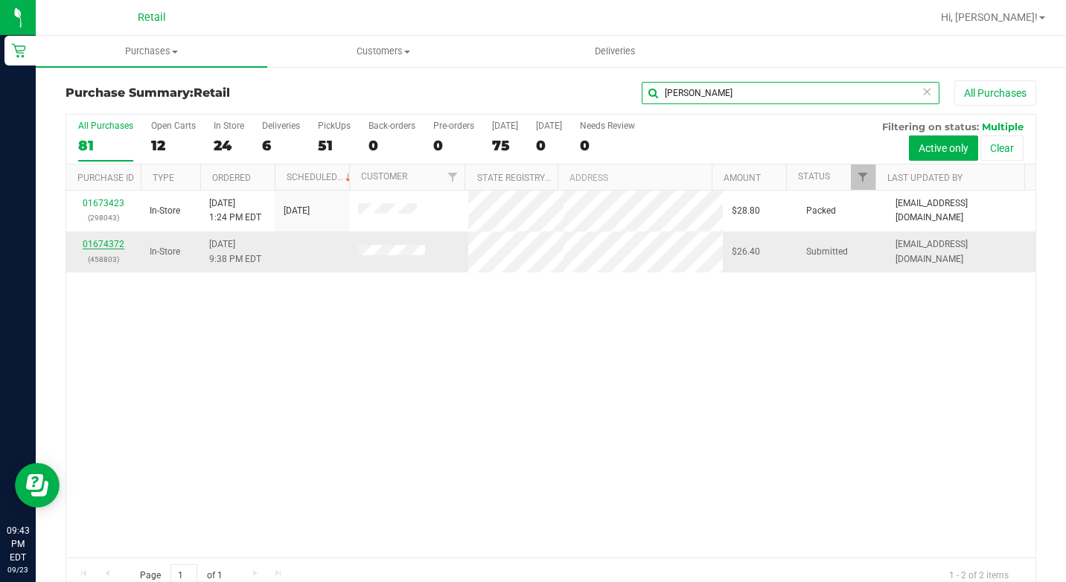
type input "[PERSON_NAME]"
click at [119, 239] on link "01674372" at bounding box center [104, 244] width 42 height 10
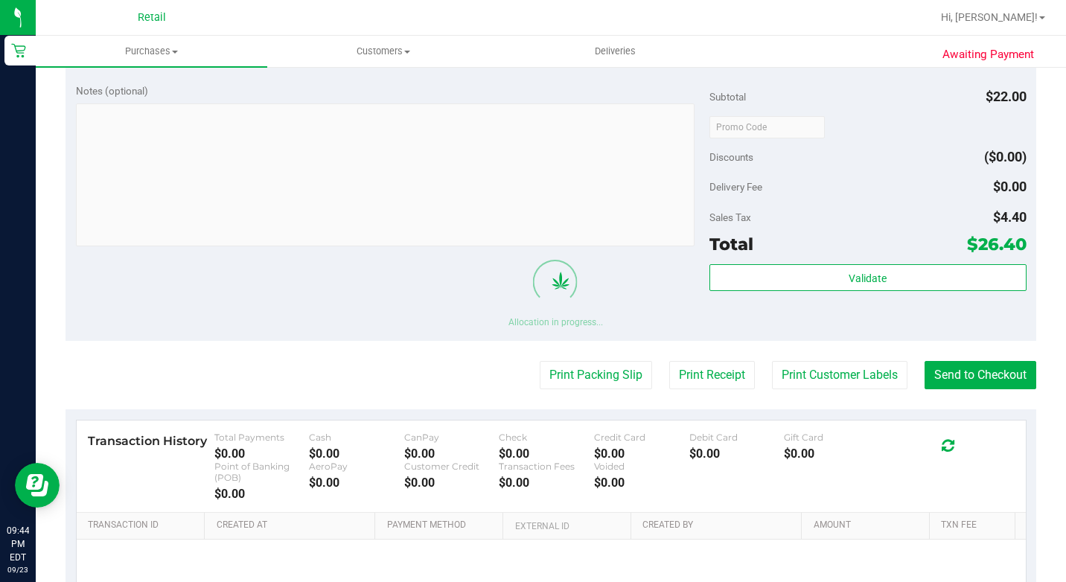
scroll to position [521, 0]
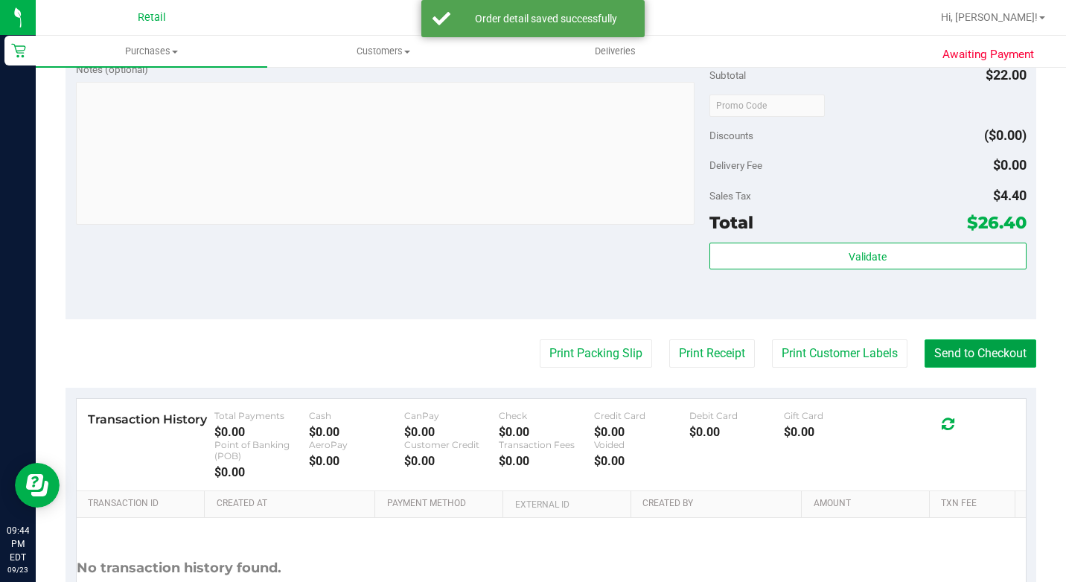
click at [956, 368] on button "Send to Checkout" at bounding box center [980, 353] width 112 height 28
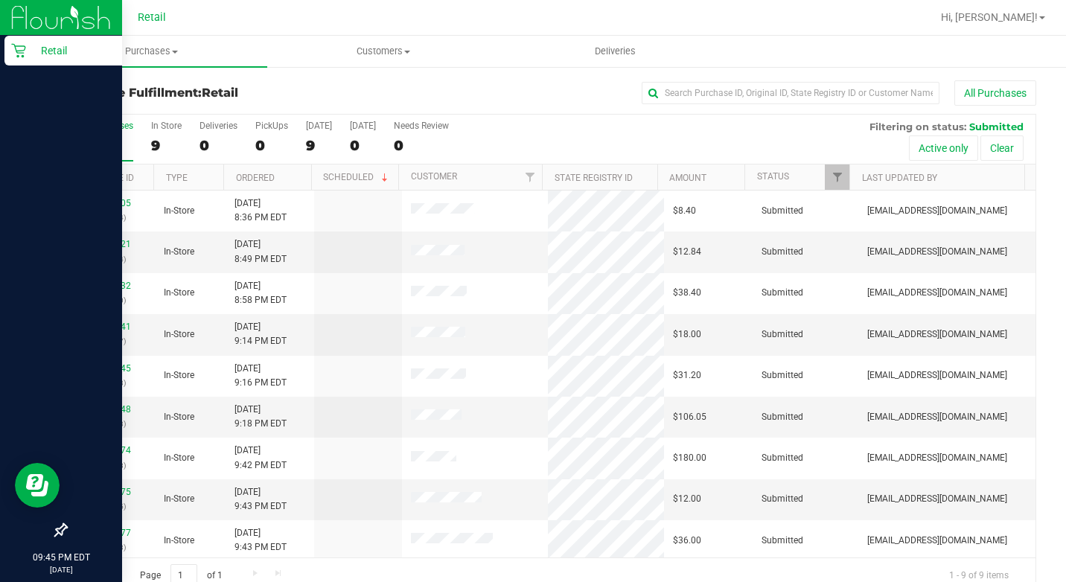
click at [28, 48] on p "Retail" at bounding box center [70, 51] width 89 height 18
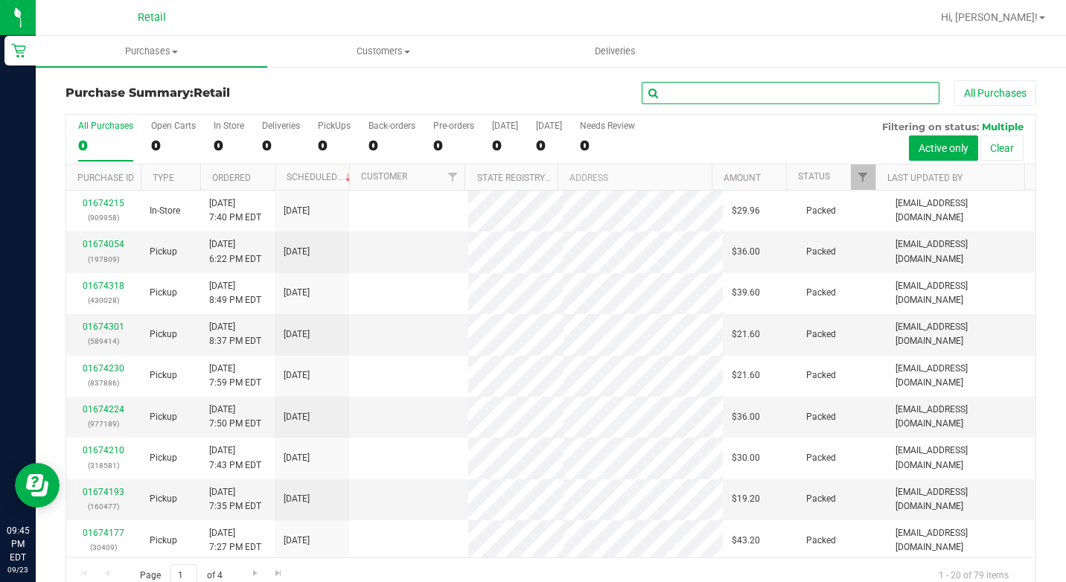
click at [714, 92] on input "text" at bounding box center [791, 93] width 298 height 22
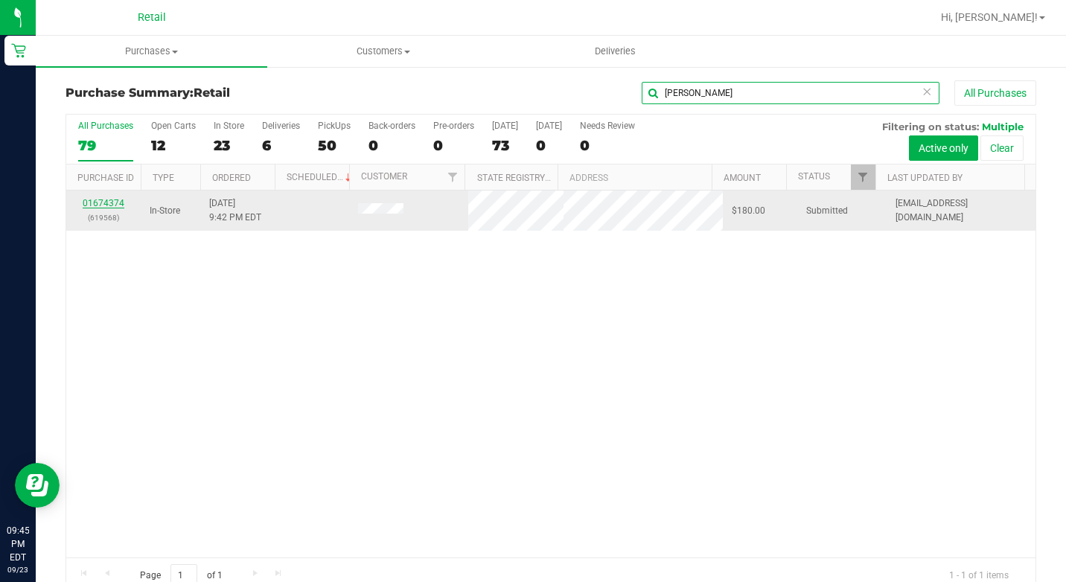
type input "[PERSON_NAME]"
click at [95, 204] on link "01674374" at bounding box center [104, 203] width 42 height 10
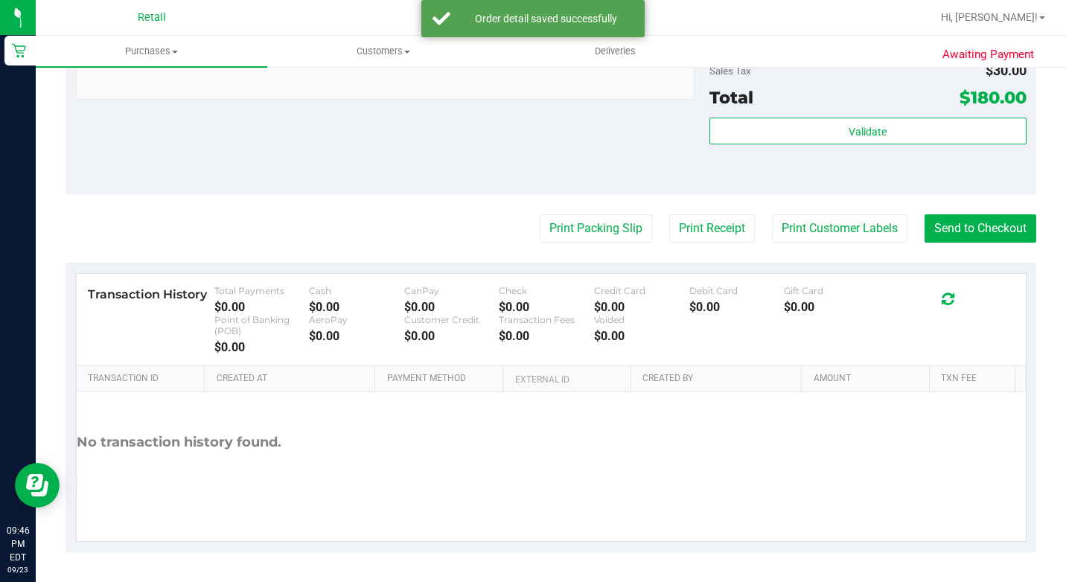
scroll to position [983, 0]
click at [959, 229] on button "Send to Checkout" at bounding box center [980, 228] width 112 height 28
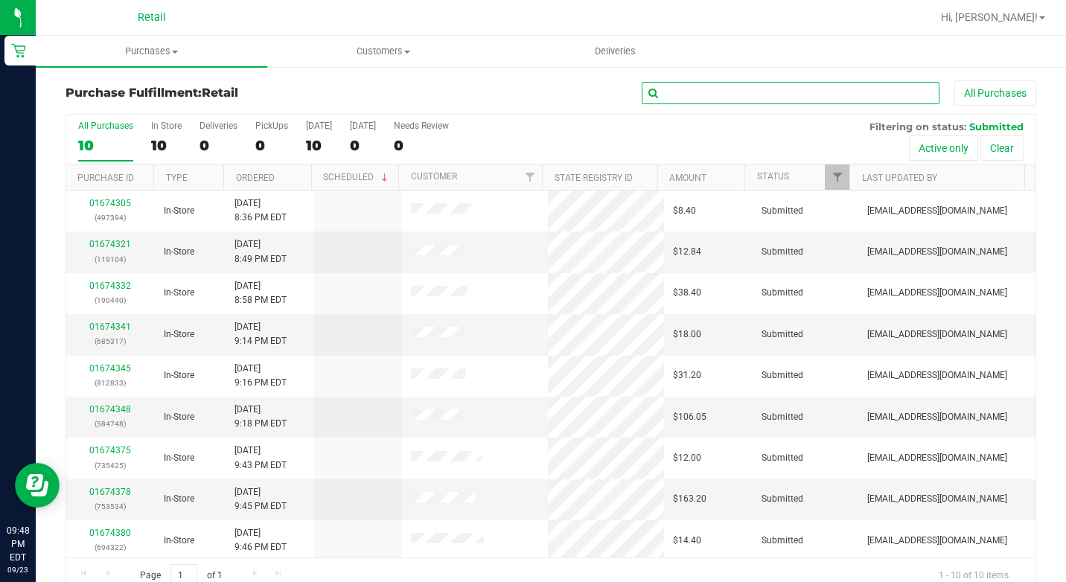
click at [674, 95] on input "text" at bounding box center [791, 93] width 298 height 22
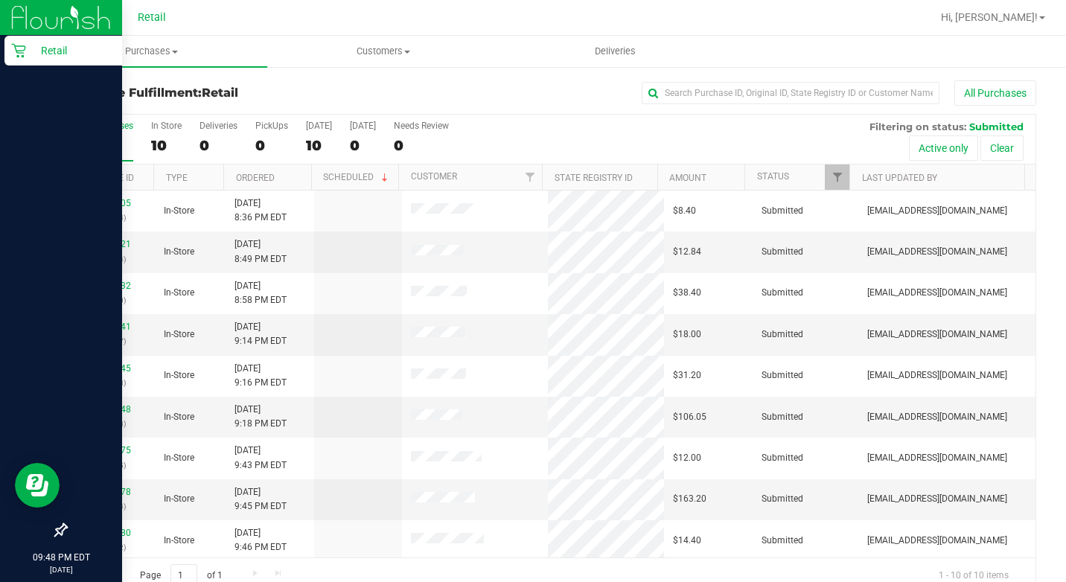
click at [31, 56] on p "Retail" at bounding box center [70, 51] width 89 height 18
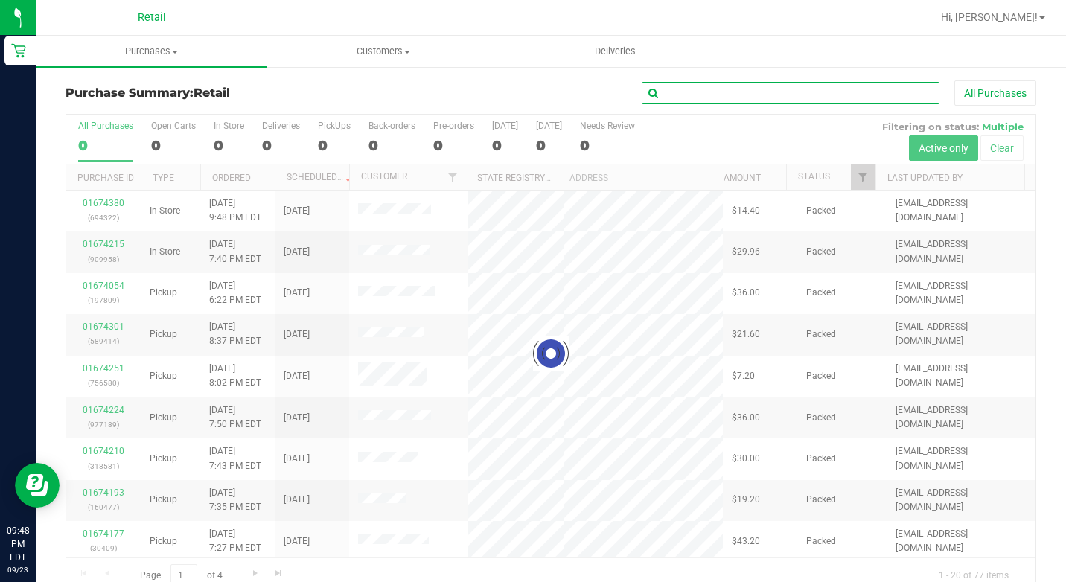
click at [706, 97] on input "text" at bounding box center [791, 93] width 298 height 22
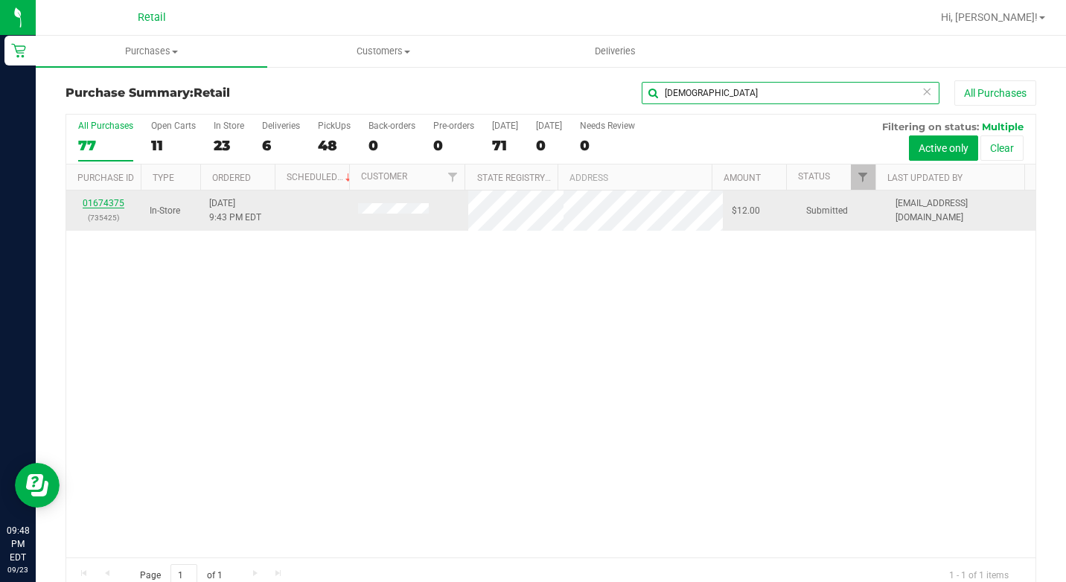
type input "[DEMOGRAPHIC_DATA]"
click at [115, 201] on link "01674375" at bounding box center [104, 203] width 42 height 10
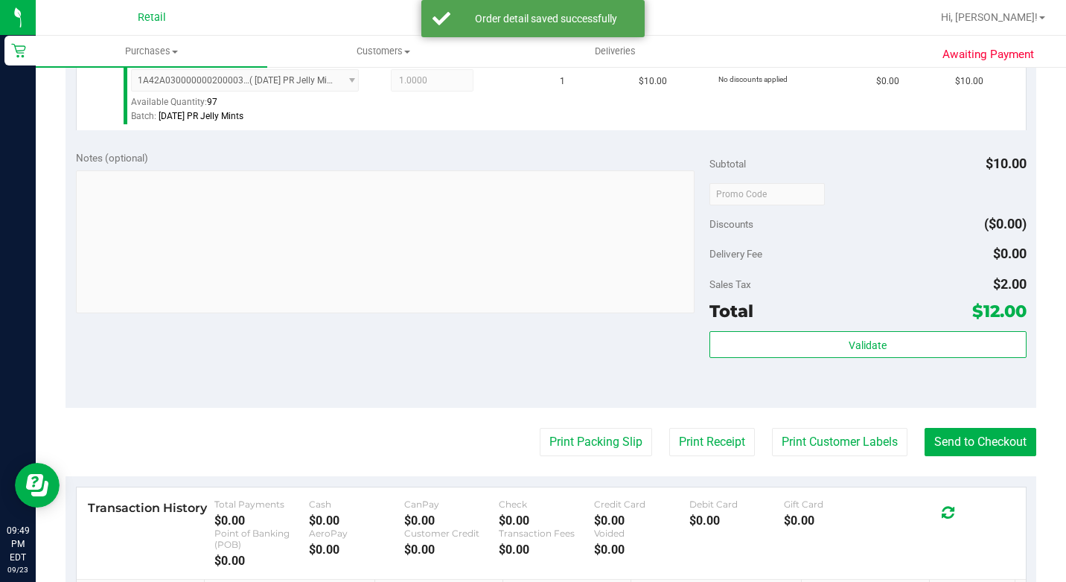
scroll to position [447, 0]
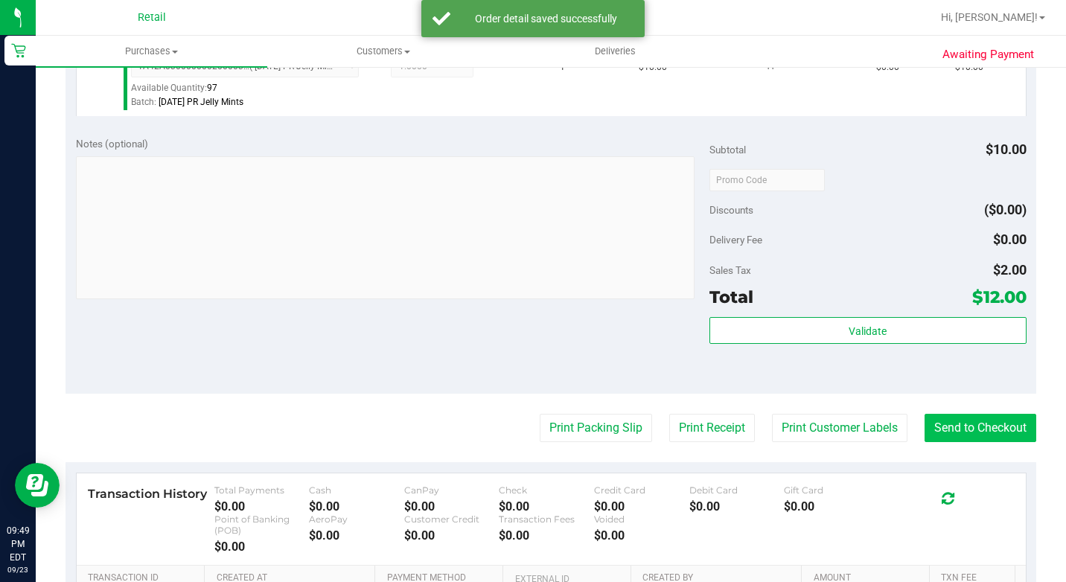
drag, startPoint x: 940, startPoint y: 464, endPoint x: 950, endPoint y: 458, distance: 11.4
click at [941, 464] on purchase-details "Back Edit Purchase Cancel Purchase View Profile # 01674375 Med | Rec METRC ID: …" at bounding box center [551, 193] width 971 height 1118
click at [950, 442] on button "Send to Checkout" at bounding box center [980, 428] width 112 height 28
